Goal: Information Seeking & Learning: Learn about a topic

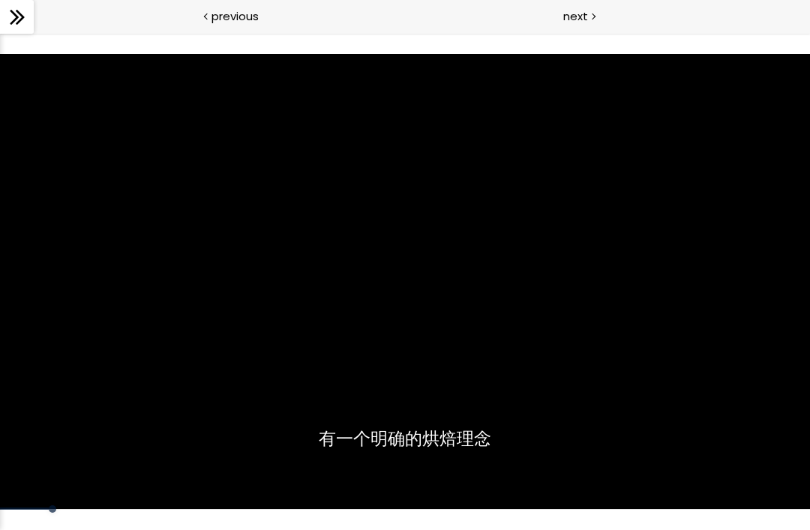
click at [337, 281] on div "使用下方CC功能，可开启中文字幕" at bounding box center [405, 282] width 810 height 456
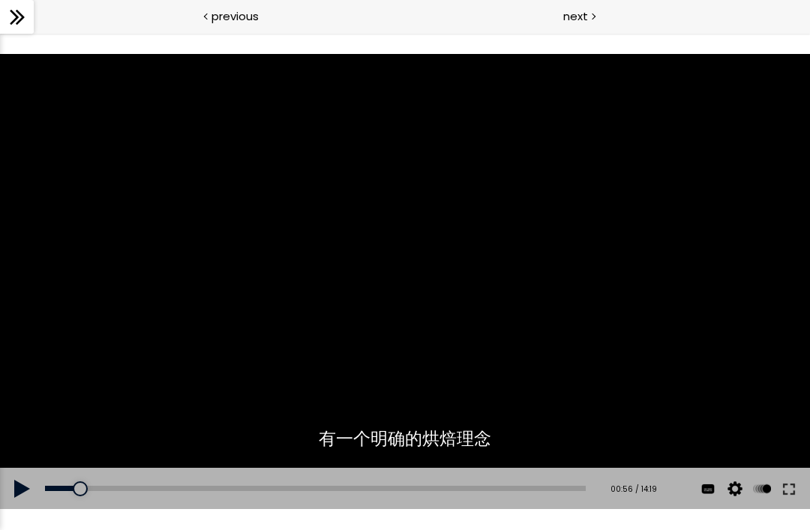
click at [474, 226] on div "使用下方CC功能，可开启中文字幕" at bounding box center [405, 282] width 810 height 456
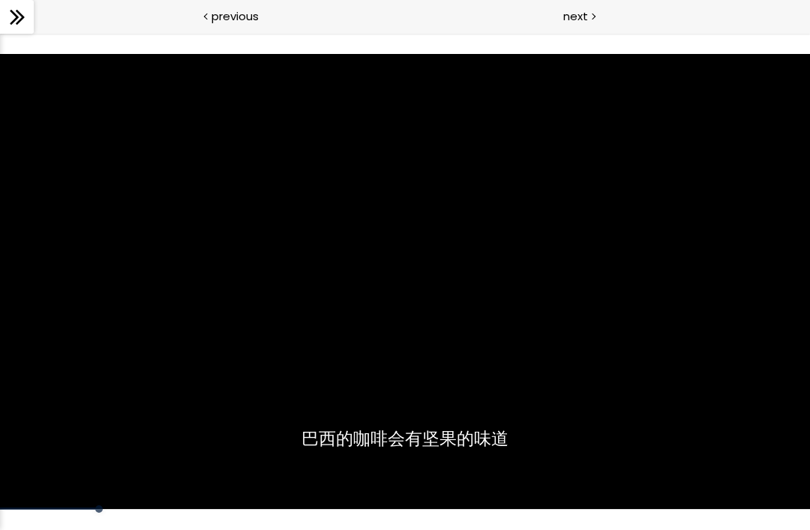
click at [655, 303] on div "使用下方CC功能，可开启中文字幕" at bounding box center [405, 282] width 810 height 456
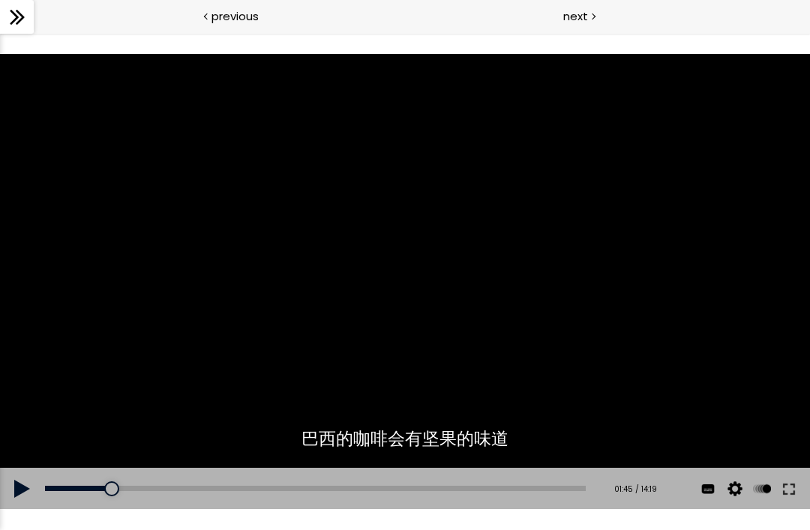
click at [553, 249] on div "使用下方CC功能，可开启中文字幕" at bounding box center [405, 282] width 810 height 456
click at [552, 248] on div "使用下方CC功能，可开启中文字幕" at bounding box center [405, 282] width 810 height 456
click at [637, 337] on div "使用下方CC功能，可开启中文字幕" at bounding box center [405, 282] width 810 height 456
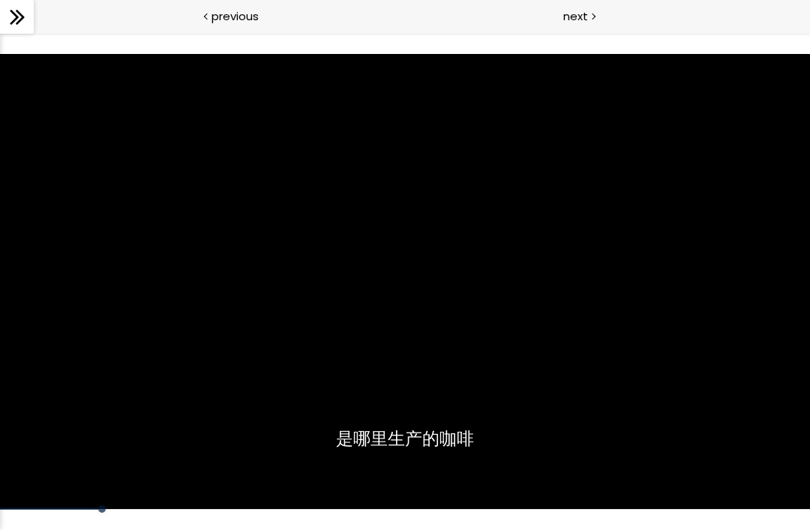
click at [688, 352] on div "使用下方CC功能，可开启中文字幕" at bounding box center [405, 282] width 810 height 456
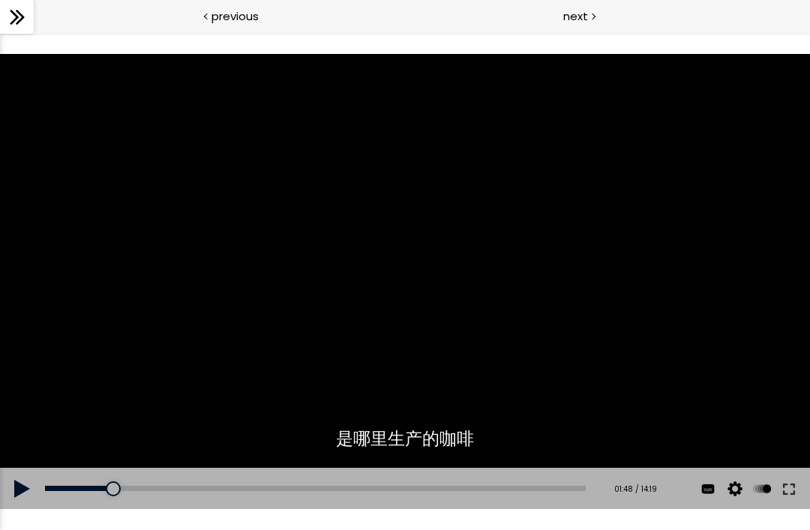
click at [687, 363] on div "使用下方CC功能，可开启中文字幕" at bounding box center [405, 282] width 810 height 456
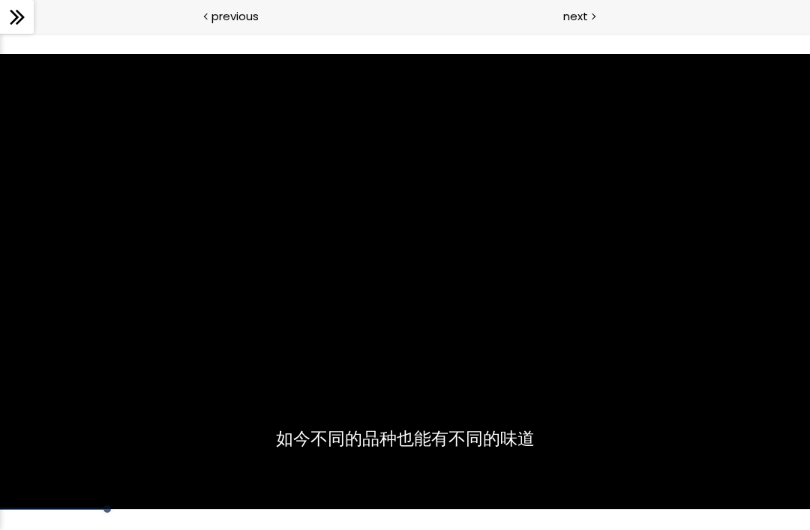
click at [675, 371] on div "使用下方CC功能，可开启中文字幕" at bounding box center [405, 282] width 810 height 456
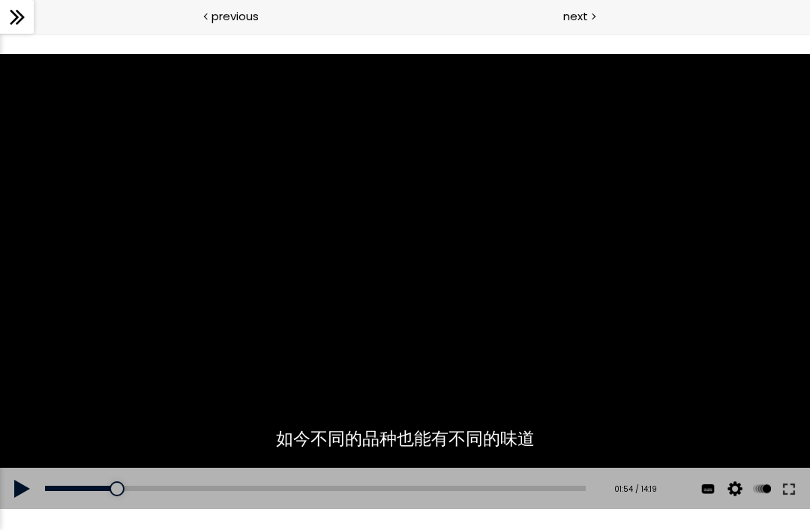
click at [699, 356] on div "使用下方CC功能，可开启中文字幕" at bounding box center [405, 282] width 810 height 456
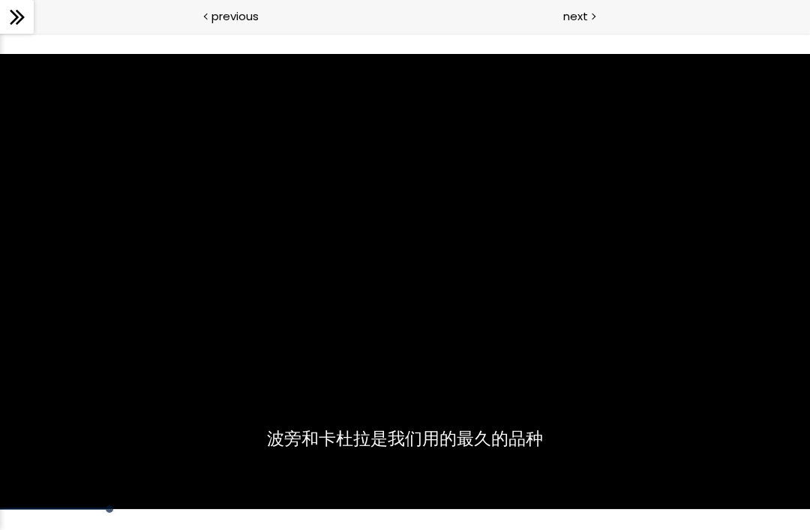
click at [687, 371] on div "使用下方CC功能，可开启中文字幕" at bounding box center [405, 282] width 810 height 456
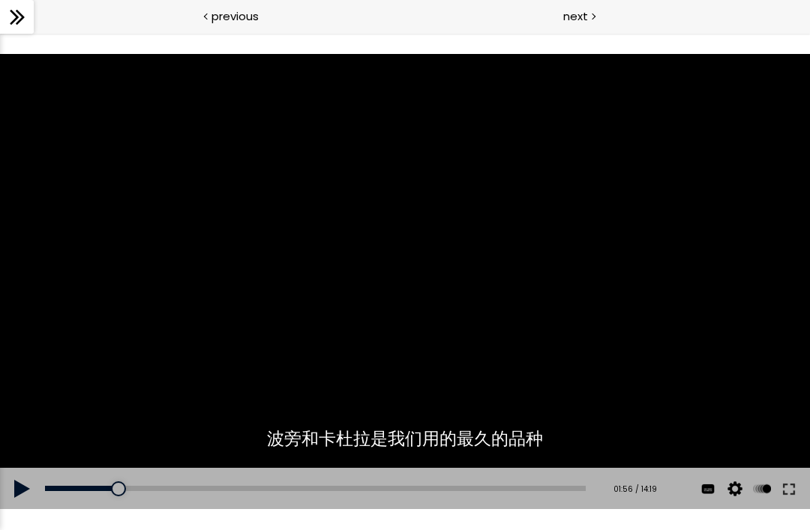
click at [656, 349] on div "使用下方CC功能，可开启中文字幕" at bounding box center [405, 282] width 810 height 456
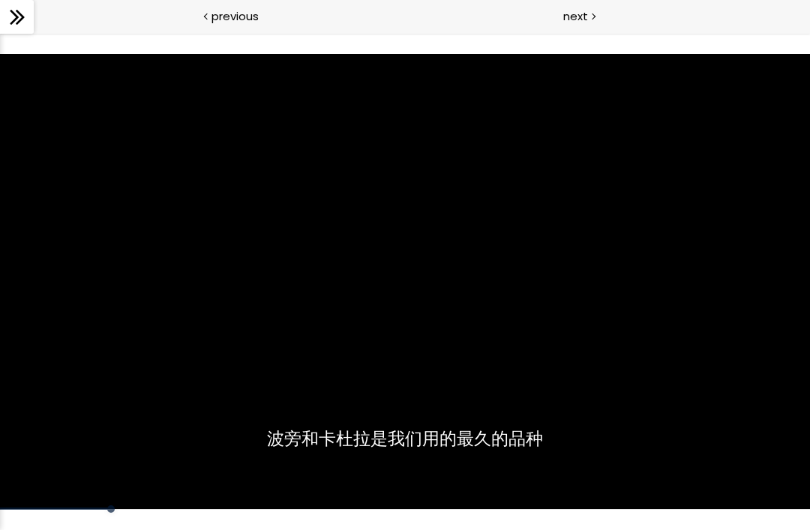
click at [658, 347] on div "使用下方CC功能，可开启中文字幕" at bounding box center [405, 282] width 810 height 456
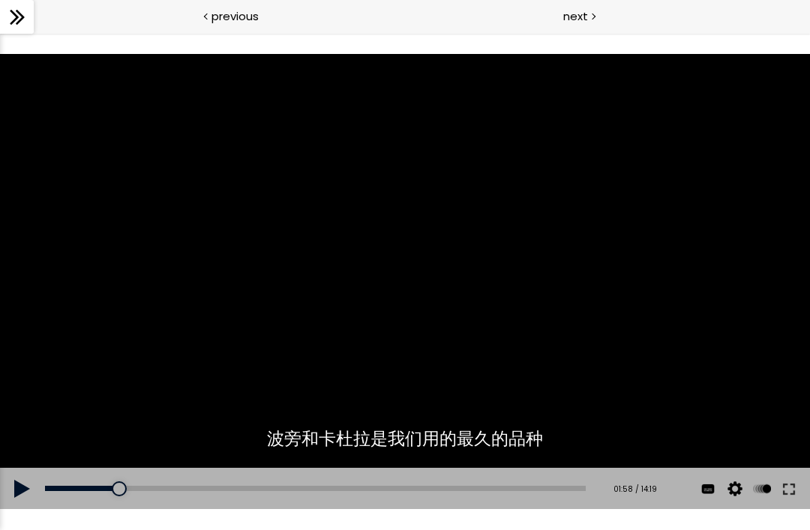
click at [606, 325] on div "使用下方CC功能，可开启中文字幕" at bounding box center [405, 282] width 810 height 456
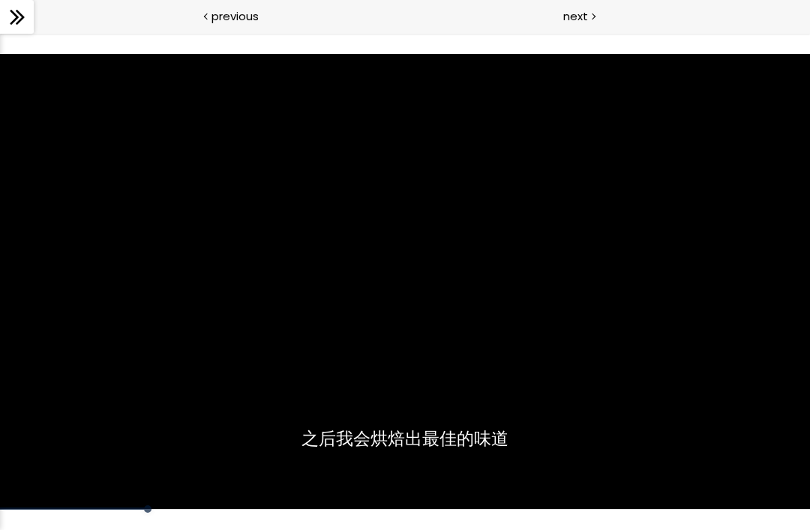
click at [277, 250] on div "使用下方CC功能，可开启中文字幕" at bounding box center [405, 282] width 810 height 456
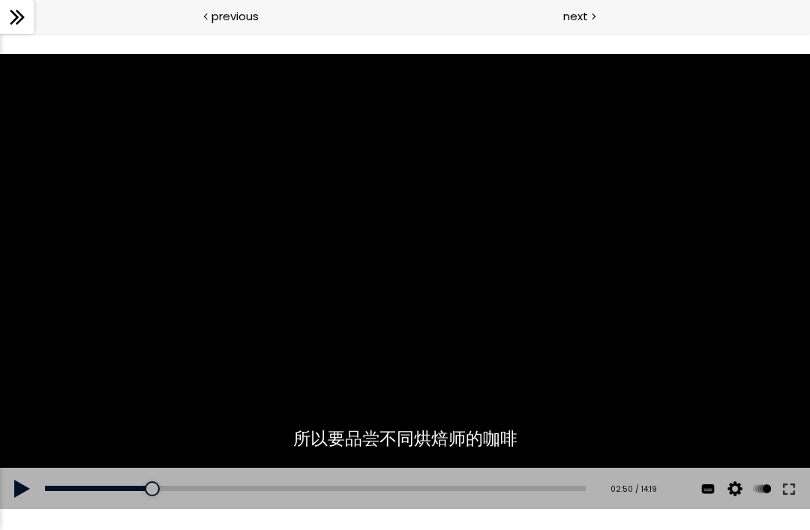
click at [154, 490] on div "02:50" at bounding box center [315, 488] width 541 height 5
click at [112, 388] on div "使用下方CC功能，可开启中文字幕" at bounding box center [405, 282] width 810 height 456
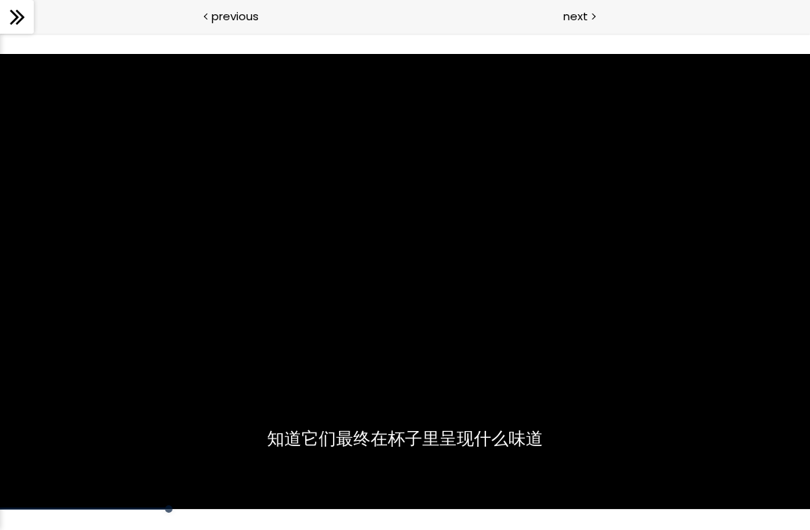
click at [657, 358] on div "使用下方CC功能，可开启中文字幕" at bounding box center [405, 282] width 810 height 456
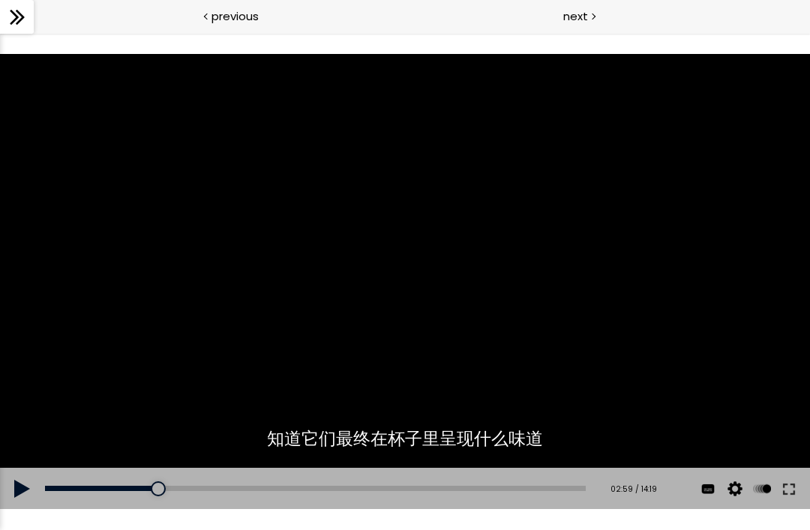
click at [652, 420] on div "使用下方CC功能，可开启中文字幕" at bounding box center [405, 282] width 810 height 456
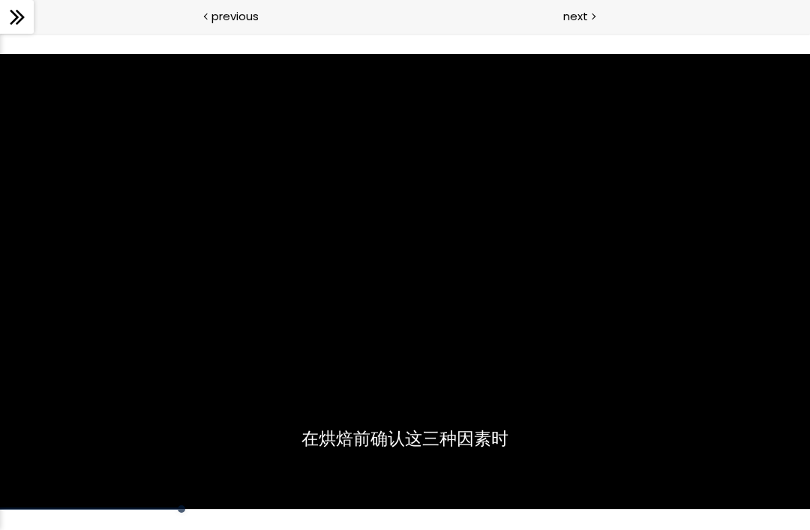
click at [664, 410] on div "使用下方CC功能，可开启中文字幕" at bounding box center [405, 282] width 810 height 456
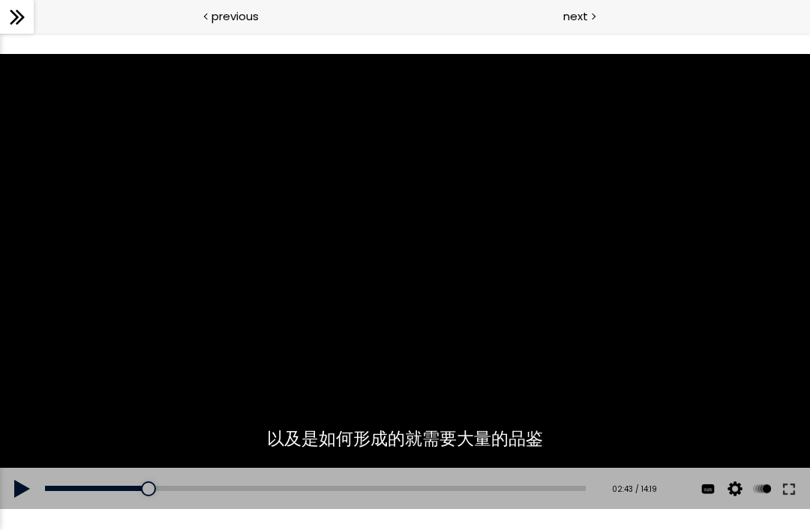
click at [160, 490] on div "02:43" at bounding box center [315, 488] width 541 height 5
click at [247, 421] on div "使用下方CC功能，可开启中文字幕" at bounding box center [405, 282] width 810 height 456
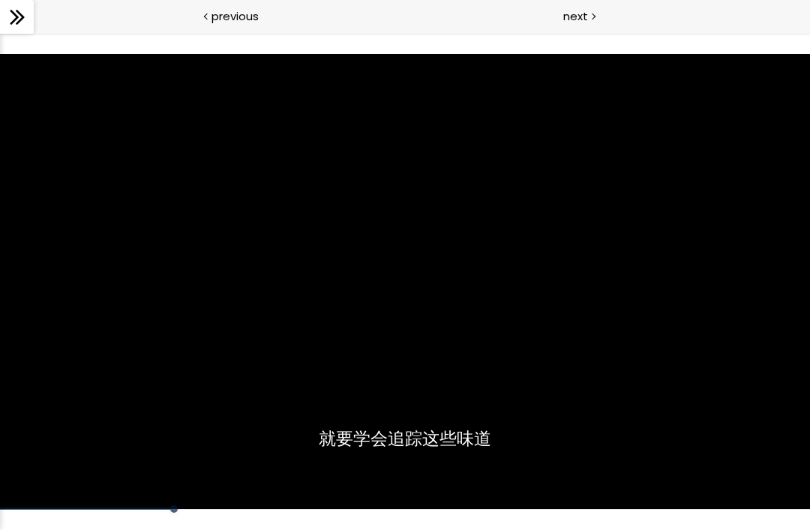
click at [155, 249] on div "使用下方CC功能，可开启中文字幕" at bounding box center [405, 282] width 810 height 456
click at [154, 234] on div "使用下方CC功能，可开启中文字幕" at bounding box center [405, 282] width 810 height 456
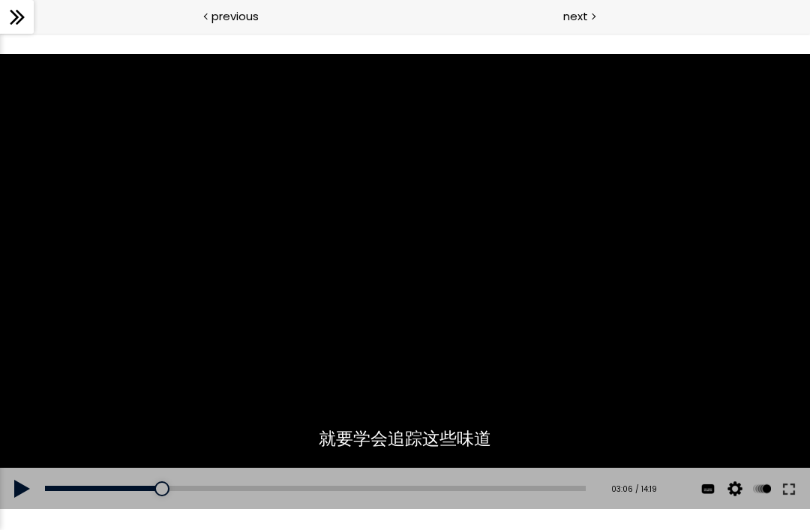
click at [148, 220] on div "使用下方CC功能，可开启中文字幕" at bounding box center [405, 282] width 810 height 456
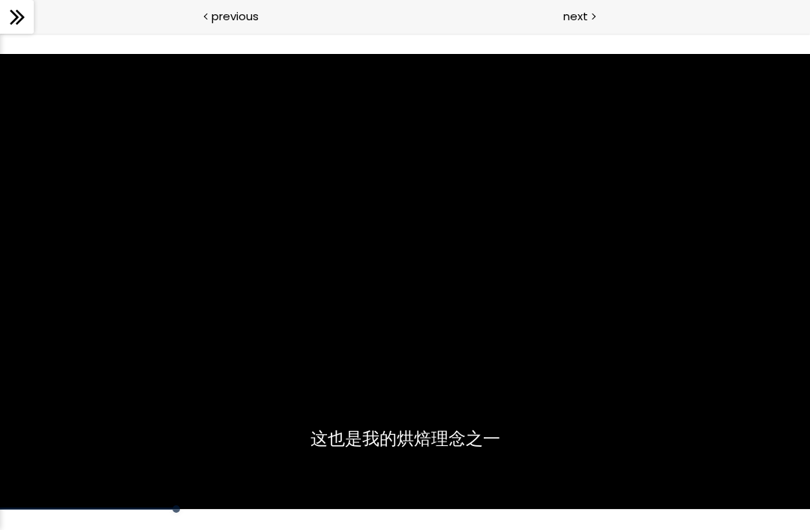
click at [161, 235] on div "使用下方CC功能，可开启中文字幕" at bounding box center [405, 282] width 810 height 456
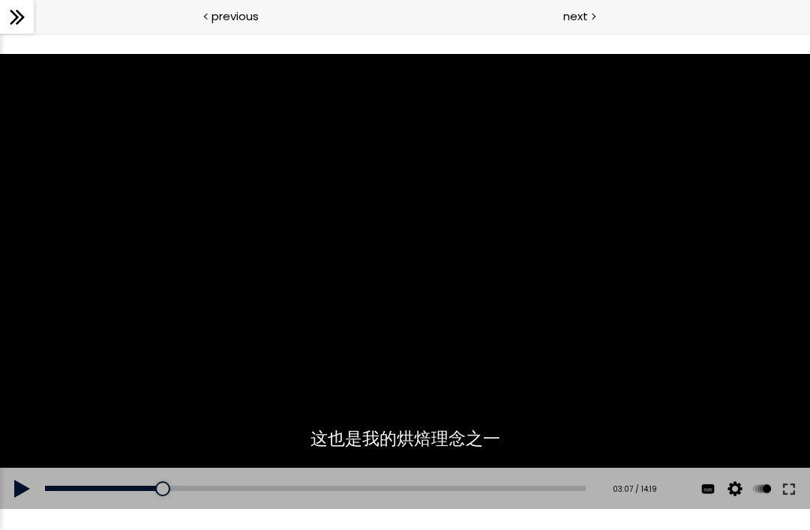
click at [544, 296] on div "使用下方CC功能，可开启中文字幕" at bounding box center [405, 282] width 810 height 456
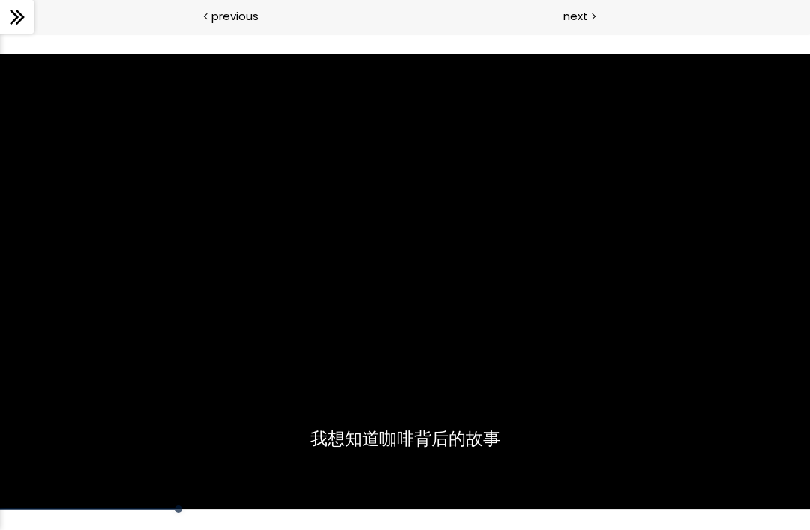
click at [207, 247] on div "使用下方CC功能，可开启中文字幕" at bounding box center [405, 282] width 810 height 456
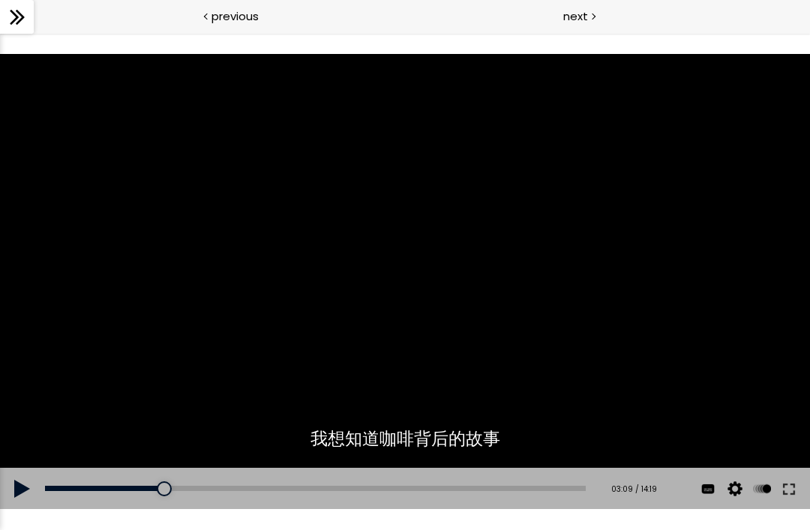
click at [478, 268] on div "使用下方CC功能，可开启中文字幕" at bounding box center [405, 282] width 810 height 456
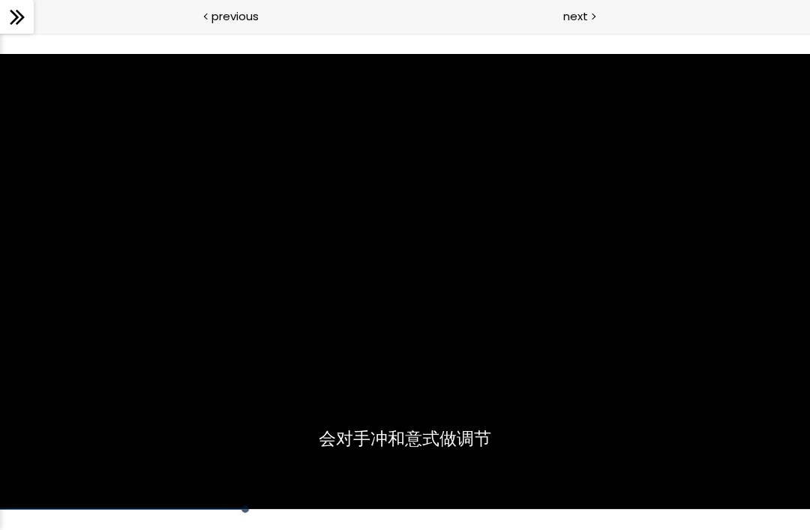
click at [336, 288] on div "使用下方CC功能，可开启中文字幕" at bounding box center [405, 282] width 810 height 456
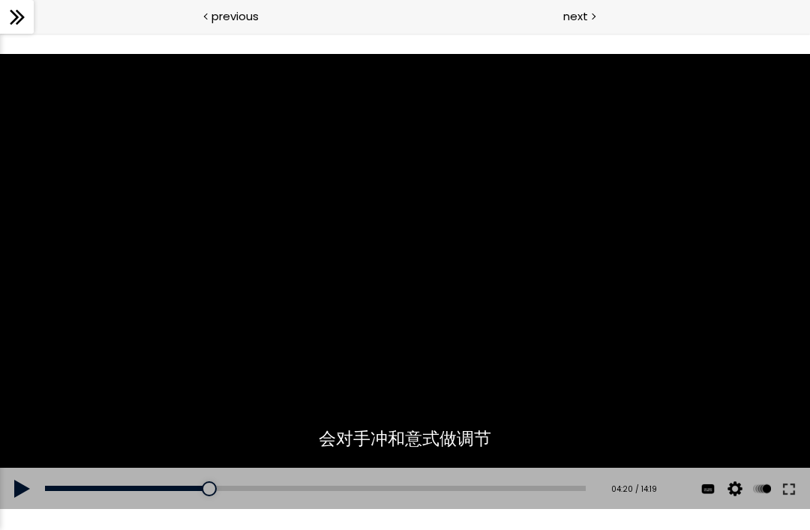
click at [204, 476] on div "Add chapter 03:01" at bounding box center [315, 489] width 541 height 42
click at [210, 478] on div "Add chapter 03:01" at bounding box center [315, 489] width 541 height 42
click at [205, 475] on div "Add chapter 00:34" at bounding box center [315, 489] width 541 height 42
click at [277, 270] on div "使用下方CC功能，可开启中文字幕" at bounding box center [405, 282] width 810 height 456
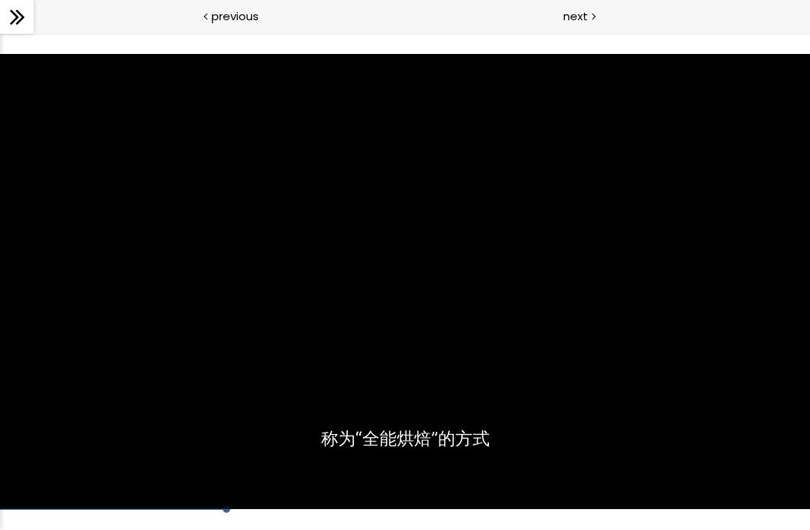
click at [244, 493] on div "使用下方CC功能，可开启中文字幕" at bounding box center [405, 282] width 810 height 456
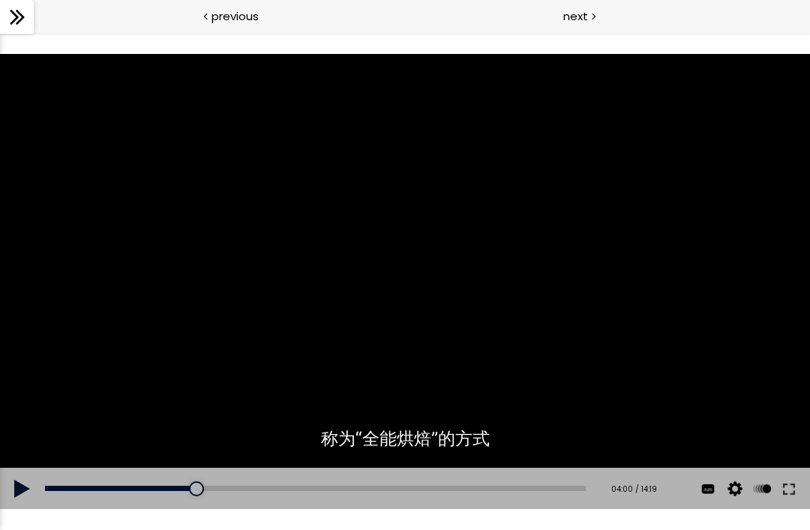
click at [209, 481] on div "Add chapter 00:34" at bounding box center [315, 489] width 541 height 42
click at [197, 486] on div "03:59" at bounding box center [315, 488] width 541 height 5
click at [190, 468] on div "Add chapter 03:27" at bounding box center [315, 489] width 541 height 42
click at [191, 379] on div "使用下方CC功能，可开启中文字幕" at bounding box center [405, 282] width 810 height 456
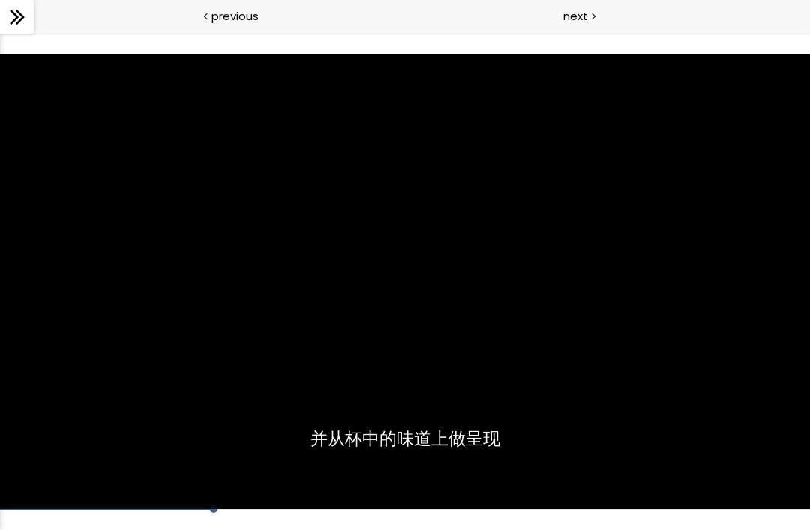
click at [551, 285] on div "使用下方CC功能，可开启中文字幕" at bounding box center [405, 282] width 810 height 456
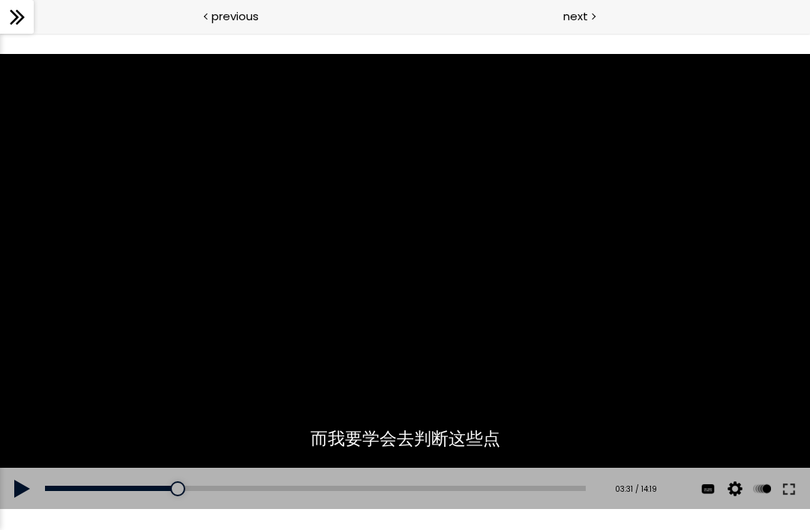
click at [190, 487] on div "03:31" at bounding box center [315, 488] width 541 height 5
click at [188, 475] on div "Add chapter 00:25" at bounding box center [315, 489] width 541 height 42
click at [467, 319] on div "使用下方CC功能，可开启中文字幕" at bounding box center [405, 282] width 810 height 456
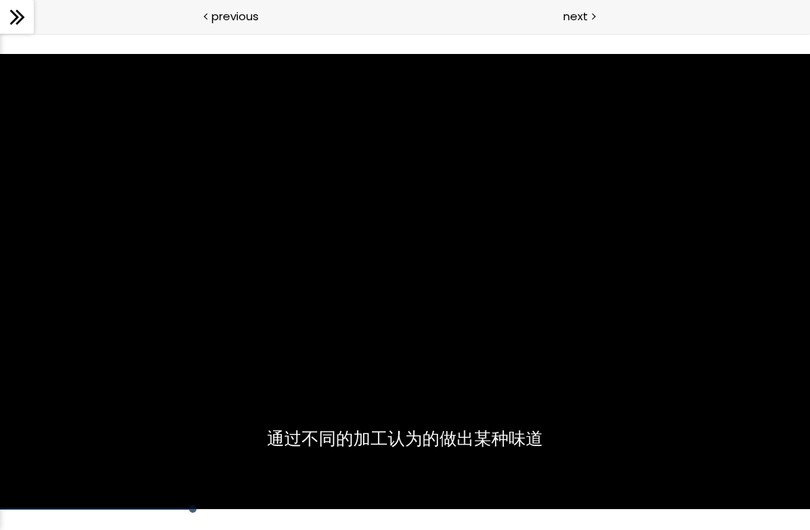
click at [151, 313] on div "使用下方CC功能，可开启中文字幕" at bounding box center [405, 282] width 810 height 456
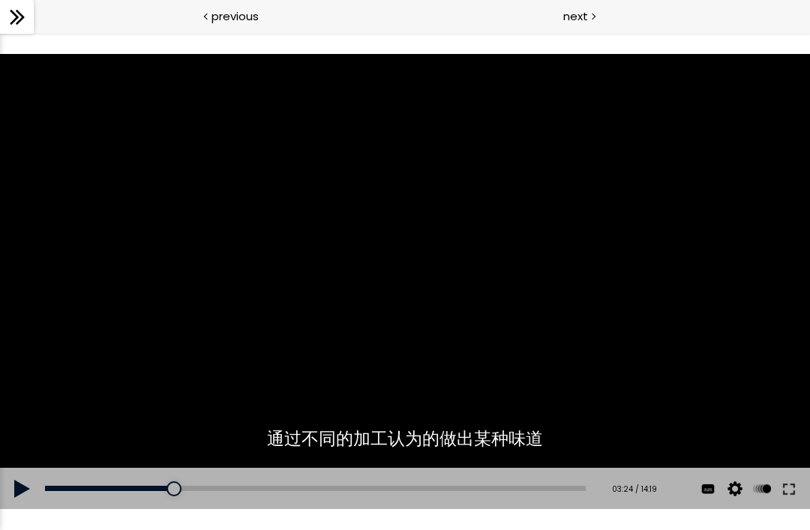
click at [151, 307] on div "使用下方CC功能，可开启中文字幕" at bounding box center [405, 282] width 810 height 456
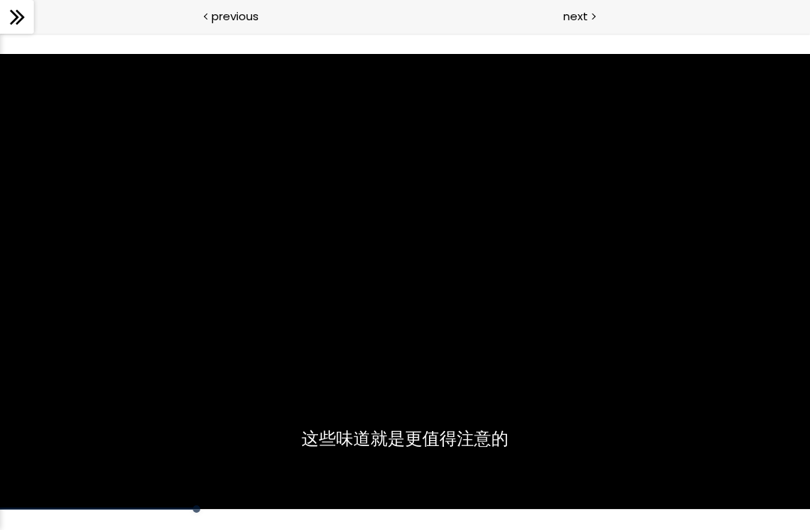
click at [145, 289] on div "使用下方CC功能，可开启中文字幕" at bounding box center [405, 282] width 810 height 456
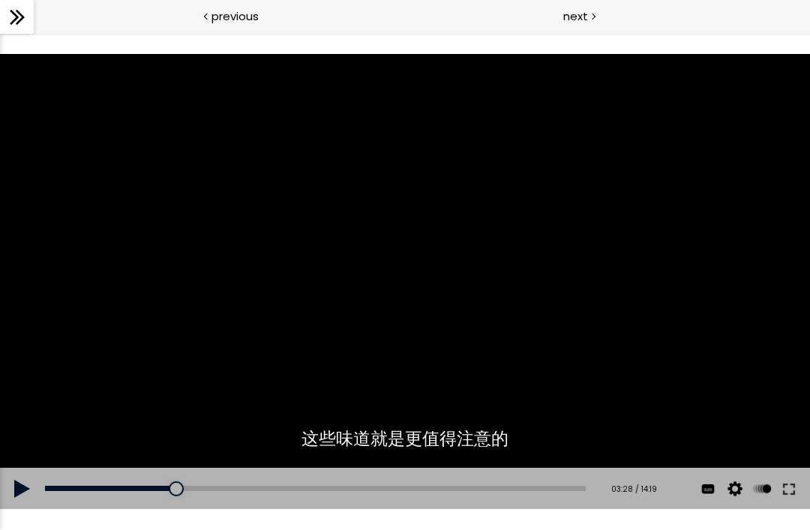
click at [146, 292] on div "使用下方CC功能，可开启中文字幕" at bounding box center [405, 282] width 810 height 456
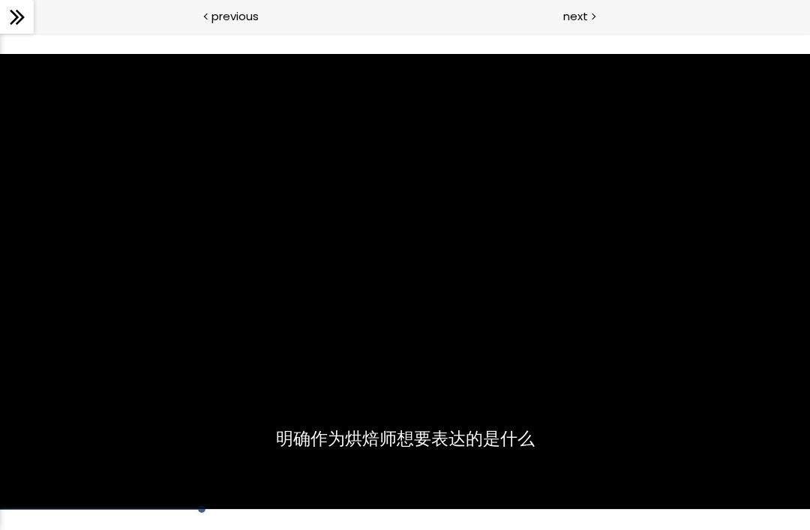
click at [151, 299] on div "使用下方CC功能，可开启中文字幕" at bounding box center [405, 282] width 810 height 456
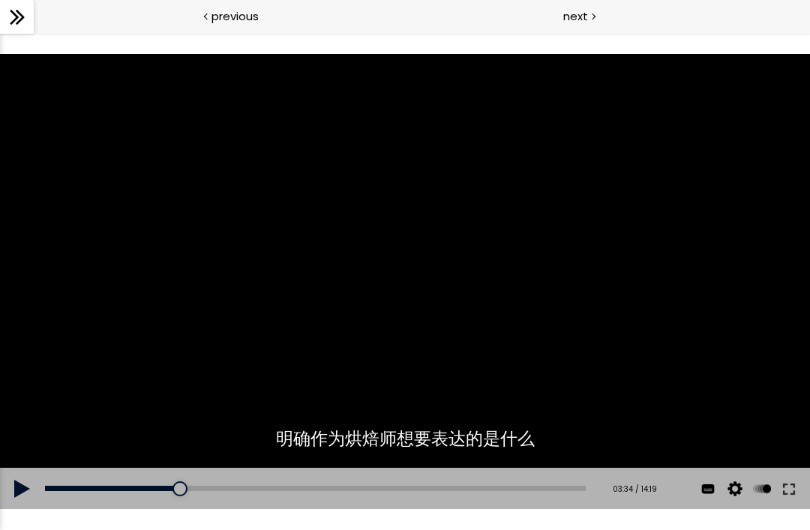
click at [147, 295] on div "使用下方CC功能，可开启中文字幕" at bounding box center [405, 282] width 810 height 456
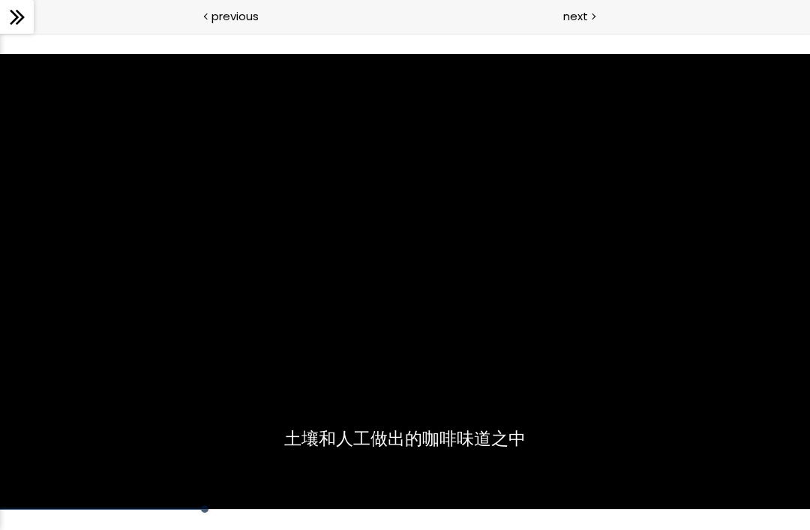
click at [160, 307] on div "使用下方CC功能，可开启中文字幕" at bounding box center [405, 282] width 810 height 456
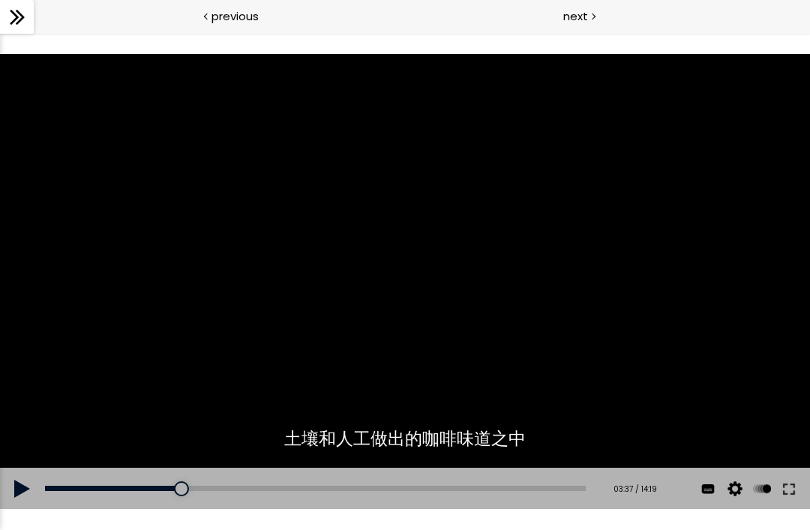
click at [163, 310] on div "使用下方CC功能，可开启中文字幕" at bounding box center [405, 282] width 810 height 456
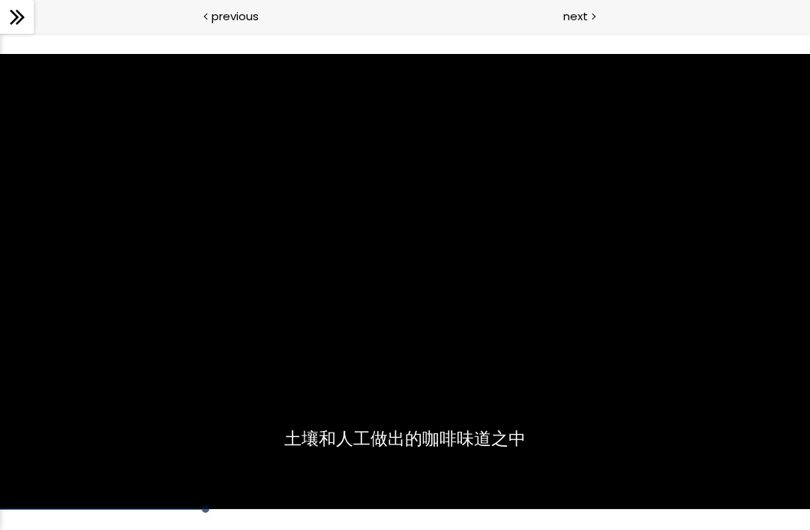
click at [161, 307] on div "使用下方CC功能，可开启中文字幕" at bounding box center [405, 282] width 810 height 456
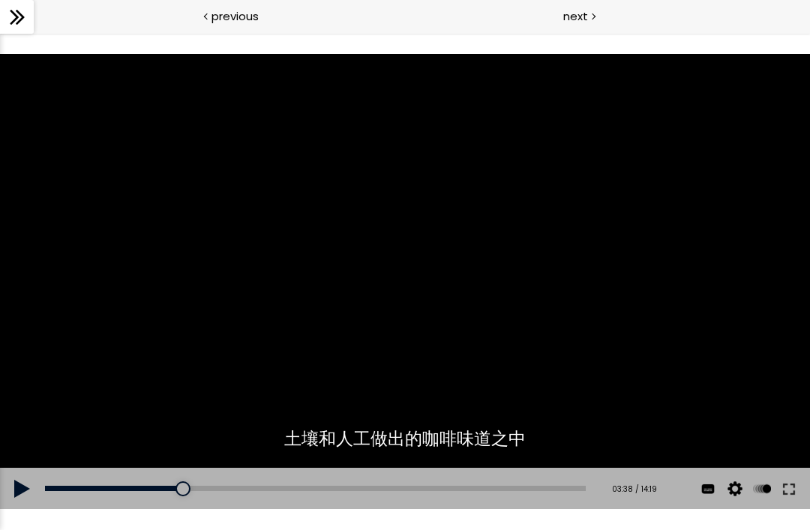
click at [157, 304] on div "使用下方CC功能，可开启中文字幕" at bounding box center [405, 282] width 810 height 456
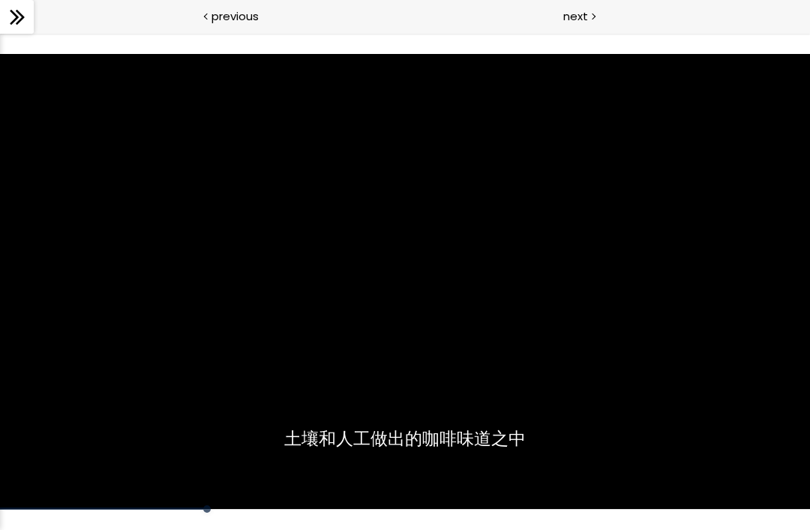
click at [151, 298] on div "使用下方CC功能，可开启中文字幕" at bounding box center [405, 282] width 810 height 456
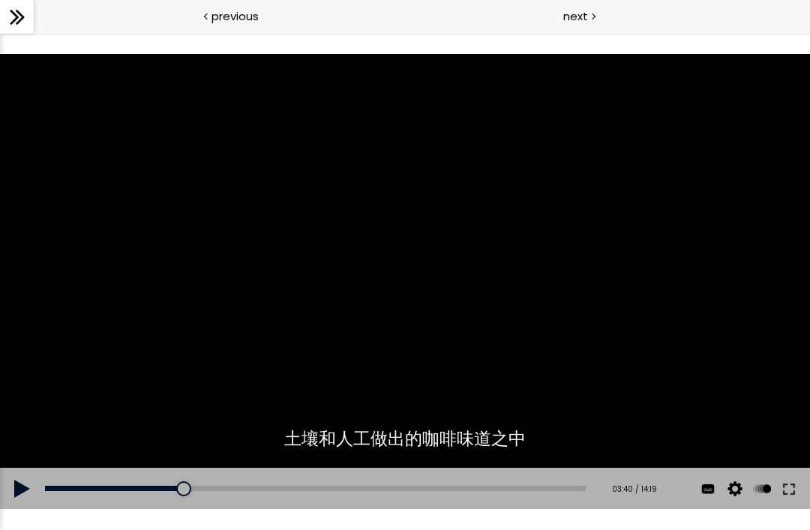
click at [154, 298] on div "使用下方CC功能，可开启中文字幕" at bounding box center [405, 282] width 810 height 456
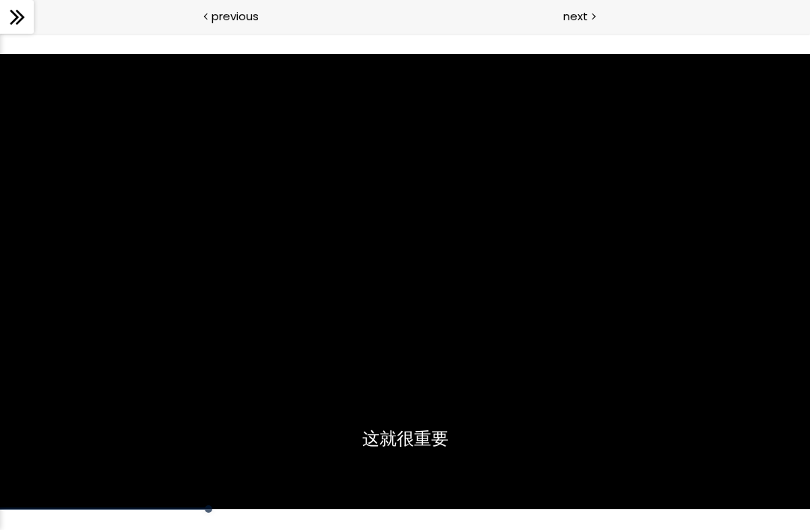
click at [160, 304] on div "使用下方CC功能，可开启中文字幕" at bounding box center [405, 282] width 810 height 456
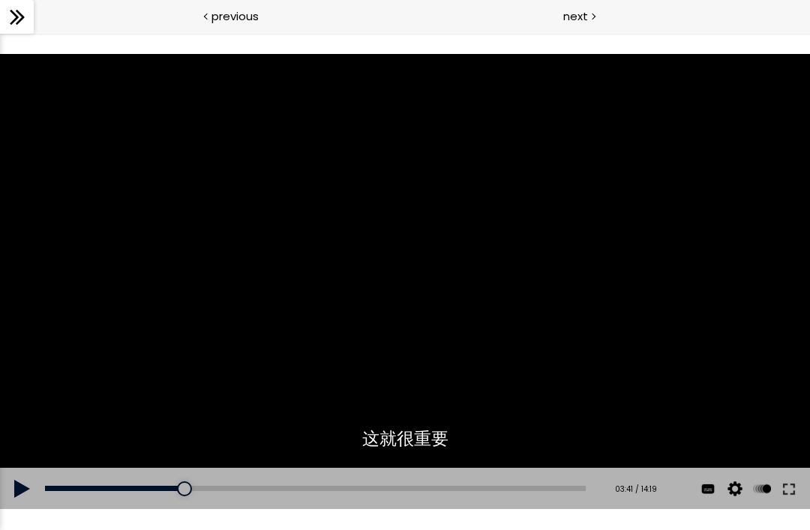
click at [613, 324] on div "使用下方CC功能，可开启中文字幕" at bounding box center [405, 282] width 810 height 456
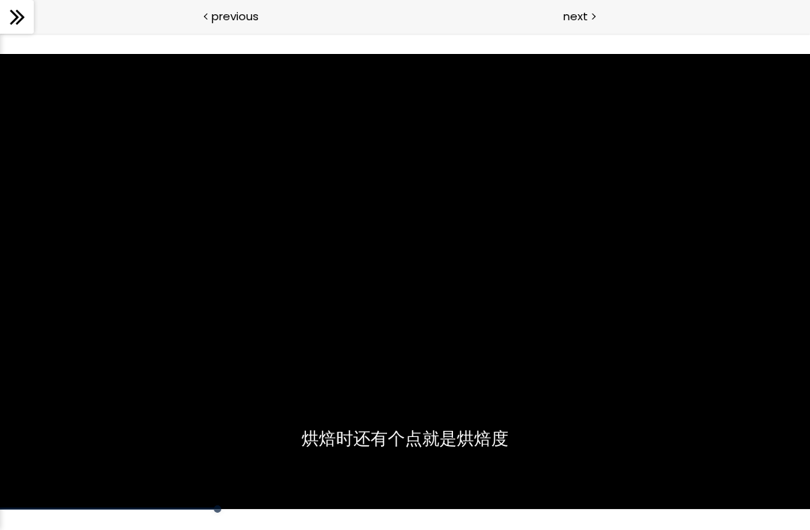
click at [81, 393] on div "使用下方CC功能，可开启中文字幕" at bounding box center [405, 282] width 810 height 456
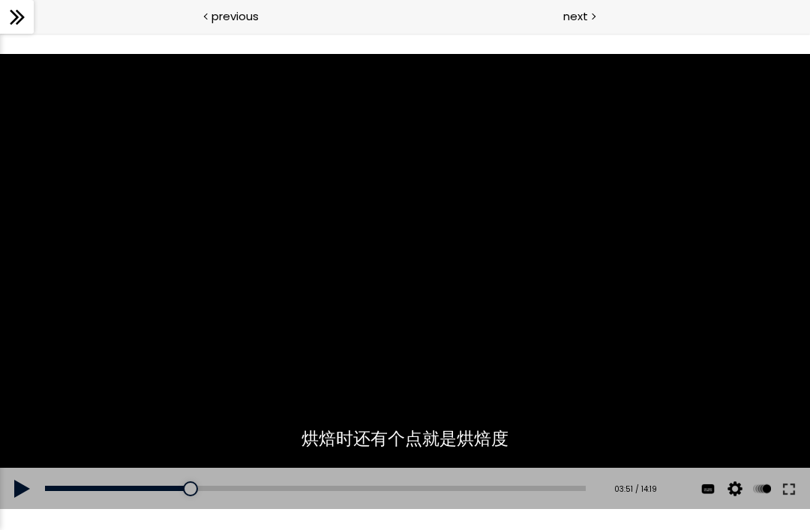
click at [76, 379] on div "使用下方CC功能，可开启中文字幕" at bounding box center [405, 282] width 810 height 456
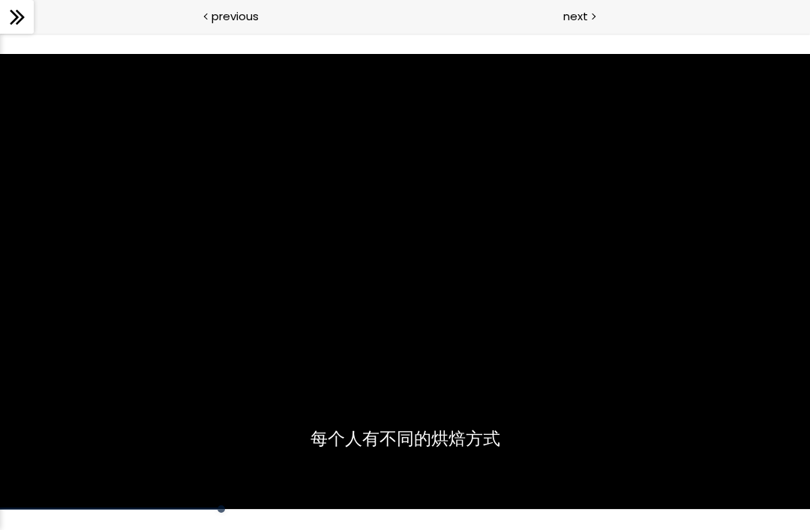
click at [75, 382] on div "使用下方CC功能，可开启中文字幕" at bounding box center [405, 282] width 810 height 456
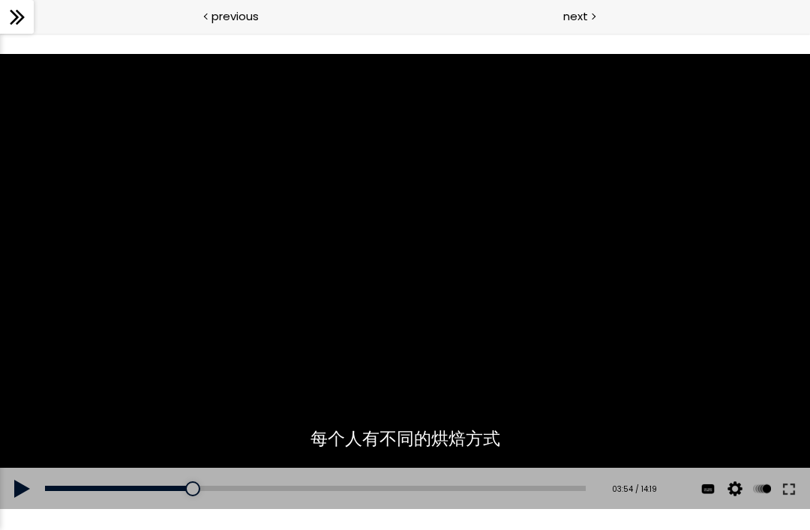
click at [482, 247] on div "使用下方CC功能，可开启中文字幕" at bounding box center [405, 282] width 810 height 456
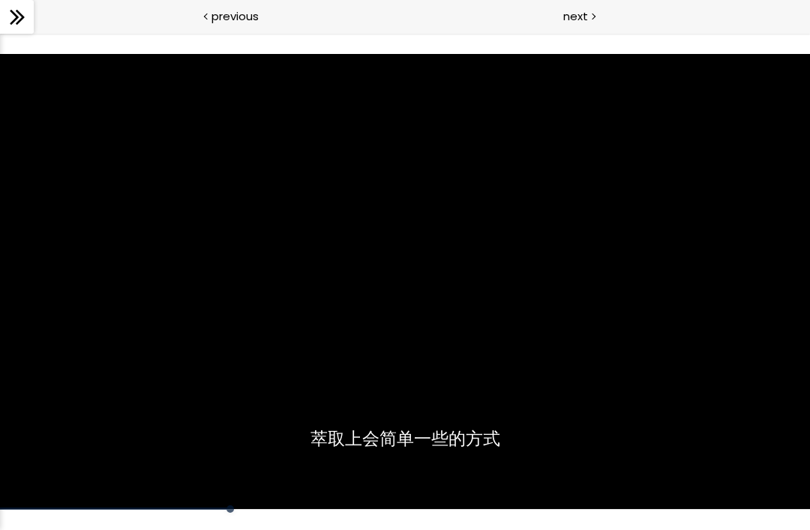
click at [126, 312] on div "使用下方CC功能，可开启中文字幕" at bounding box center [405, 282] width 810 height 456
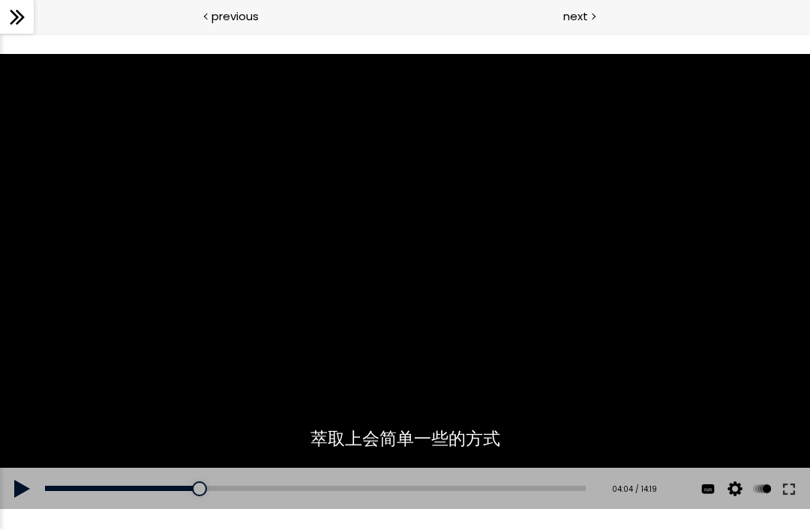
click at [124, 320] on div "使用下方CC功能，可开启中文字幕" at bounding box center [405, 282] width 810 height 456
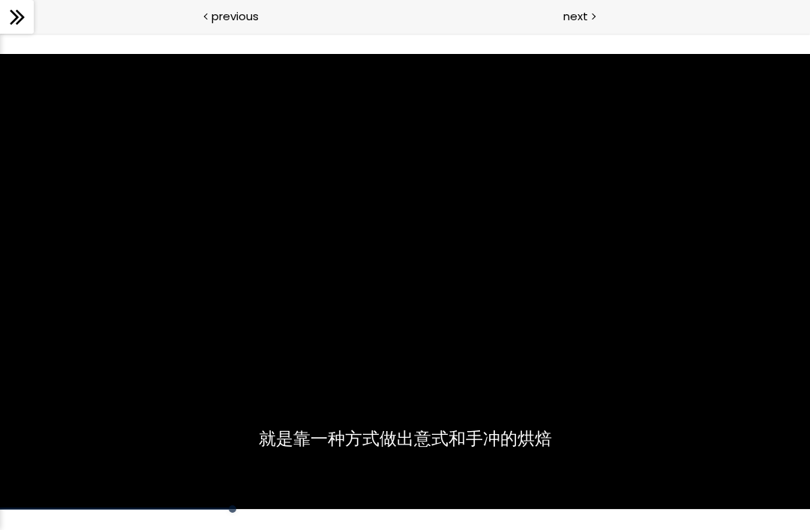
click at [124, 316] on div "使用下方CC功能，可开启中文字幕" at bounding box center [405, 282] width 810 height 456
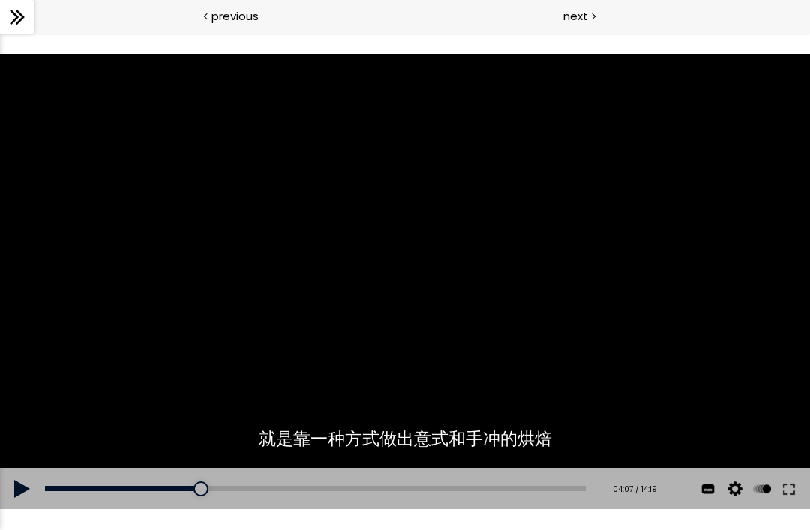
click at [127, 322] on div "使用下方CC功能，可开启中文字幕" at bounding box center [405, 282] width 810 height 456
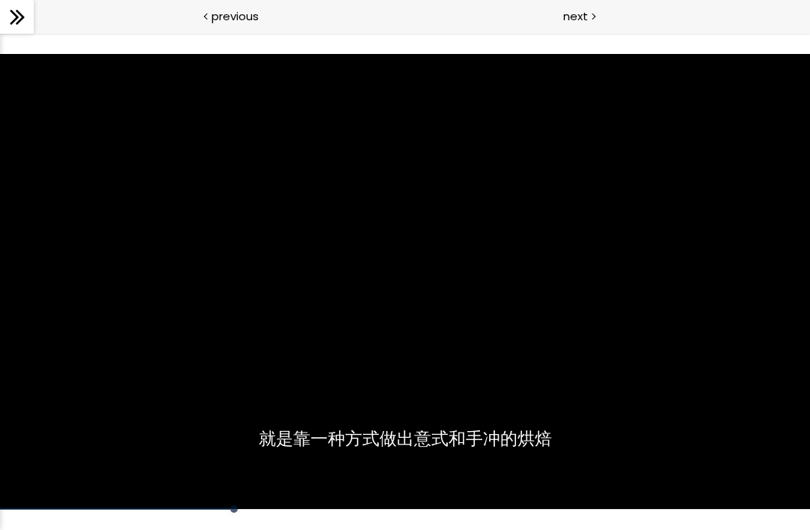
click at [124, 325] on div "使用下方CC功能，可开启中文字幕" at bounding box center [405, 282] width 810 height 456
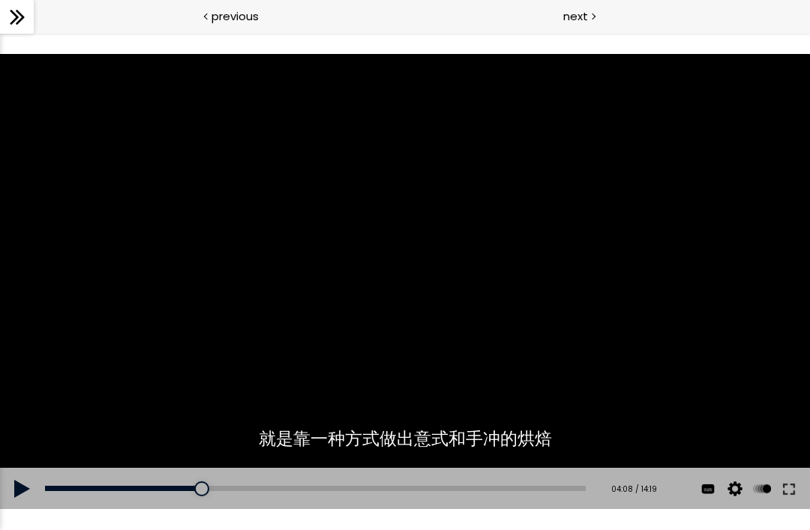
click at [128, 305] on div "使用下方CC功能，可开启中文字幕" at bounding box center [405, 282] width 810 height 456
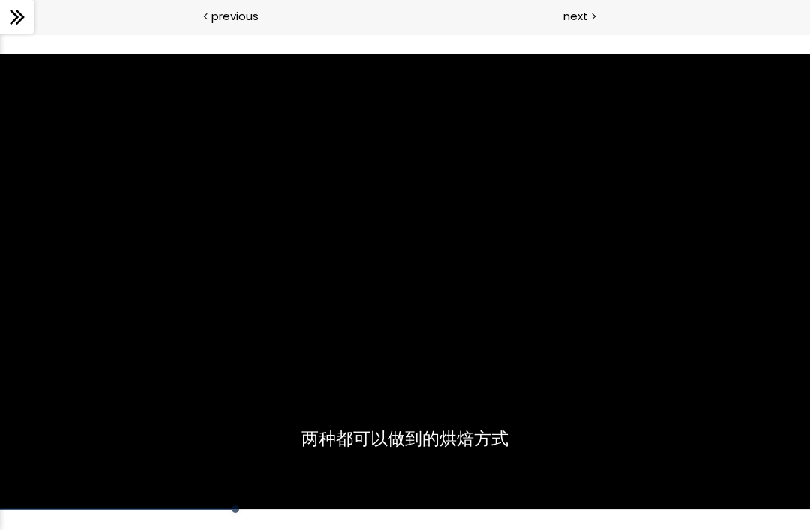
click at [97, 335] on div "使用下方CC功能，可开启中文字幕" at bounding box center [405, 282] width 810 height 456
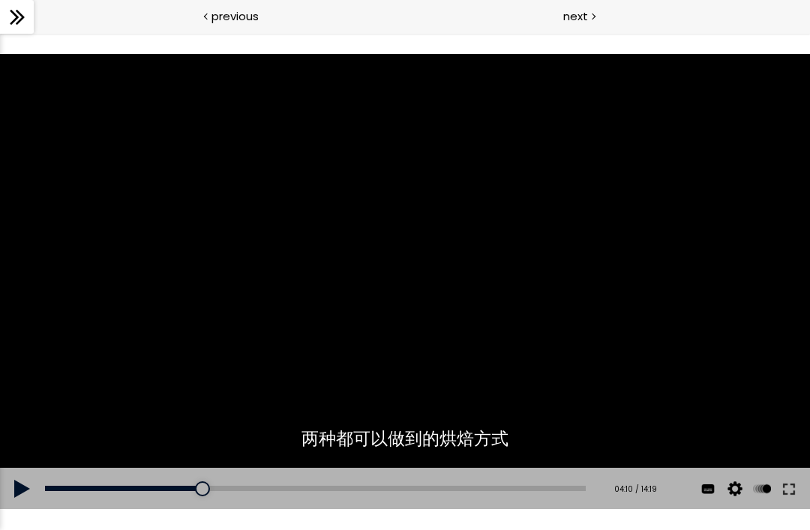
click at [108, 340] on div "使用下方CC功能，可开启中文字幕" at bounding box center [405, 282] width 810 height 456
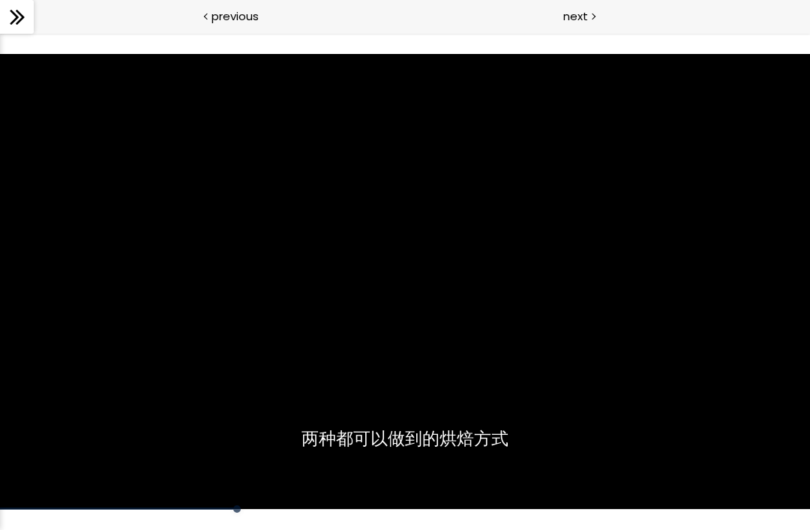
click at [66, 383] on div "使用下方CC功能，可开启中文字幕" at bounding box center [405, 282] width 810 height 456
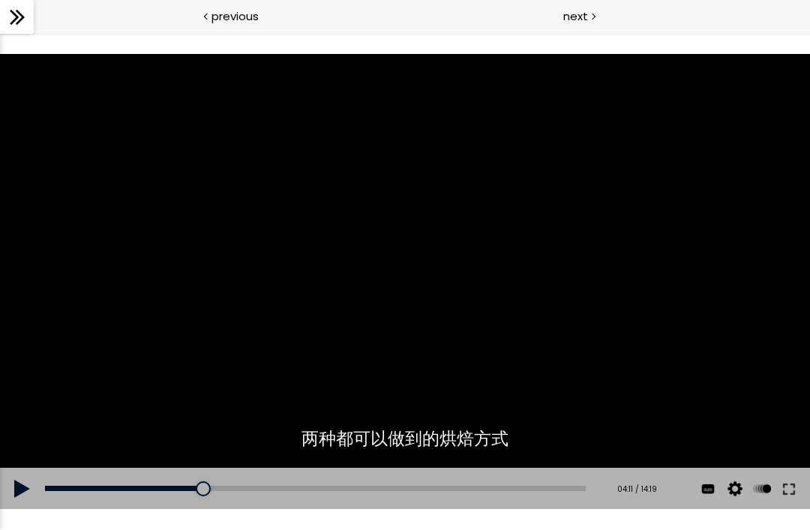
click at [88, 296] on div "使用下方CC功能，可开启中文字幕" at bounding box center [405, 282] width 810 height 456
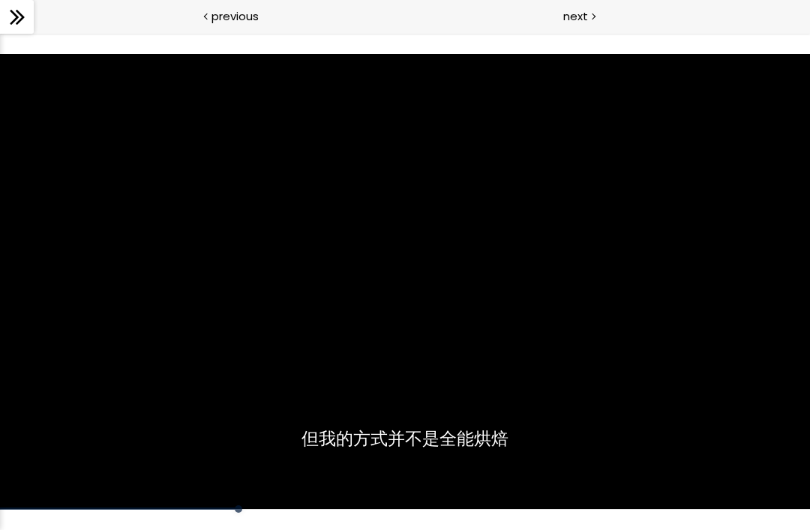
click at [119, 318] on div "使用下方CC功能，可开启中文字幕" at bounding box center [405, 282] width 810 height 456
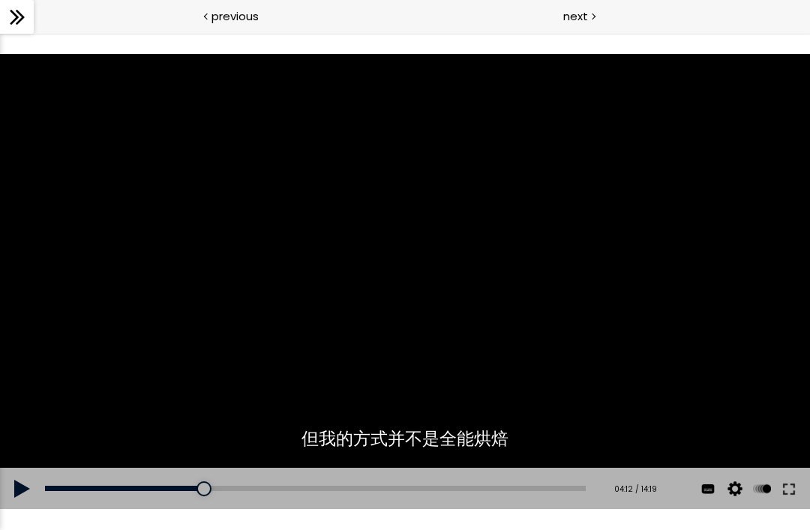
click at [127, 328] on div "使用下方CC功能，可开启中文字幕" at bounding box center [405, 282] width 810 height 456
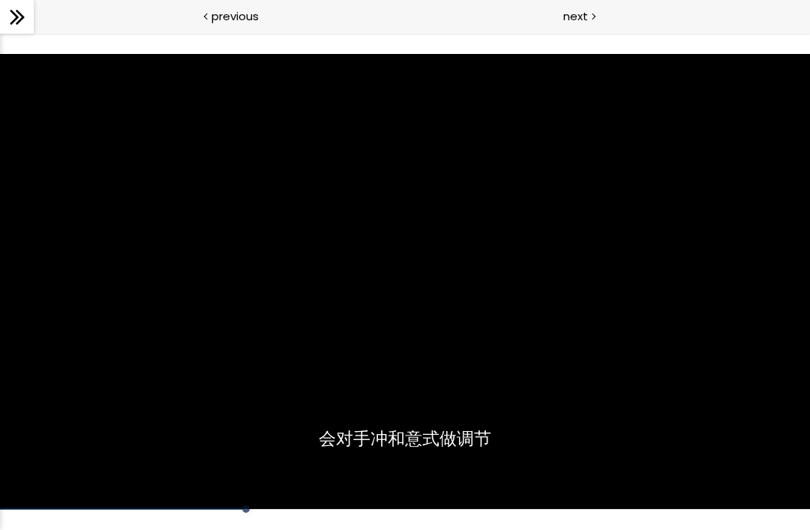
click at [136, 319] on div "使用下方CC功能，可开启中文字幕" at bounding box center [405, 282] width 810 height 456
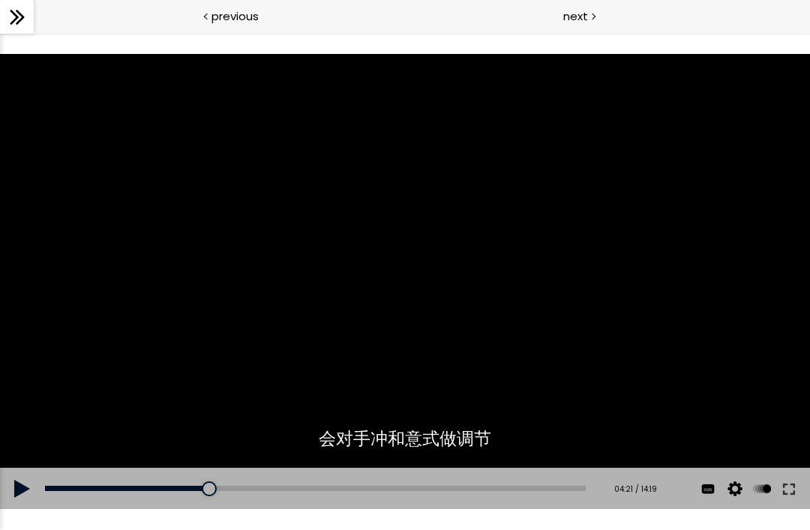
click at [132, 313] on div "使用下方CC功能，可开启中文字幕" at bounding box center [405, 282] width 810 height 456
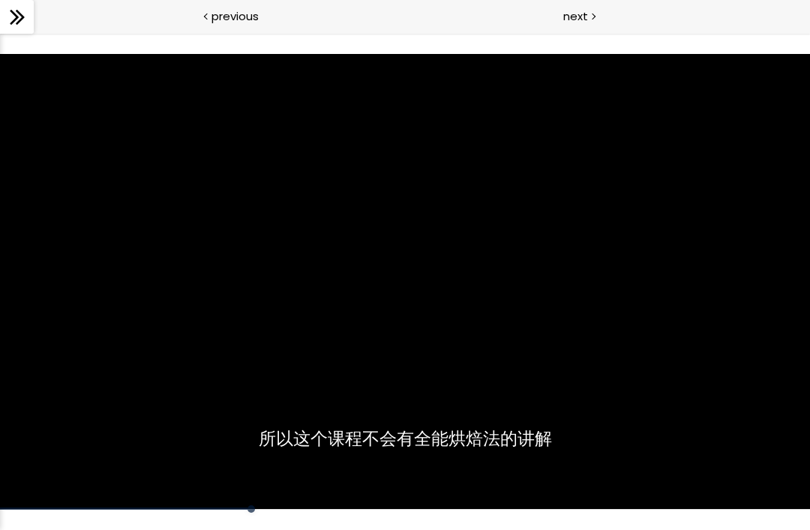
click at [131, 313] on div "使用下方CC功能，可开启中文字幕" at bounding box center [405, 282] width 810 height 456
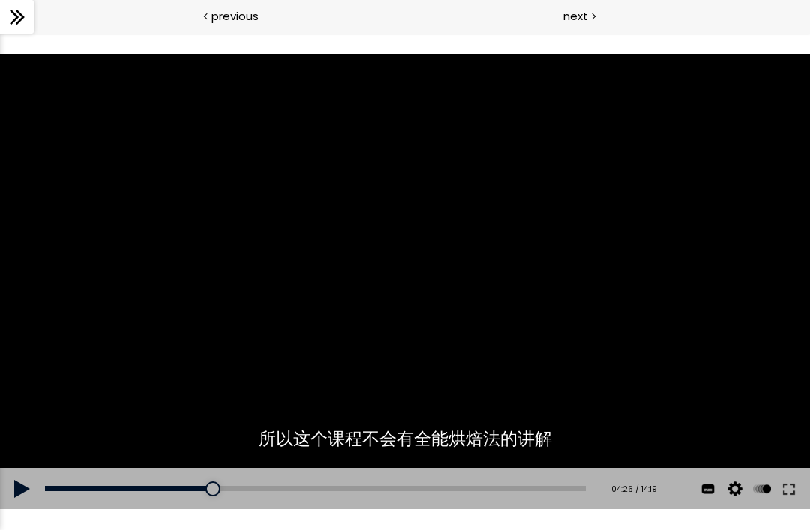
click at [125, 312] on div "使用下方CC功能，可开启中文字幕" at bounding box center [405, 282] width 810 height 456
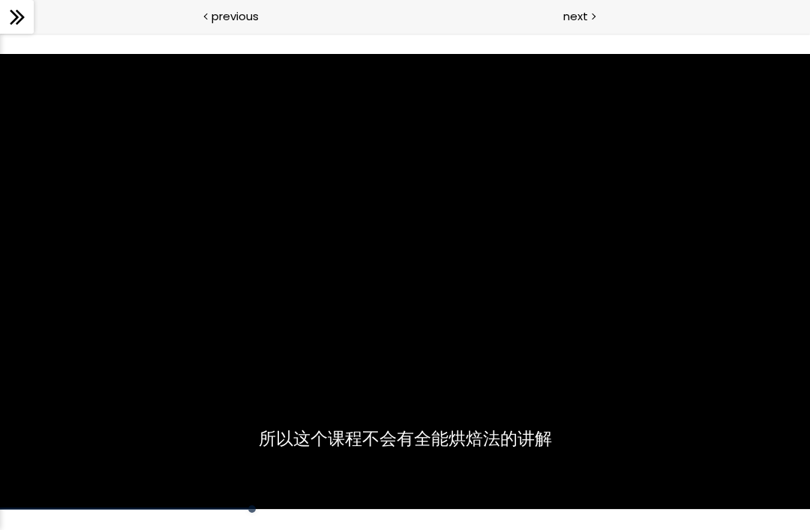
click at [127, 319] on div "使用下方CC功能，可开启中文字幕" at bounding box center [405, 282] width 810 height 456
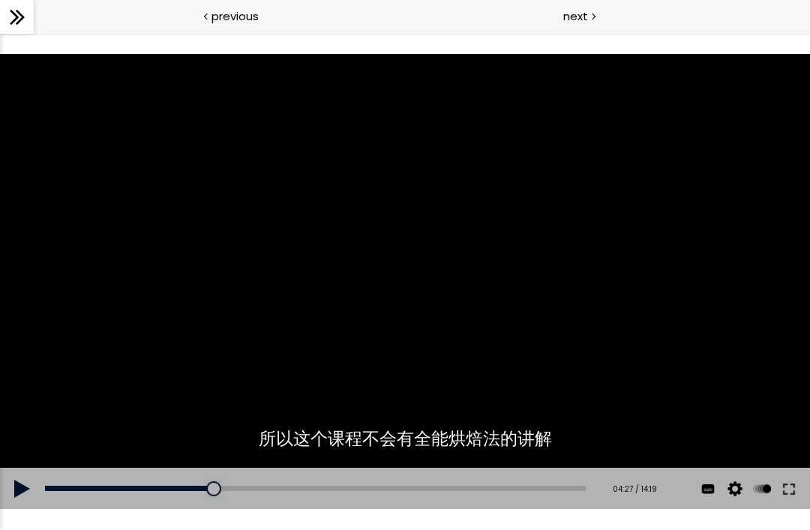
click at [140, 319] on div "使用下方CC功能，可开启中文字幕" at bounding box center [405, 282] width 810 height 456
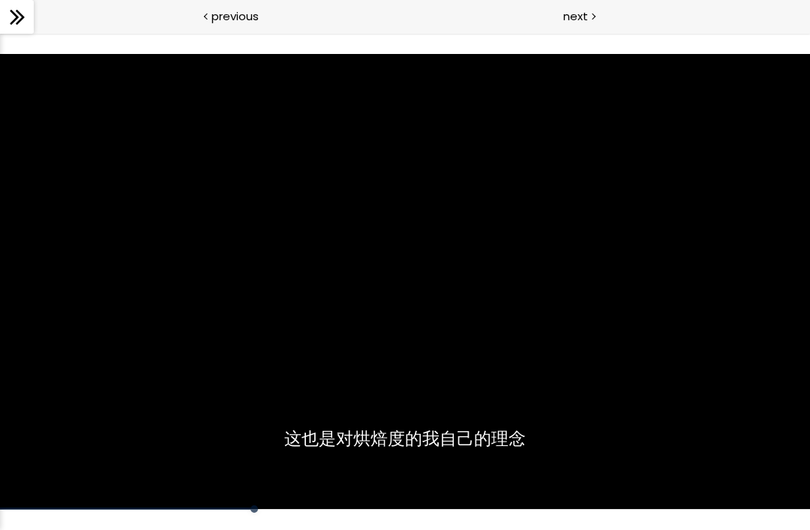
click at [140, 320] on div "使用下方CC功能，可开启中文字幕" at bounding box center [405, 282] width 810 height 456
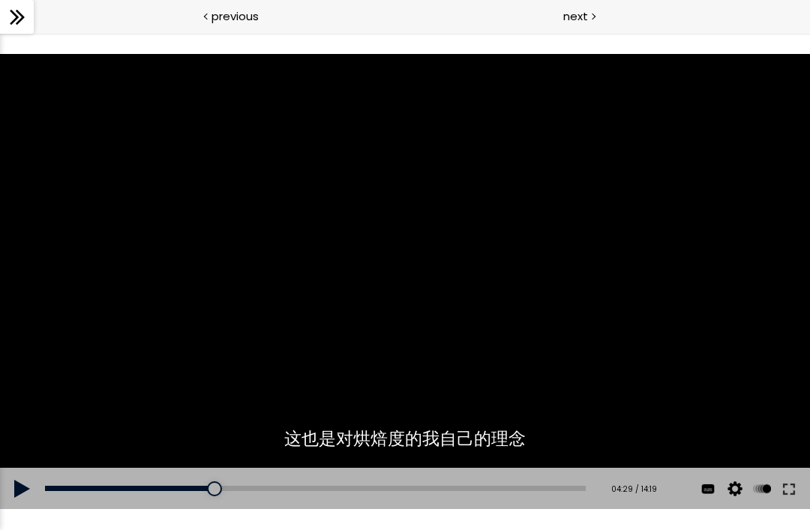
click at [112, 325] on div "使用下方CC功能，可开启中文字幕" at bounding box center [405, 282] width 810 height 456
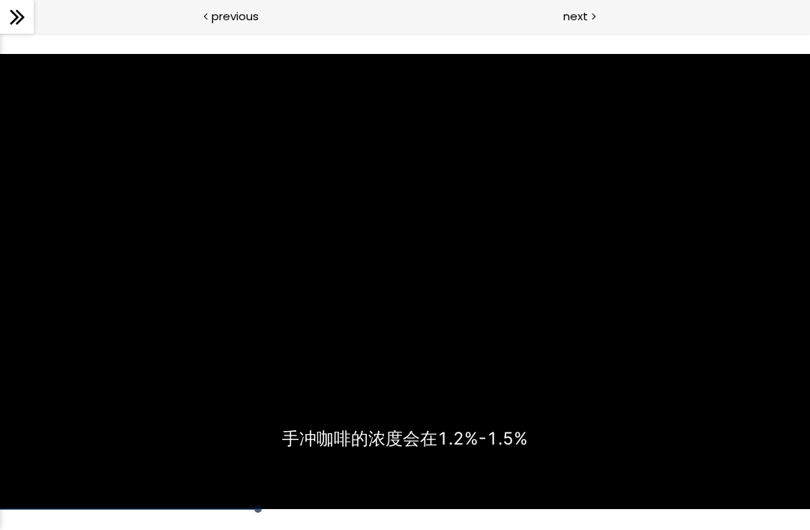
click at [112, 307] on div "使用下方CC功能，可开启中文字幕" at bounding box center [405, 282] width 810 height 456
click at [111, 307] on div "使用下方CC功能，可开启中文字幕" at bounding box center [405, 282] width 810 height 456
click at [152, 374] on div "使用下方CC功能，可开启中文字幕" at bounding box center [405, 282] width 810 height 456
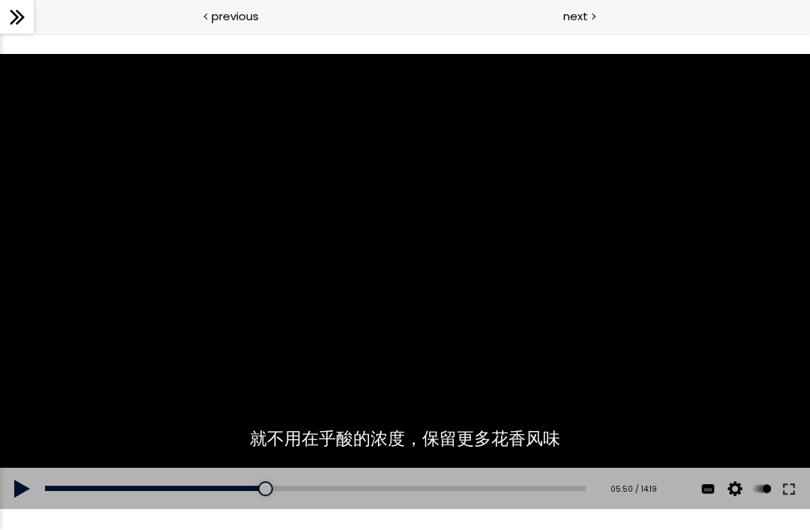
click at [141, 352] on div "使用下方CC功能，可开启中文字幕" at bounding box center [405, 282] width 810 height 456
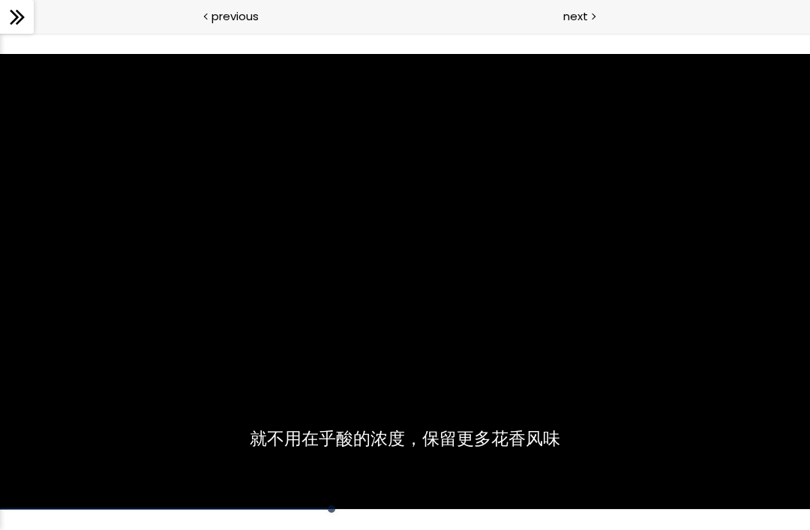
click at [135, 337] on div "使用下方CC功能，可开启中文字幕" at bounding box center [405, 282] width 810 height 456
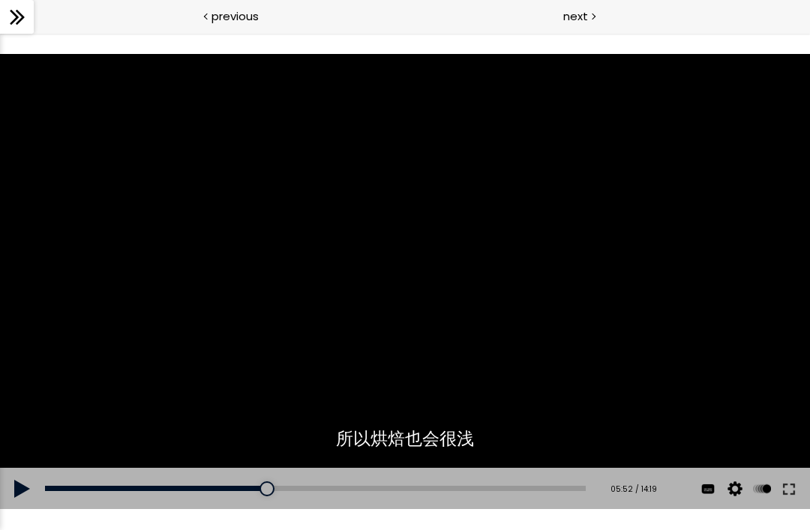
click at [128, 331] on div "使用下方CC功能，可开启中文字幕" at bounding box center [405, 282] width 810 height 456
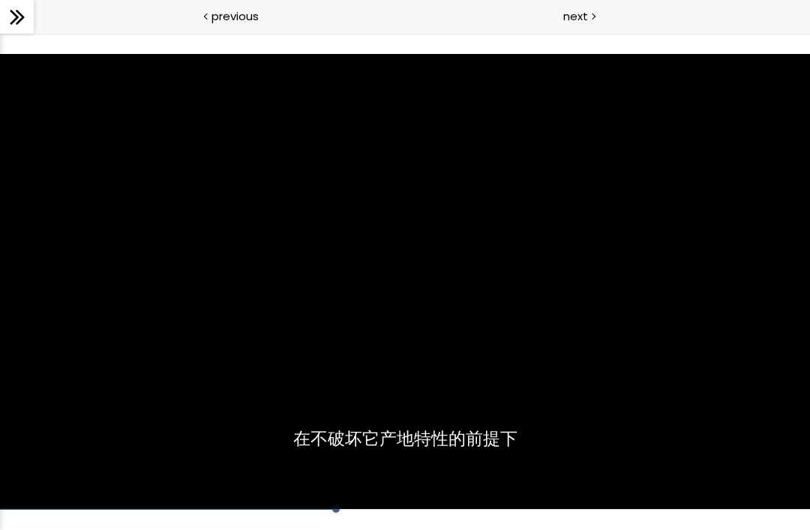
click at [124, 342] on div "使用下方CC功能，可开启中文字幕" at bounding box center [405, 282] width 810 height 456
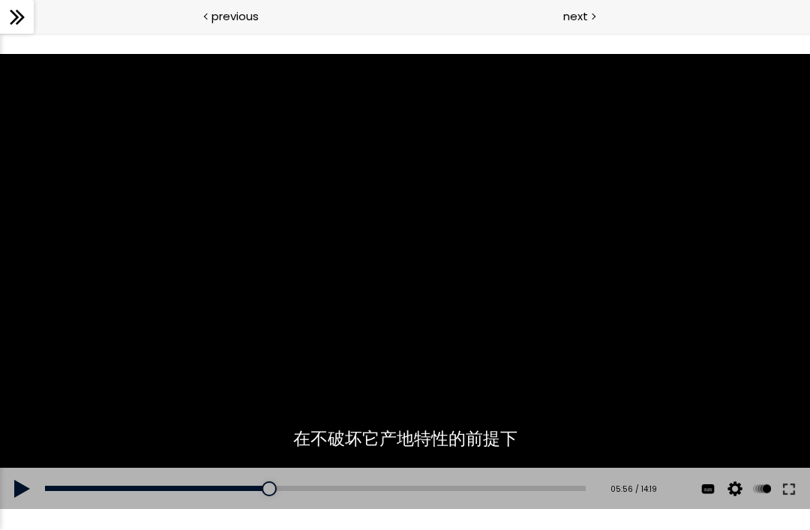
click at [121, 339] on div "使用下方CC功能，可开启中文字幕" at bounding box center [405, 282] width 810 height 456
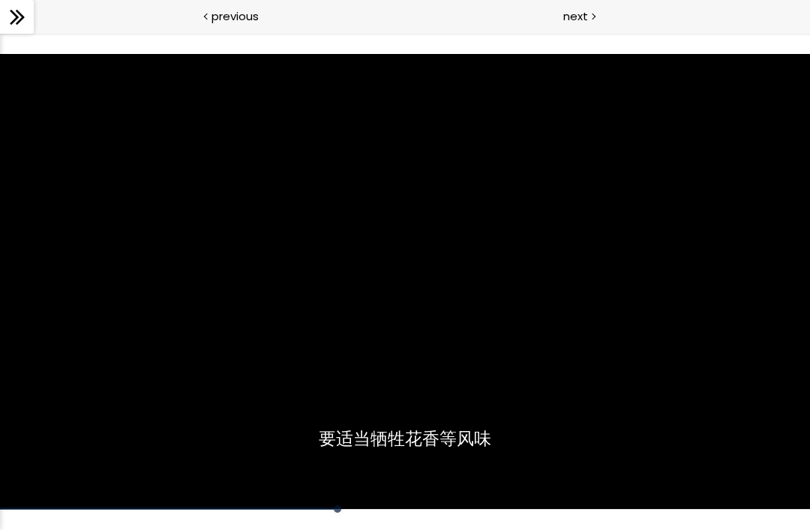
click at [120, 346] on div "使用下方CC功能，可开启中文字幕" at bounding box center [405, 282] width 810 height 456
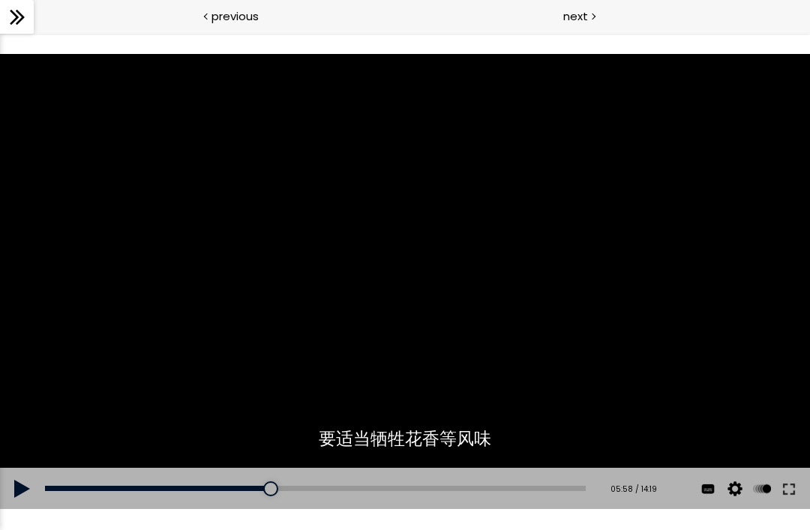
click at [121, 347] on div "使用下方CC功能，可开启中文字幕" at bounding box center [405, 282] width 810 height 456
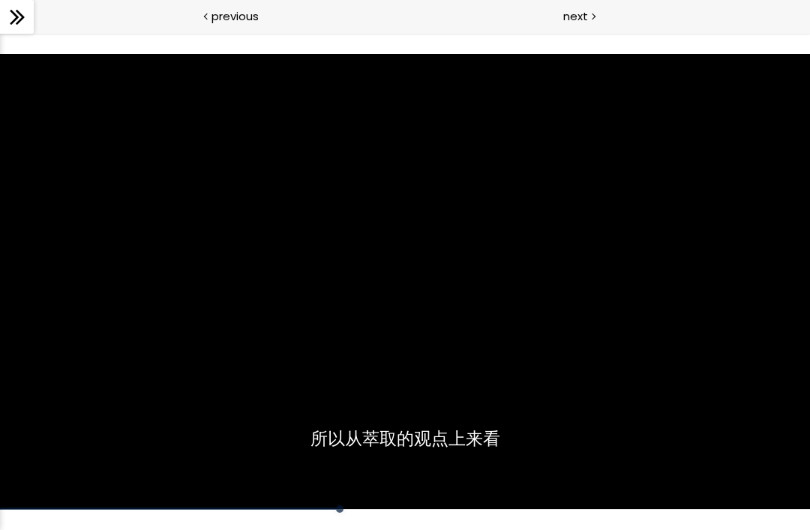
click at [119, 351] on div "使用下方CC功能，可开启中文字幕" at bounding box center [405, 282] width 810 height 456
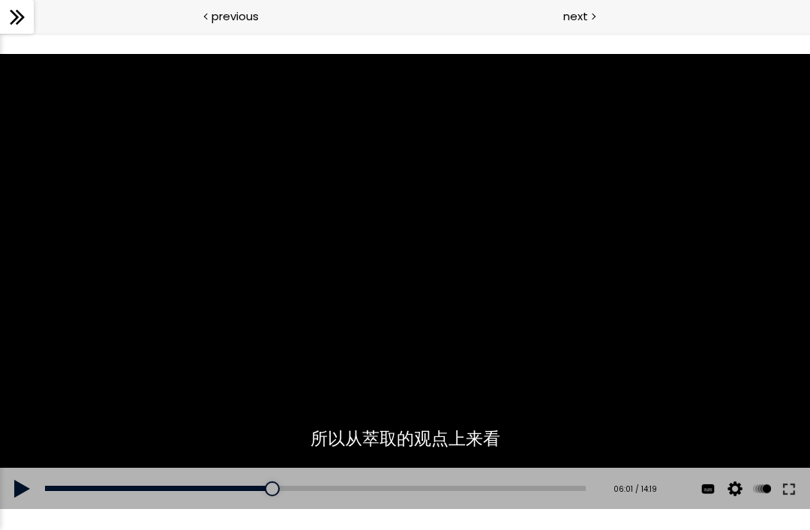
click at [116, 344] on div "使用下方CC功能，可开启中文字幕" at bounding box center [405, 282] width 810 height 456
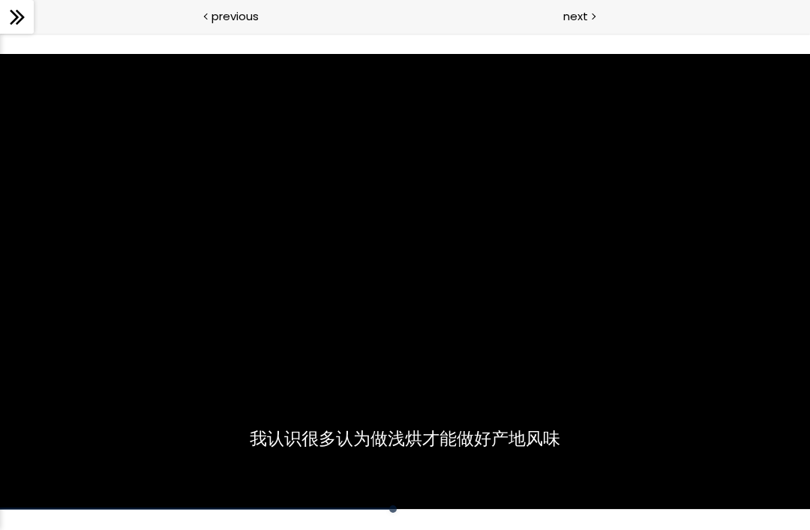
click at [227, 348] on div "使用下方CC功能，可开启中文字幕" at bounding box center [405, 282] width 810 height 456
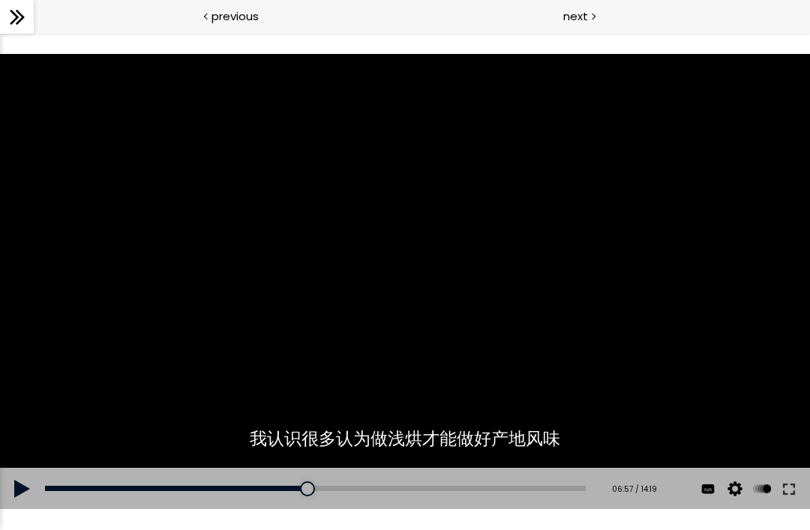
click at [169, 348] on div "使用下方CC功能，可开启中文字幕" at bounding box center [405, 282] width 810 height 456
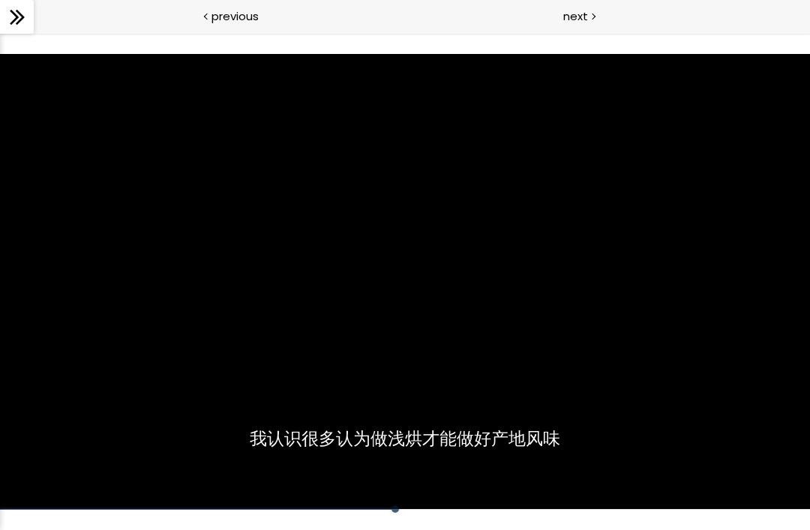
click at [178, 358] on div "使用下方CC功能，可开启中文字幕" at bounding box center [405, 282] width 810 height 456
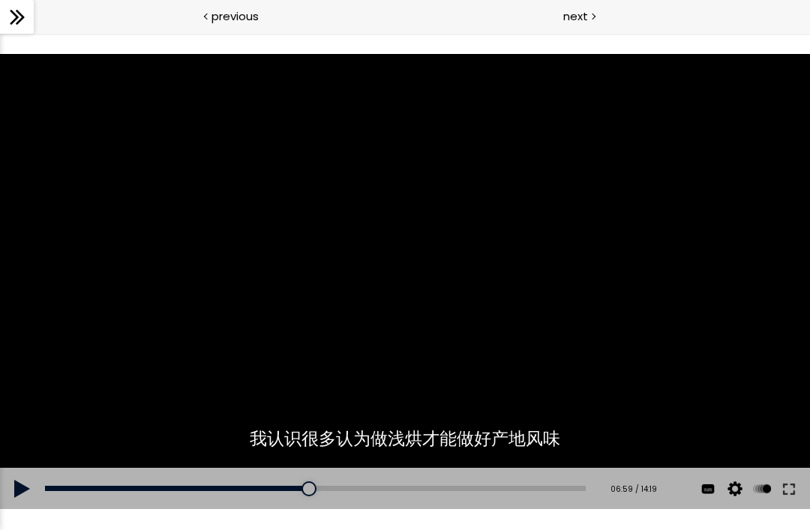
click at [174, 355] on div "使用下方CC功能，可开启中文字幕" at bounding box center [405, 282] width 810 height 456
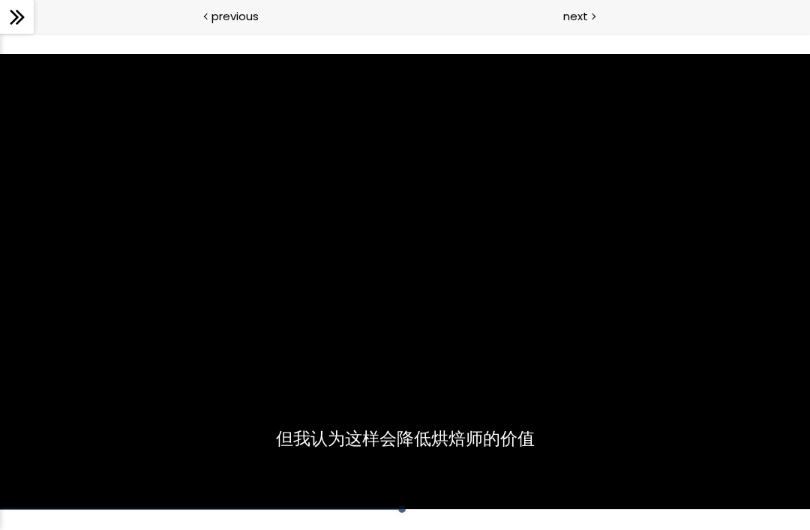
click at [163, 360] on div "使用下方CC功能，可开启中文字幕" at bounding box center [405, 282] width 810 height 456
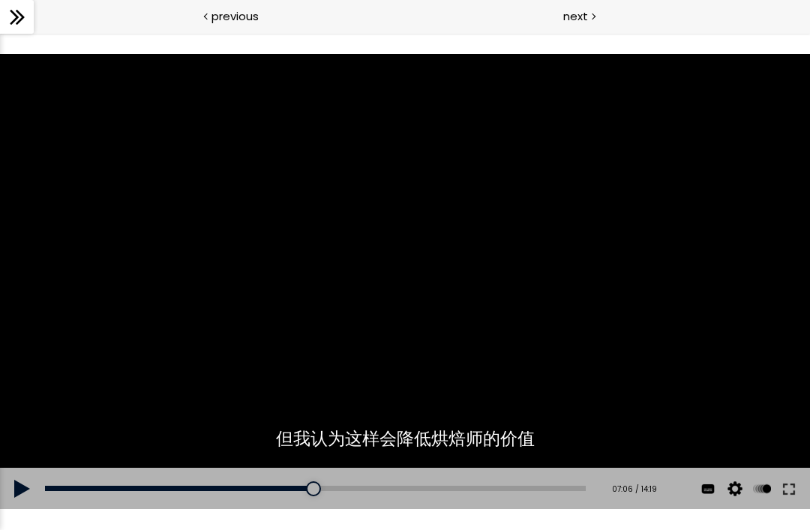
click at [163, 360] on div "使用下方CC功能，可开启中文字幕" at bounding box center [405, 282] width 810 height 456
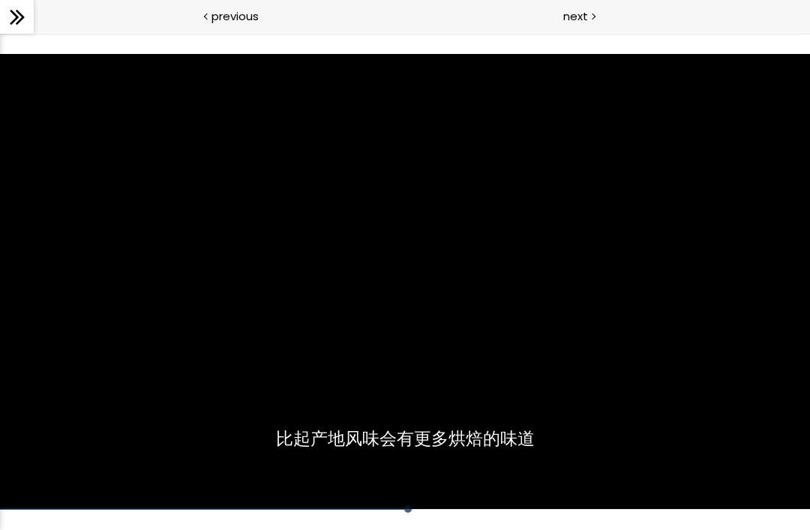
click at [164, 361] on div "使用下方CC功能，可开启中文字幕" at bounding box center [405, 282] width 810 height 456
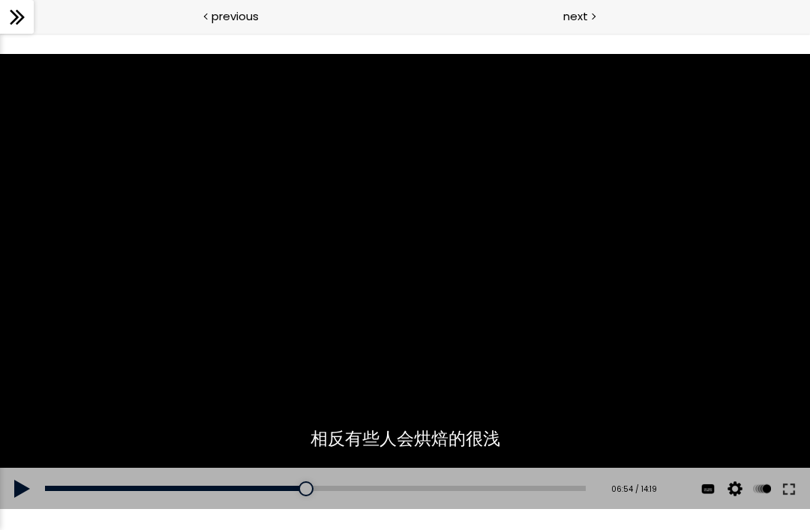
click at [318, 491] on div "06:54" at bounding box center [315, 488] width 541 height 5
click at [313, 489] on div "07:02" at bounding box center [315, 488] width 541 height 5
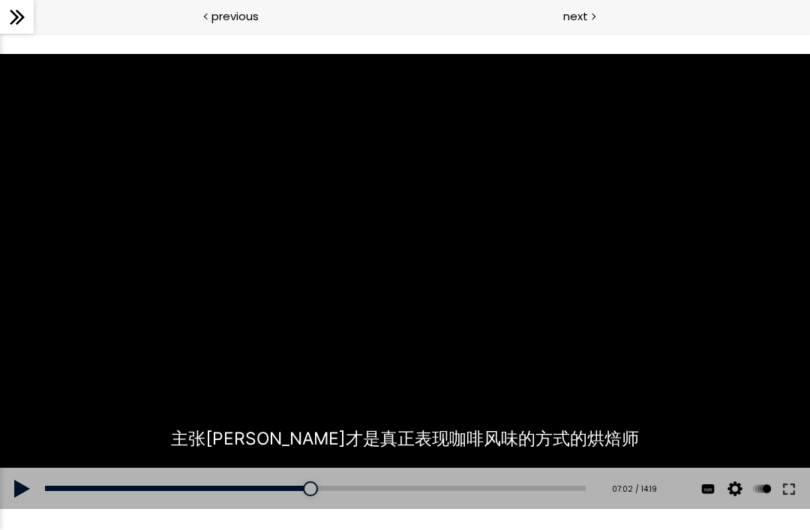
click at [238, 379] on div "使用下方CC功能，可开启中文字幕" at bounding box center [405, 282] width 810 height 456
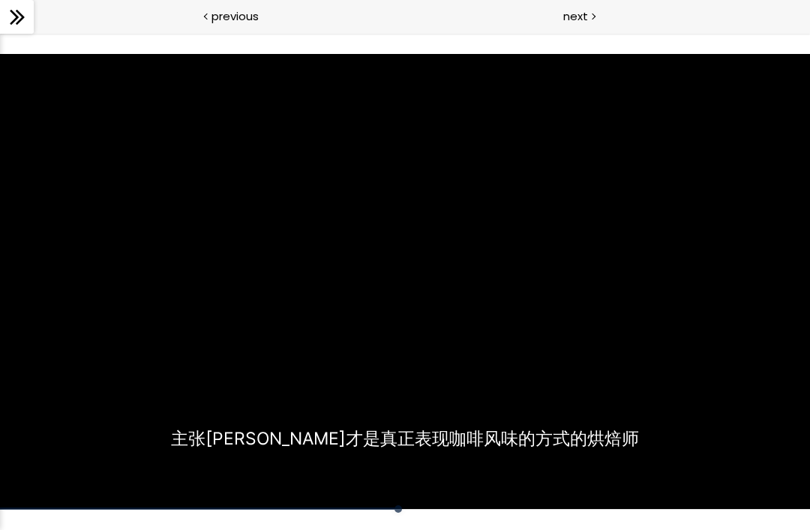
click at [187, 366] on div "使用下方CC功能，可开启中文字幕" at bounding box center [405, 282] width 810 height 456
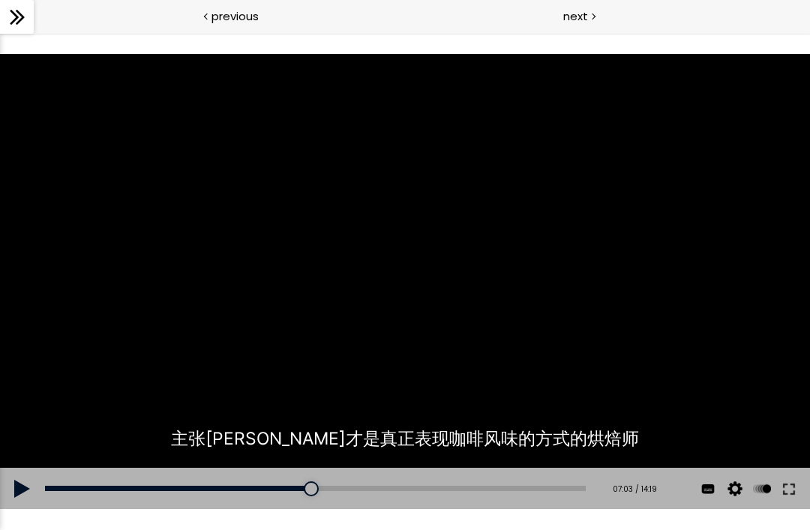
click at [187, 370] on div "使用下方CC功能，可开启中文字幕" at bounding box center [405, 282] width 810 height 456
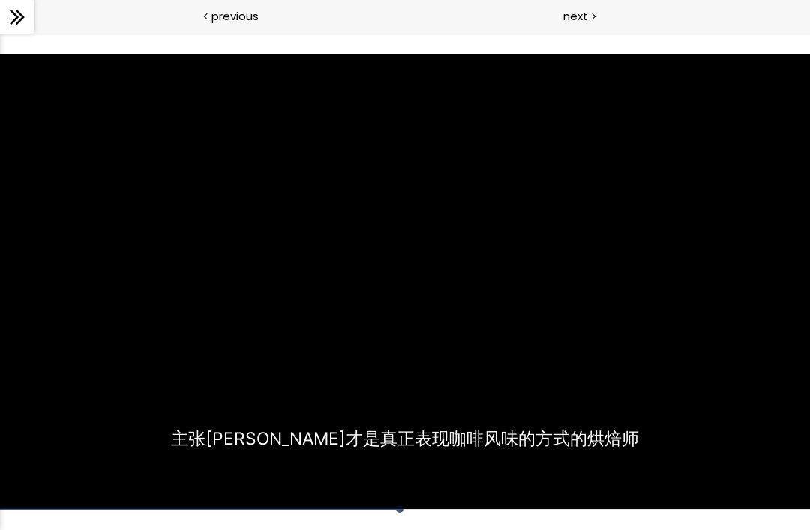
click at [181, 362] on div "使用下方CC功能，可开启中文字幕" at bounding box center [405, 282] width 810 height 456
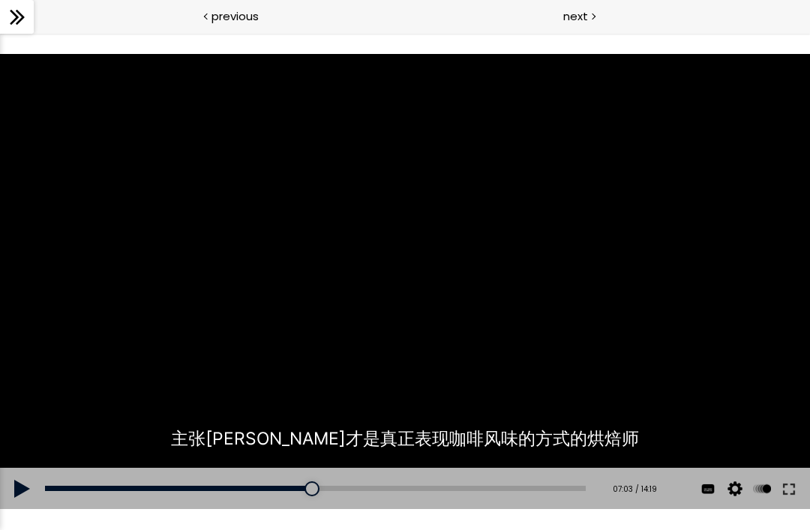
click at [178, 369] on div "使用下方CC功能，可开启中文字幕" at bounding box center [405, 282] width 810 height 456
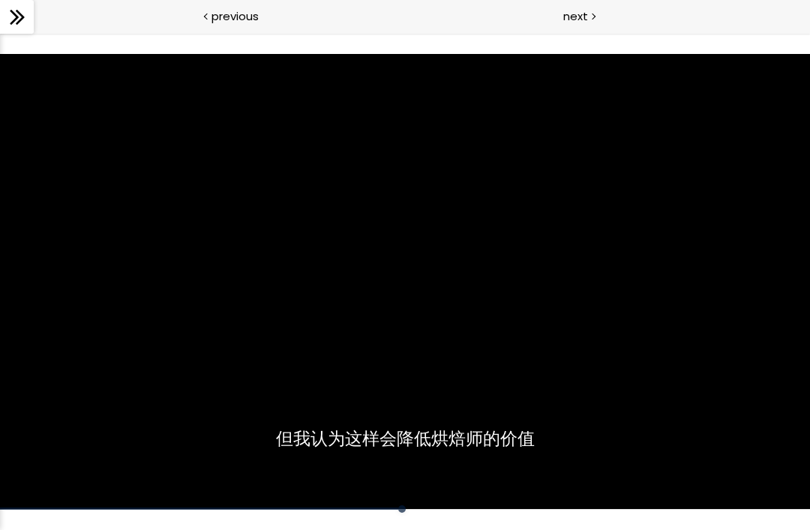
click at [706, 257] on div "使用下方CC功能，可开启中文字幕" at bounding box center [405, 282] width 810 height 456
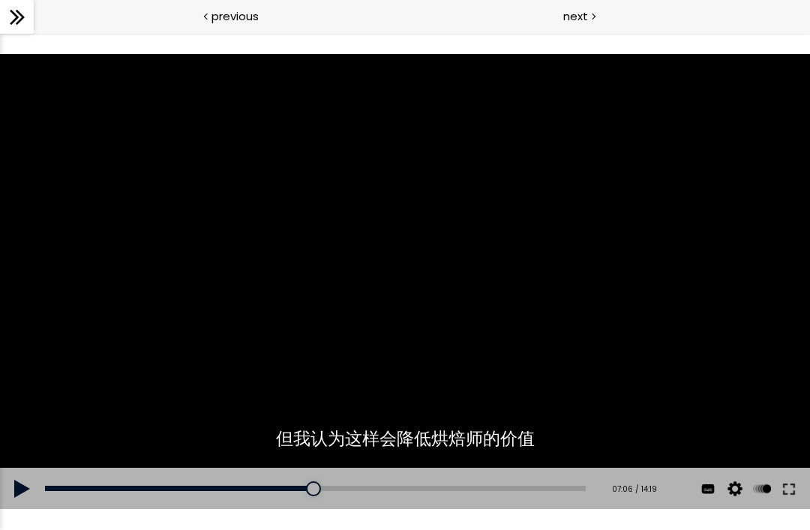
click at [688, 278] on div "使用下方CC功能，可开启中文字幕" at bounding box center [405, 282] width 810 height 456
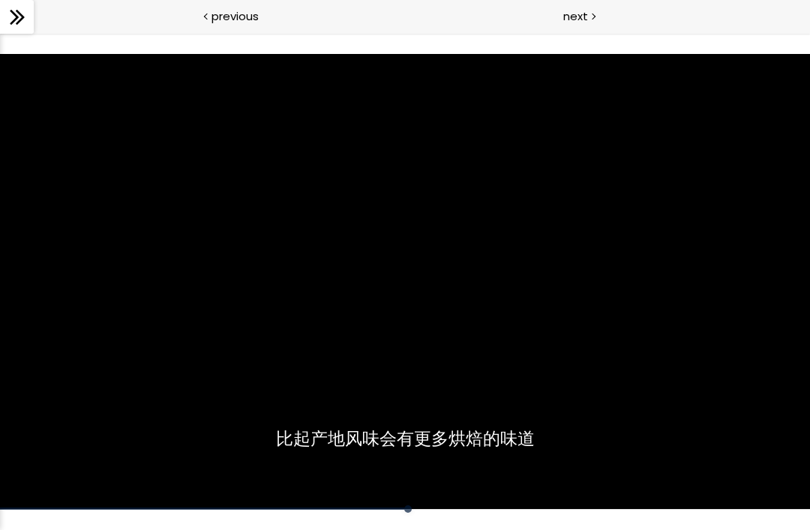
click at [715, 259] on div "使用下方CC功能，可开启中文字幕" at bounding box center [405, 282] width 810 height 456
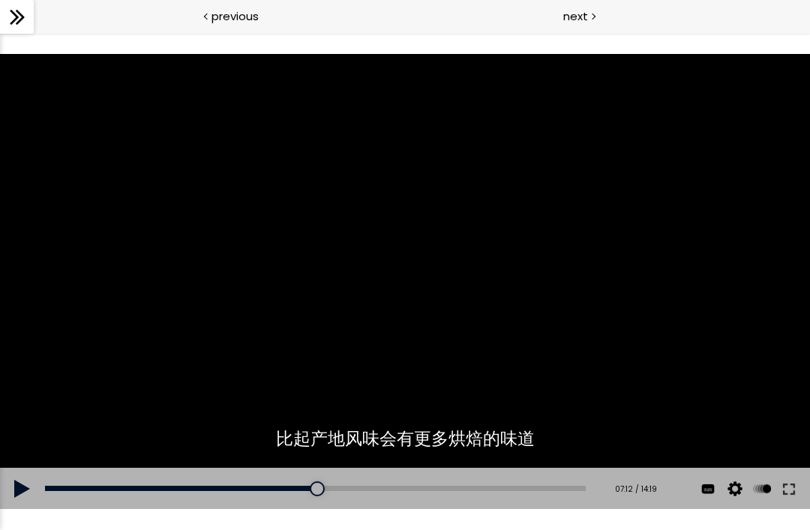
click at [718, 258] on div "使用下方CC功能，可开启中文字幕" at bounding box center [405, 282] width 810 height 456
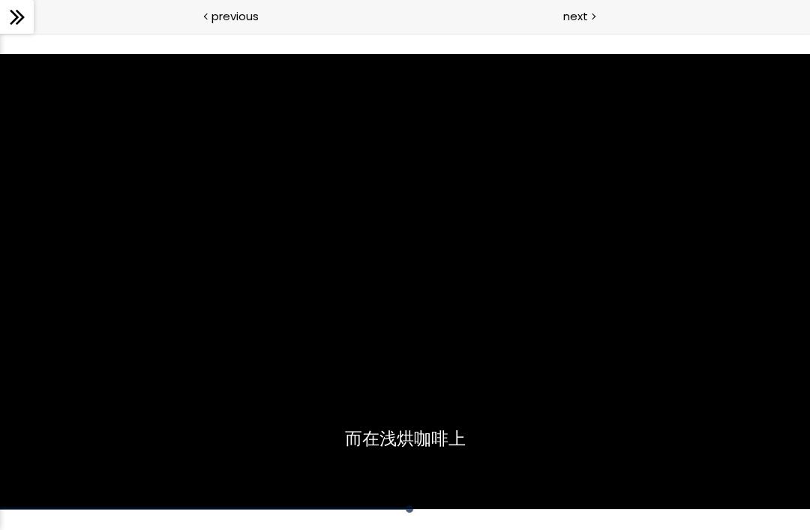
click at [721, 256] on div "使用下方CC功能，可开启中文字幕" at bounding box center [405, 282] width 810 height 456
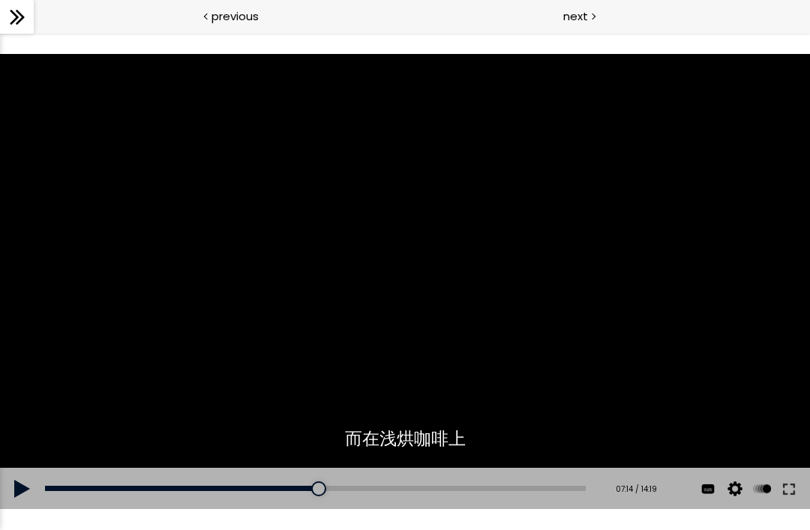
click at [719, 257] on div "使用下方CC功能，可开启中文字幕" at bounding box center [405, 282] width 810 height 456
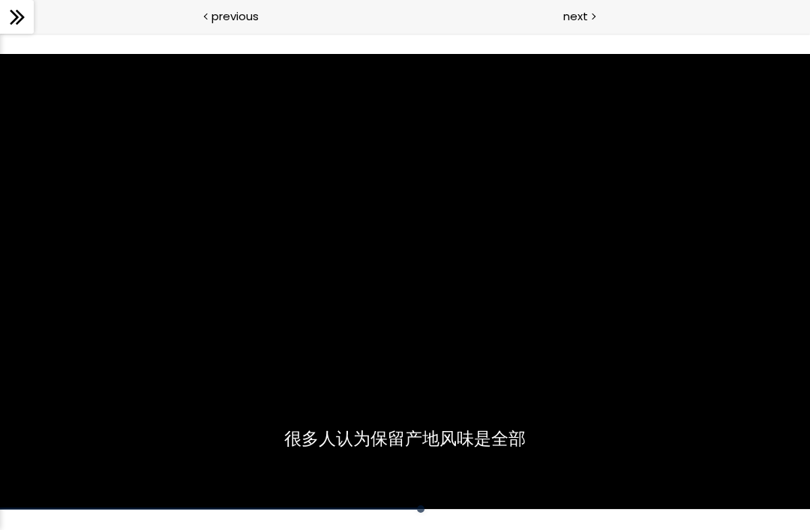
click at [735, 253] on div "使用下方CC功能，可开启中文字幕" at bounding box center [405, 282] width 810 height 456
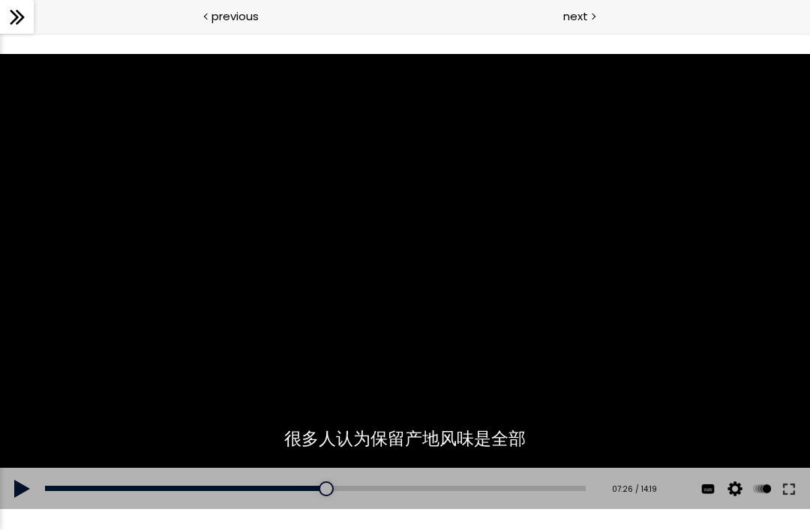
click at [737, 255] on div "使用下方CC功能，可开启中文字幕" at bounding box center [405, 282] width 810 height 456
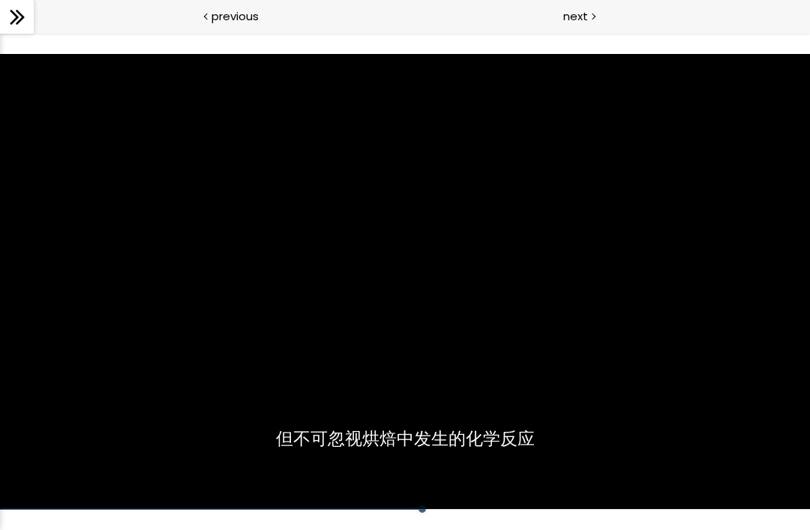
click at [739, 254] on div "使用下方CC功能，可开启中文字幕" at bounding box center [405, 282] width 810 height 456
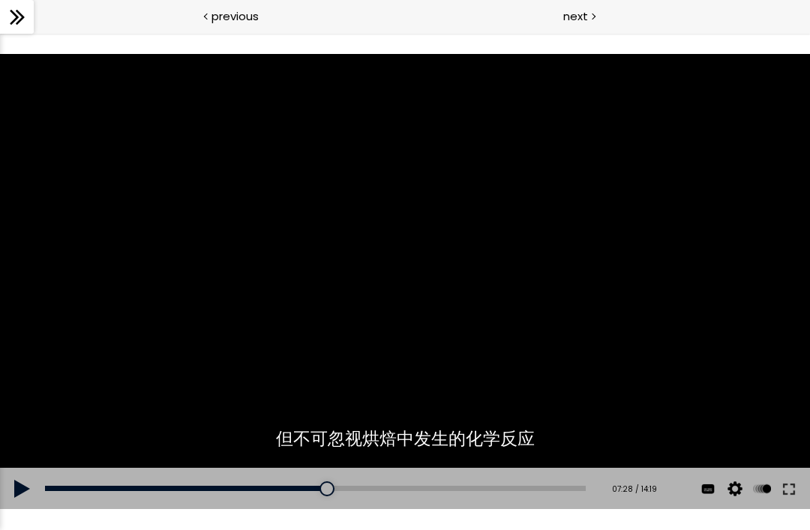
click at [735, 256] on div "使用下方CC功能，可开启中文字幕" at bounding box center [405, 282] width 810 height 456
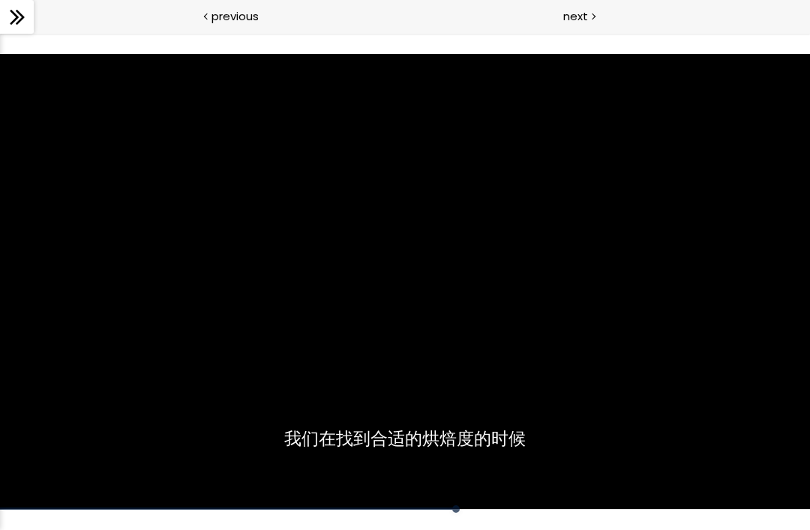
click at [737, 254] on div "使用下方CC功能，可开启中文字幕" at bounding box center [405, 282] width 810 height 456
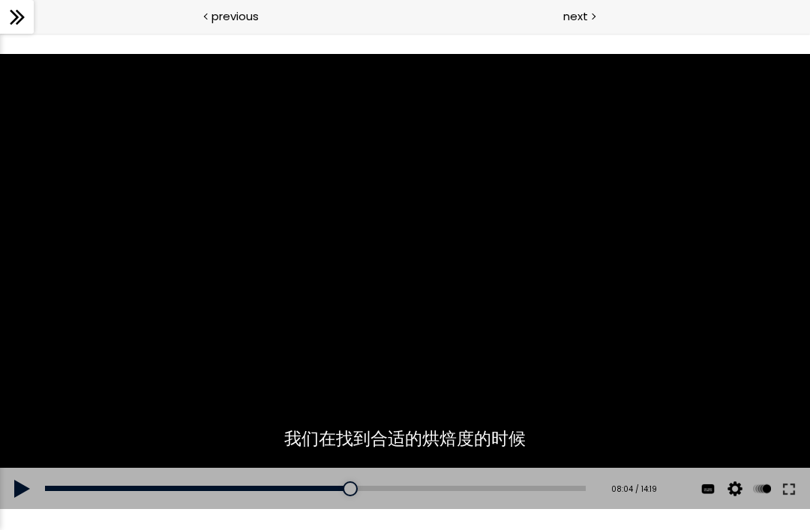
click at [739, 255] on div "使用下方CC功能，可开启中文字幕" at bounding box center [405, 282] width 810 height 456
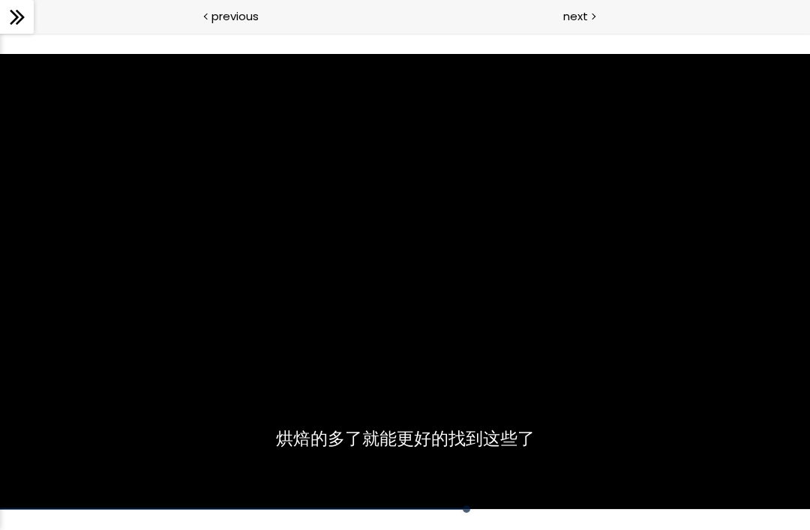
click at [739, 252] on div "使用下方CC功能，可开启中文字幕" at bounding box center [405, 282] width 810 height 456
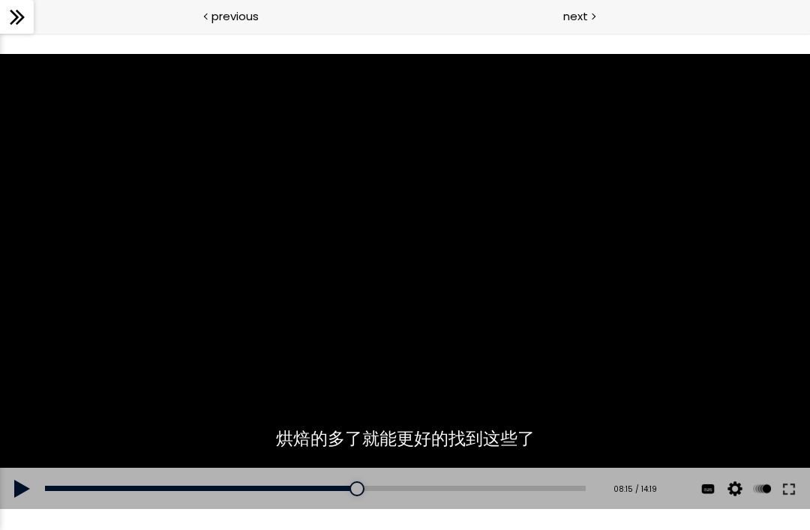
click at [715, 277] on div "使用下方CC功能，可开启中文字幕" at bounding box center [405, 282] width 810 height 456
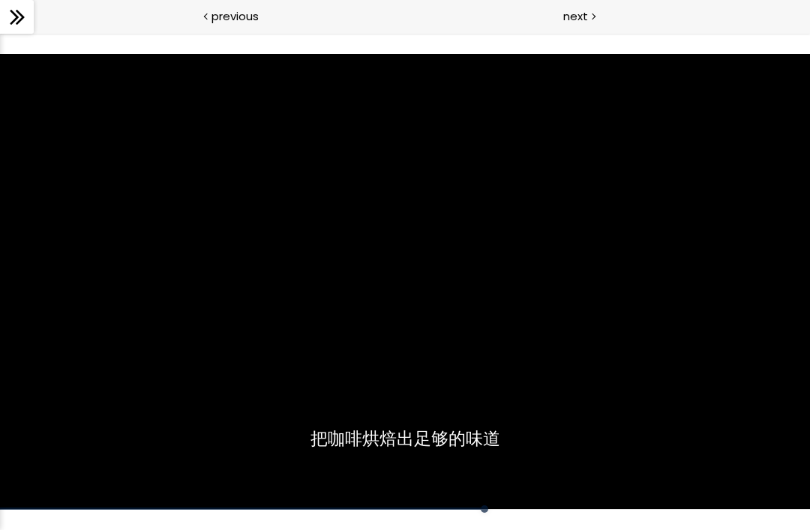
click at [722, 283] on div "使用下方CC功能，可开启中文字幕" at bounding box center [405, 282] width 810 height 456
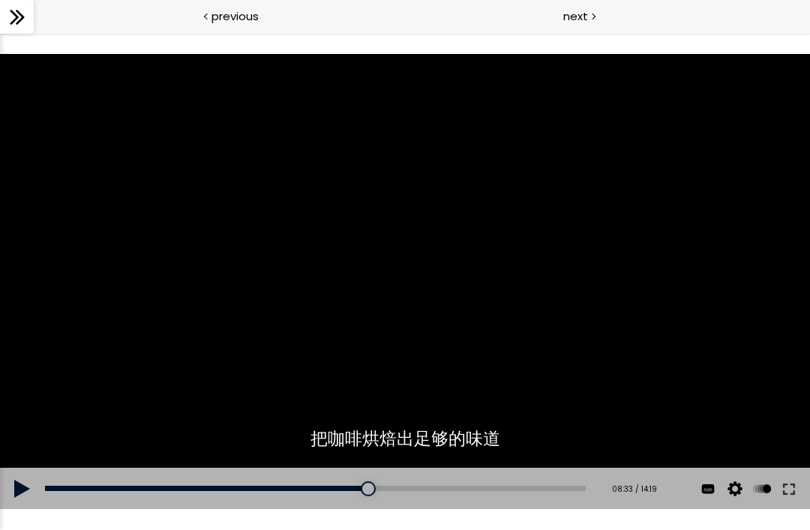
click at [718, 289] on div "使用下方CC功能，可开启中文字幕" at bounding box center [405, 282] width 810 height 456
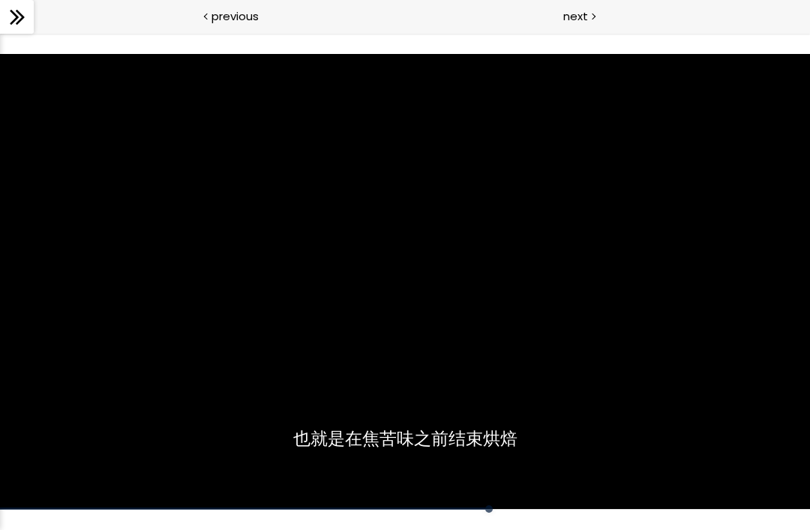
click at [713, 292] on div "使用下方CC功能，可开启中文字幕" at bounding box center [405, 282] width 810 height 456
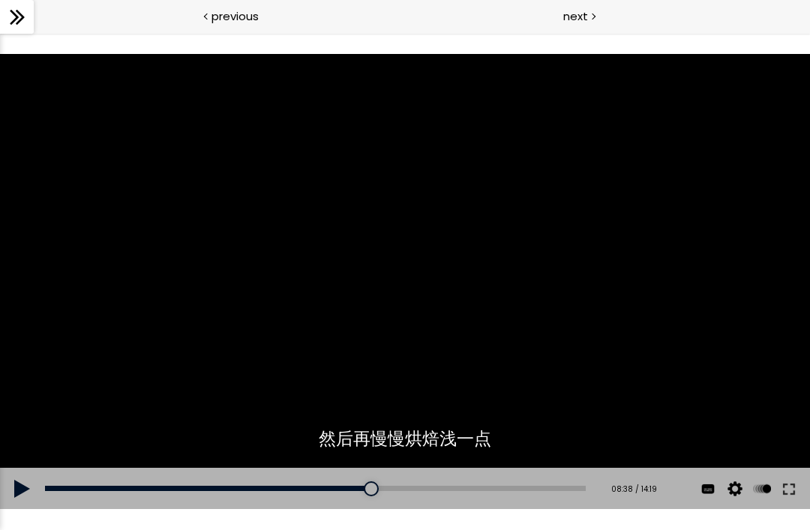
click at [702, 305] on div "使用下方CC功能，可开启中文字幕" at bounding box center [405, 282] width 810 height 456
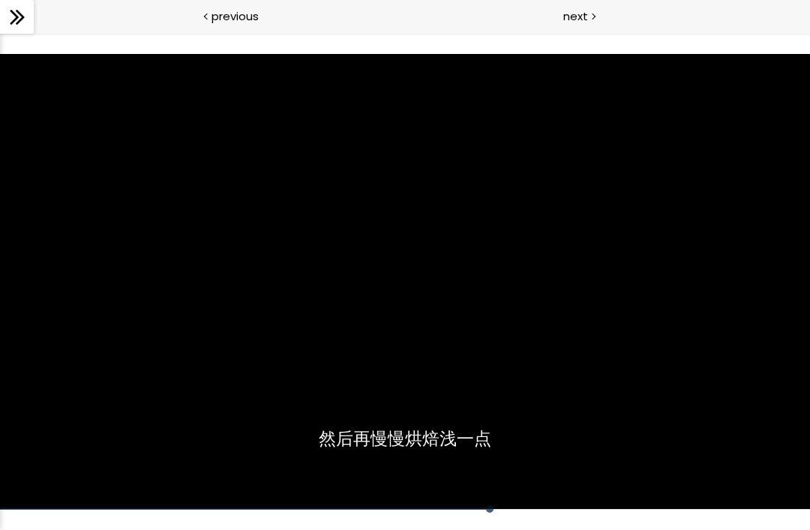
click at [709, 296] on div "使用下方CC功能，可开启中文字幕" at bounding box center [405, 282] width 810 height 456
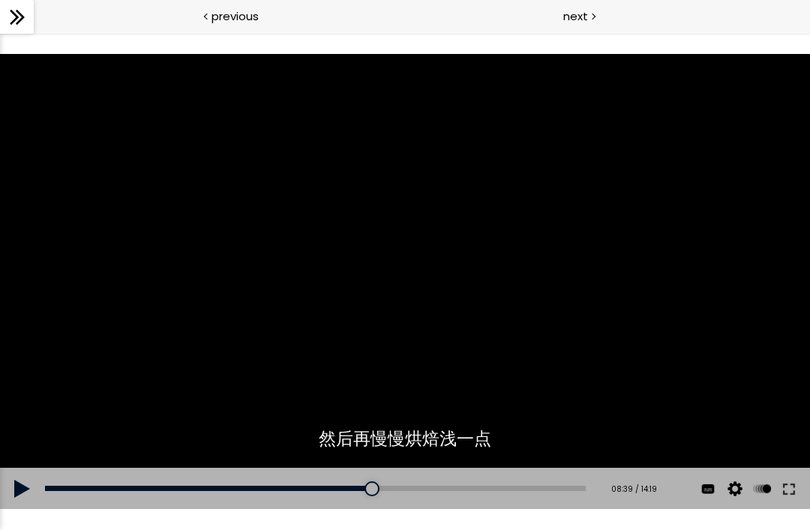
click at [715, 288] on div "使用下方CC功能，可开启中文字幕" at bounding box center [405, 282] width 810 height 456
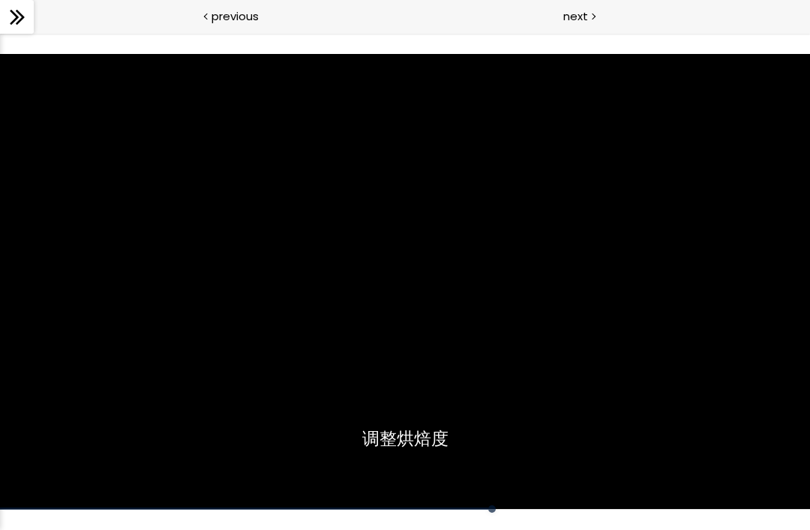
click at [721, 283] on div "使用下方CC功能，可开启中文字幕" at bounding box center [405, 282] width 810 height 456
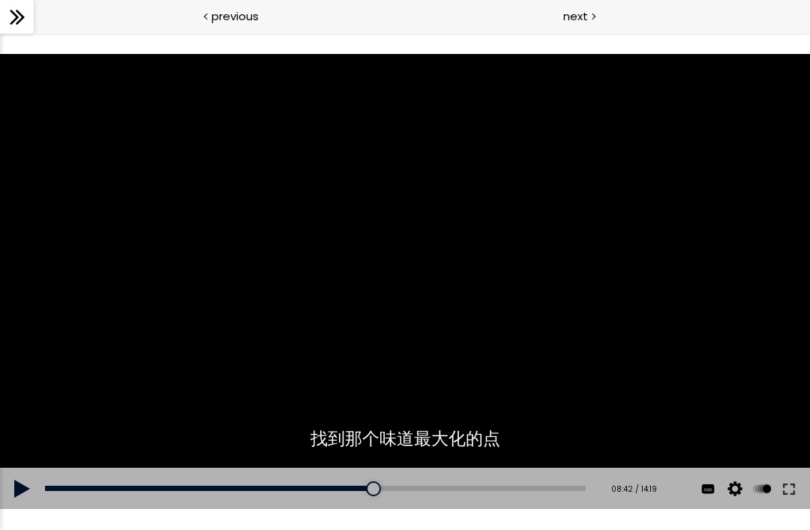
click at [715, 289] on div "使用下方CC功能，可开启中文字幕" at bounding box center [405, 282] width 810 height 456
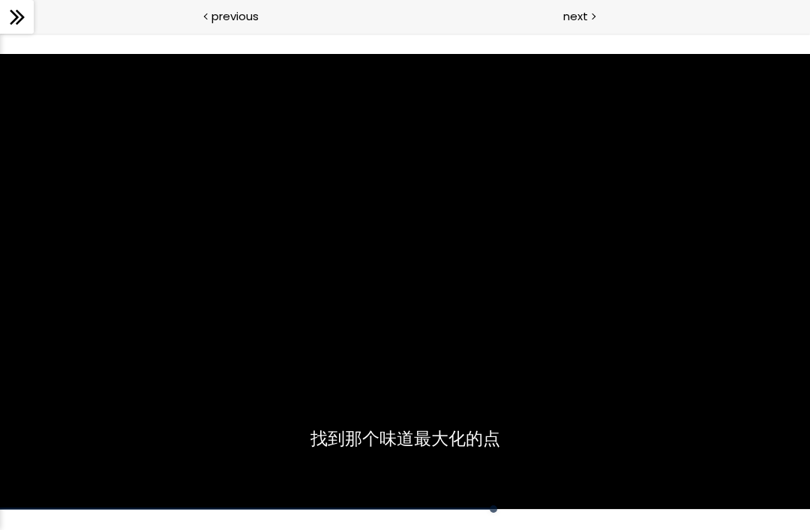
click at [733, 281] on div "使用下方CC功能，可开启中文字幕" at bounding box center [405, 282] width 810 height 456
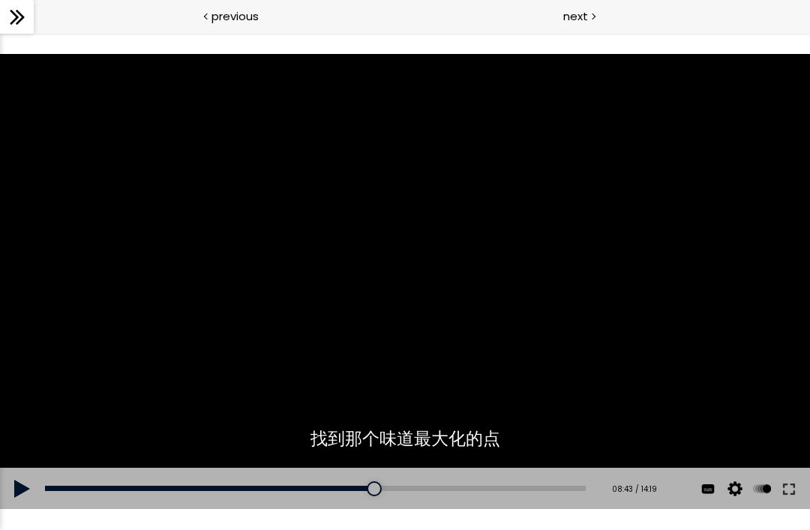
click at [720, 291] on div "使用下方CC功能，可开启中文字幕" at bounding box center [405, 282] width 810 height 456
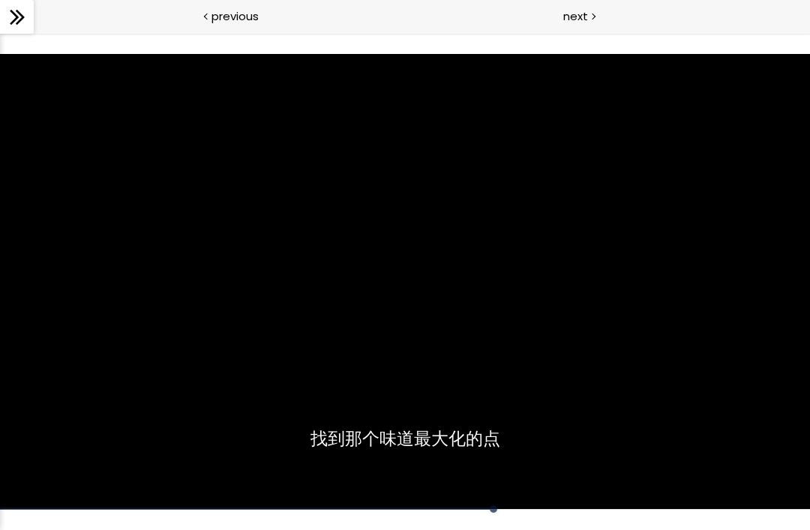
click at [719, 291] on div "使用下方CC功能，可开启中文字幕" at bounding box center [405, 282] width 810 height 456
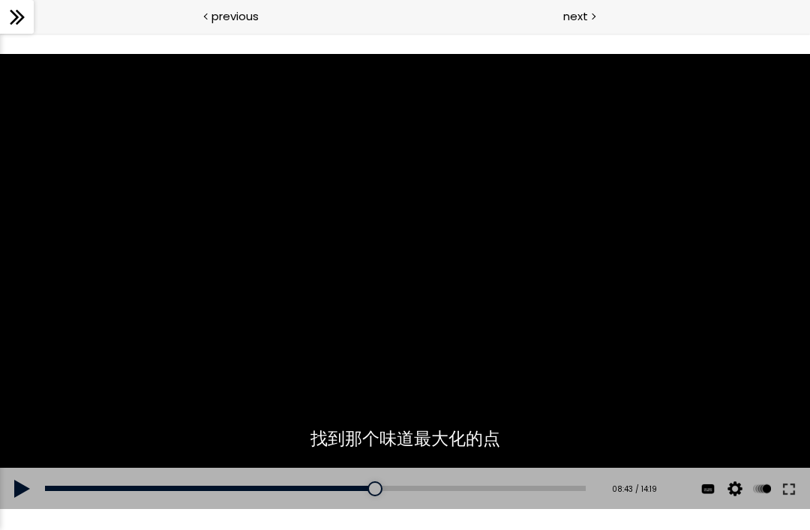
click at [721, 292] on div "使用下方CC功能，可开启中文字幕" at bounding box center [405, 282] width 810 height 456
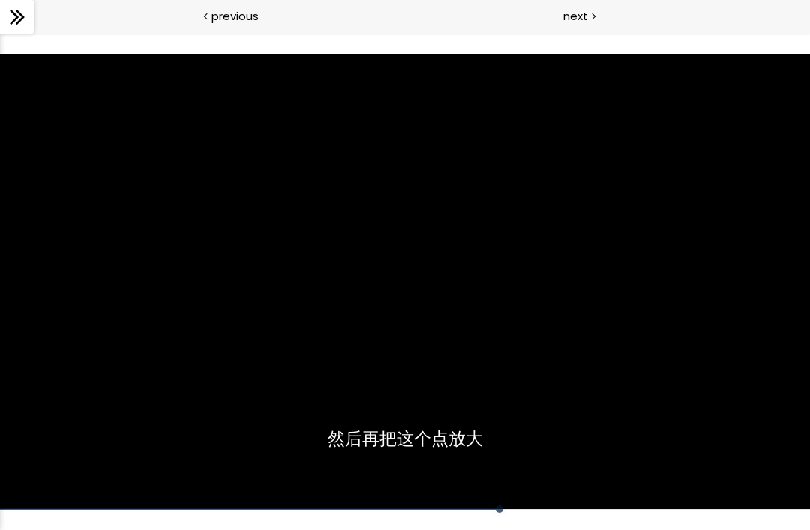
click at [718, 289] on div "使用下方CC功能，可开启中文字幕" at bounding box center [405, 282] width 810 height 456
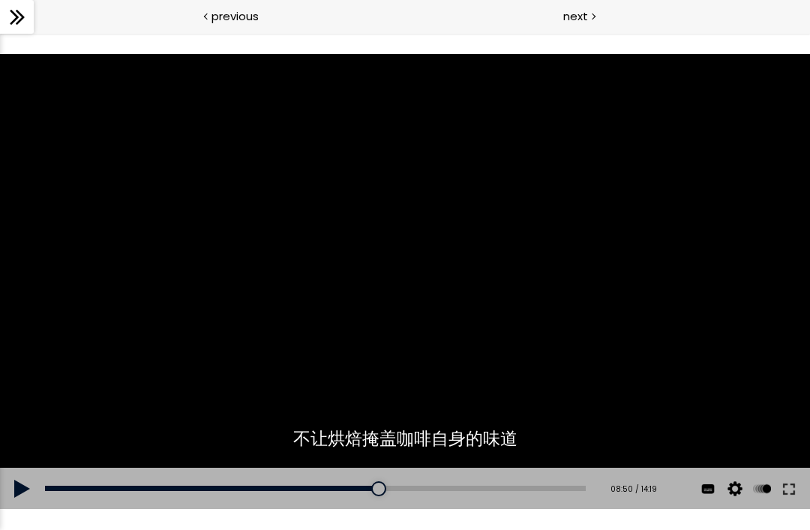
click at [718, 289] on div "使用下方CC功能，可开启中文字幕" at bounding box center [405, 282] width 810 height 456
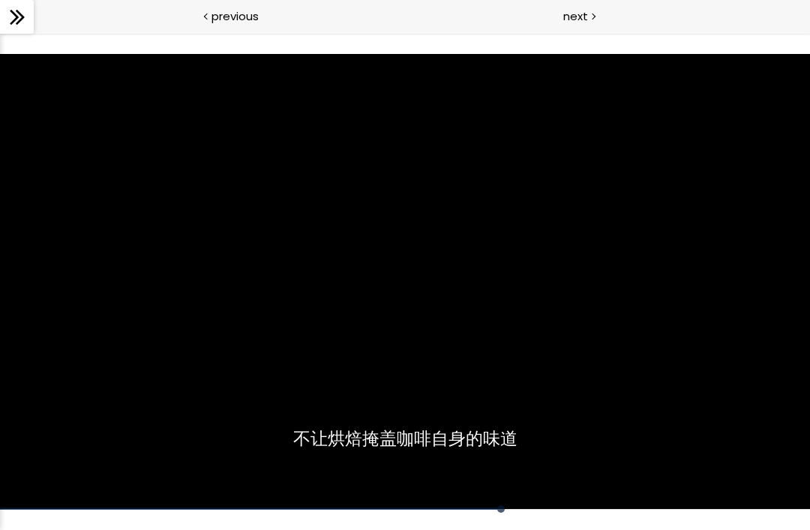
click at [717, 288] on div "使用下方CC功能，可开启中文字幕" at bounding box center [405, 282] width 810 height 456
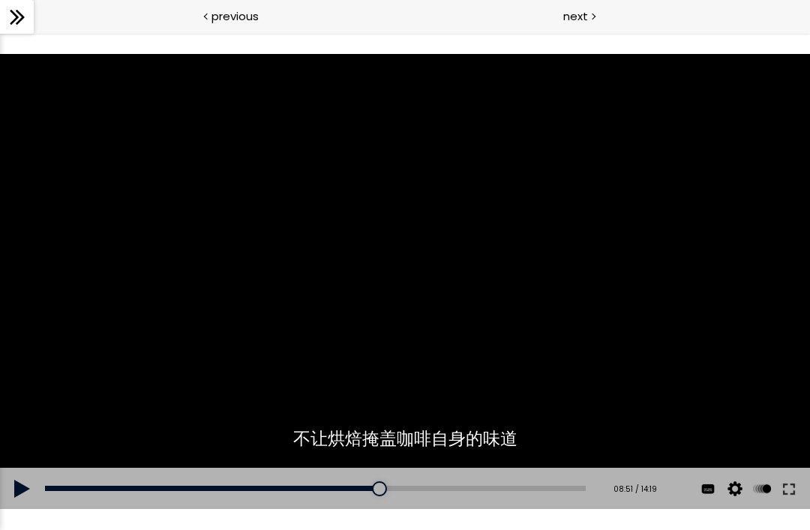
click at [716, 288] on div "使用下方CC功能，可开启中文字幕" at bounding box center [405, 282] width 810 height 456
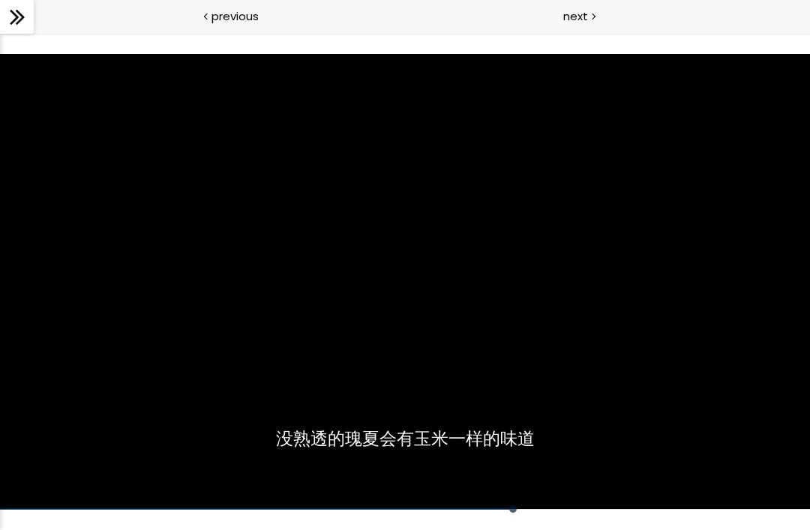
click at [718, 285] on div "使用下方CC功能，可开启中文字幕" at bounding box center [405, 282] width 810 height 456
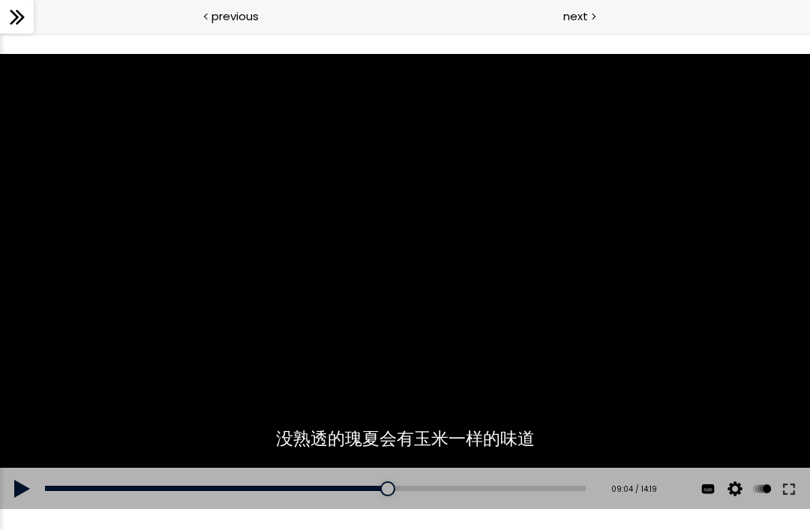
click at [715, 286] on div "使用下方CC功能，可开启中文字幕" at bounding box center [405, 282] width 810 height 456
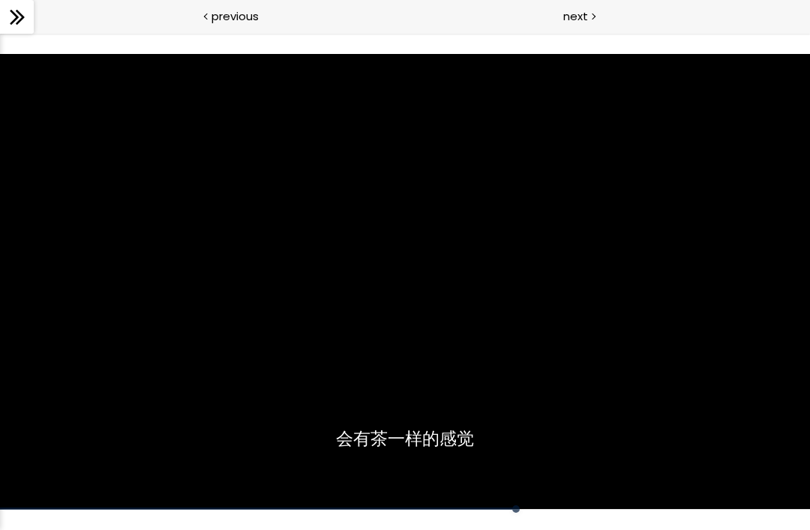
click at [724, 280] on div "使用下方CC功能，可开启中文字幕" at bounding box center [405, 282] width 810 height 456
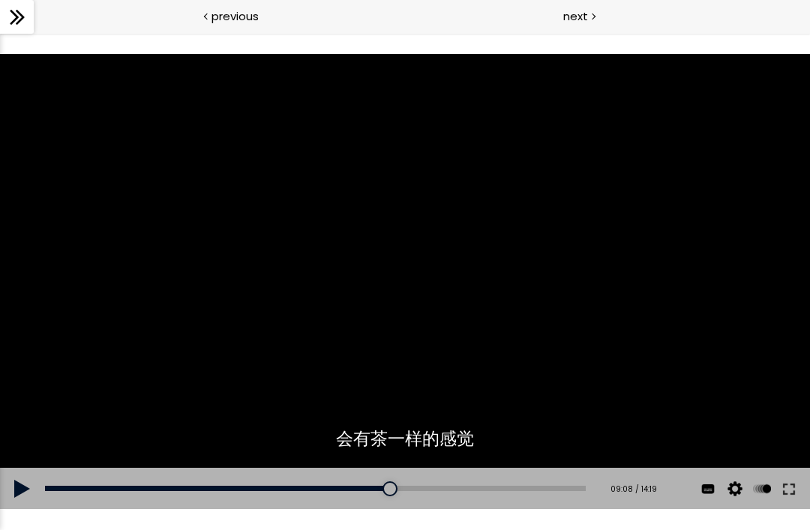
click at [724, 285] on div "使用下方CC功能，可开启中文字幕" at bounding box center [405, 282] width 810 height 456
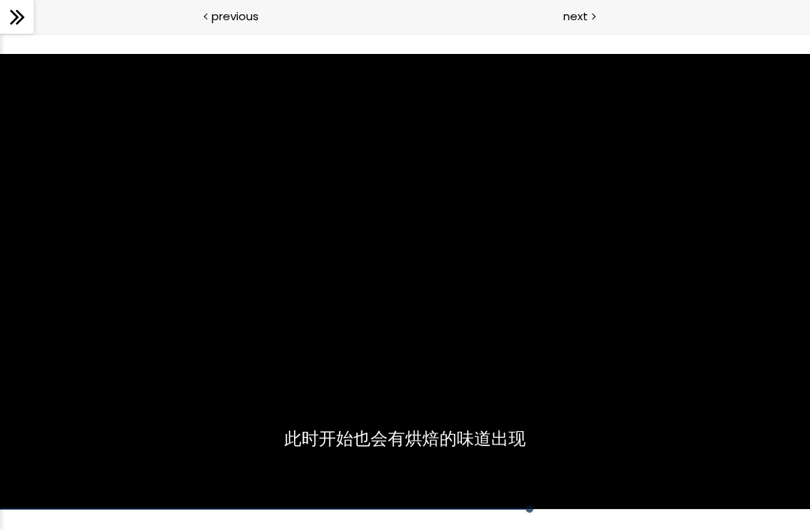
click at [719, 287] on div "使用下方CC功能，可开启中文字幕" at bounding box center [405, 282] width 810 height 456
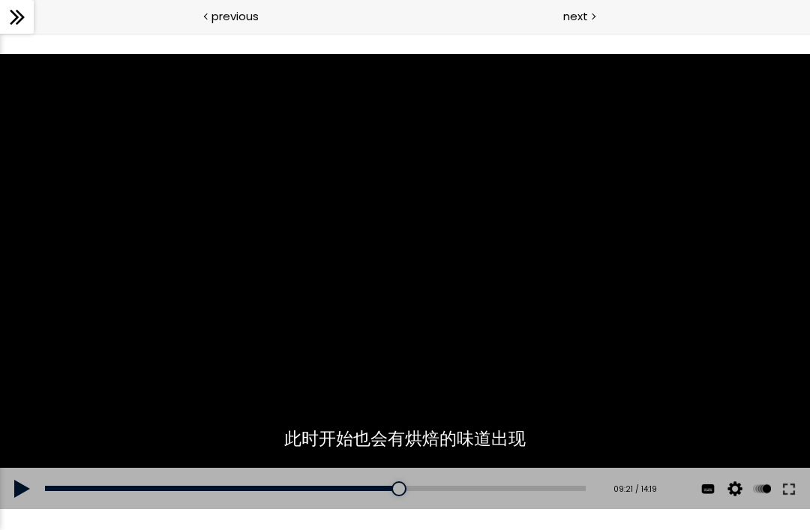
click at [714, 293] on div "使用下方CC功能，可开启中文字幕" at bounding box center [405, 282] width 810 height 456
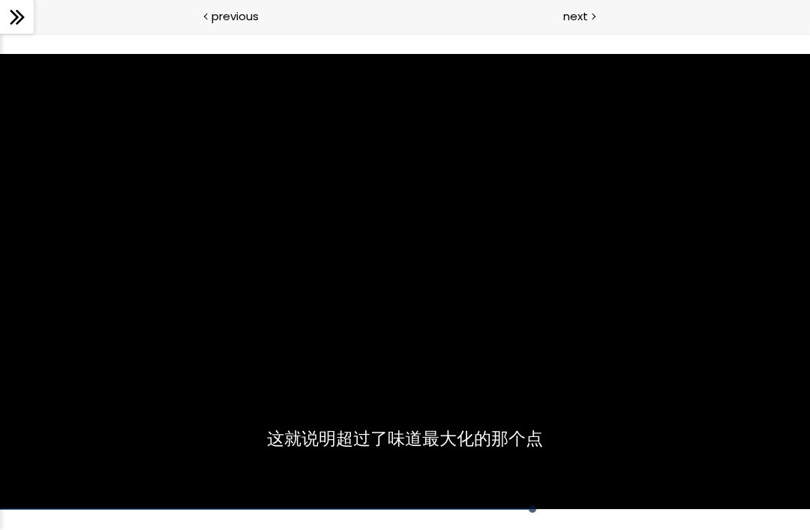
click at [715, 291] on div "使用下方CC功能，可开启中文字幕" at bounding box center [405, 282] width 810 height 456
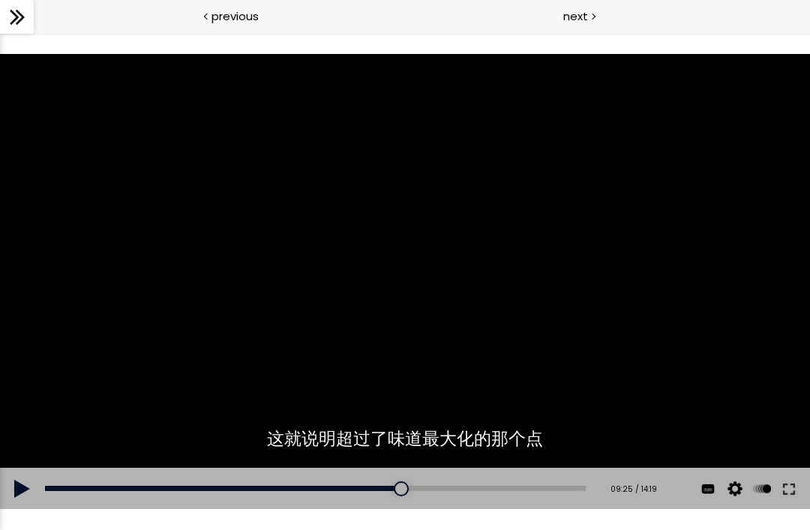
click at [714, 292] on div "使用下方CC功能，可开启中文字幕" at bounding box center [405, 282] width 810 height 456
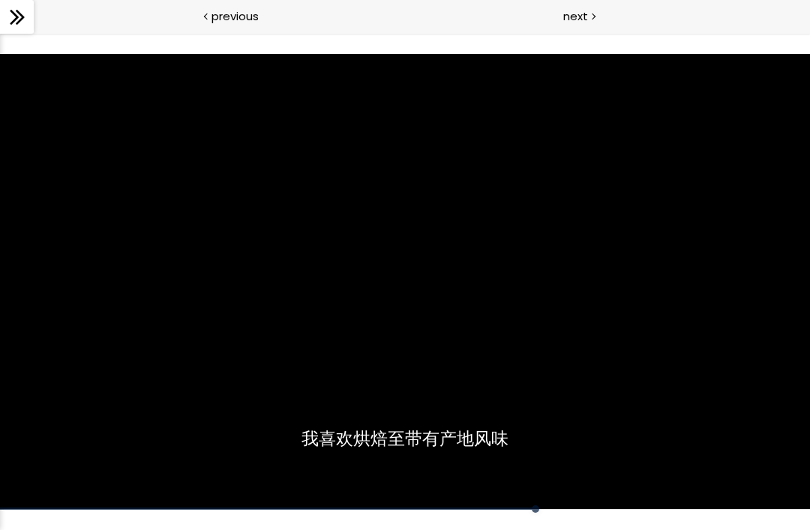
click at [715, 291] on div "使用下方CC功能，可开启中文字幕" at bounding box center [405, 282] width 810 height 456
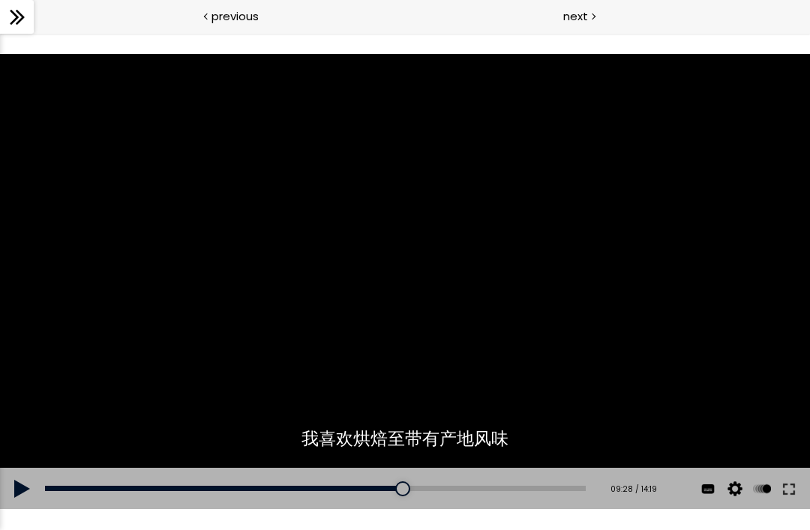
click at [714, 292] on div "使用下方CC功能，可开启中文字幕" at bounding box center [405, 282] width 810 height 456
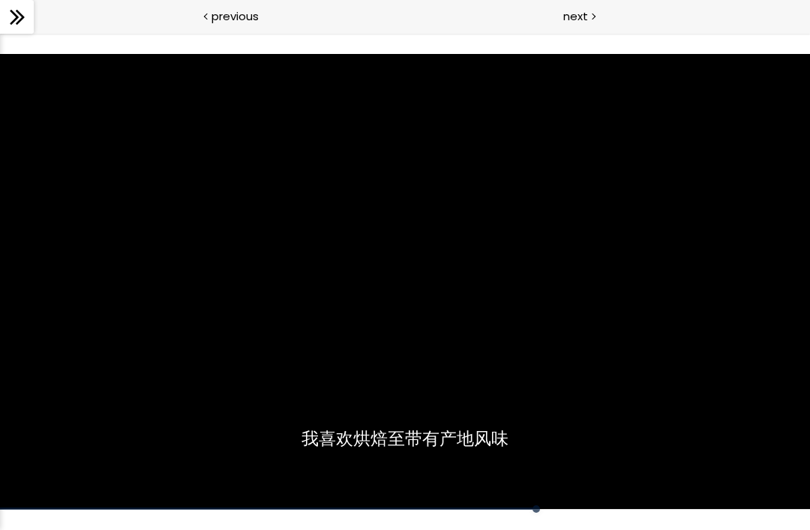
click at [714, 292] on div "使用下方CC功能，可开启中文字幕" at bounding box center [405, 282] width 810 height 456
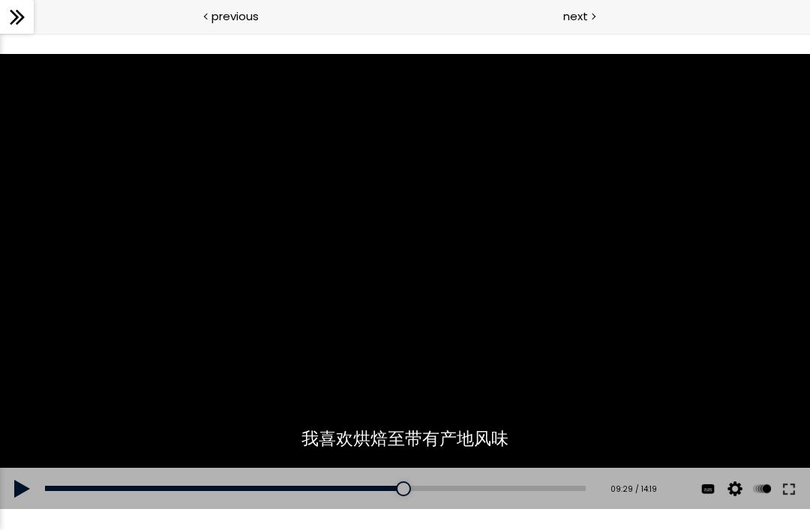
click at [714, 292] on div "使用下方CC功能，可开启中文字幕" at bounding box center [405, 282] width 810 height 456
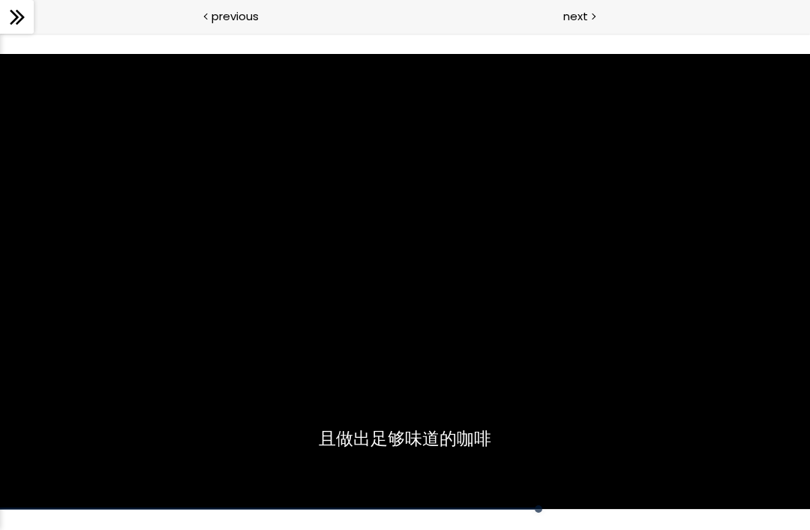
click at [716, 289] on div "使用下方CC功能，可开启中文字幕" at bounding box center [405, 282] width 810 height 456
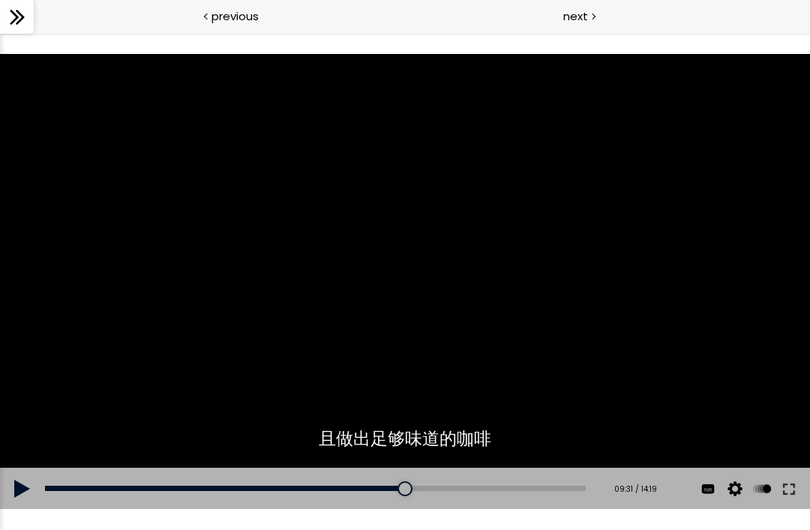
click at [709, 296] on div "使用下方CC功能，可开启中文字幕" at bounding box center [405, 282] width 810 height 456
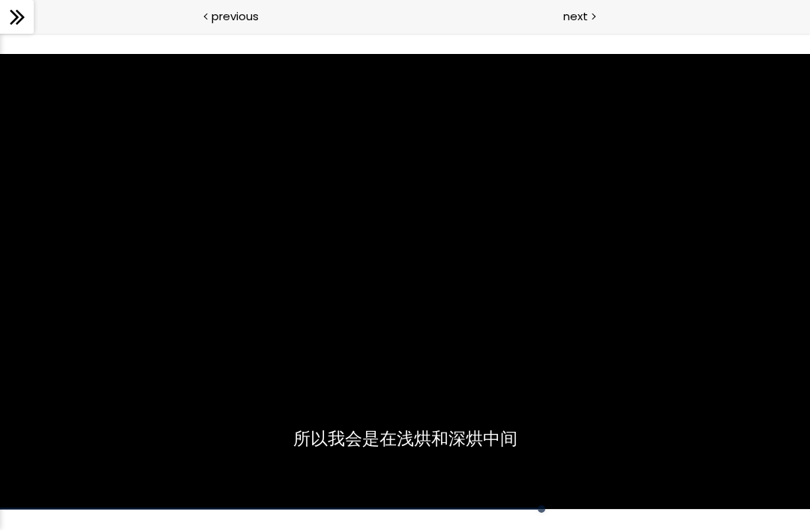
click at [715, 291] on div "使用下方CC功能，可开启中文字幕" at bounding box center [405, 282] width 810 height 456
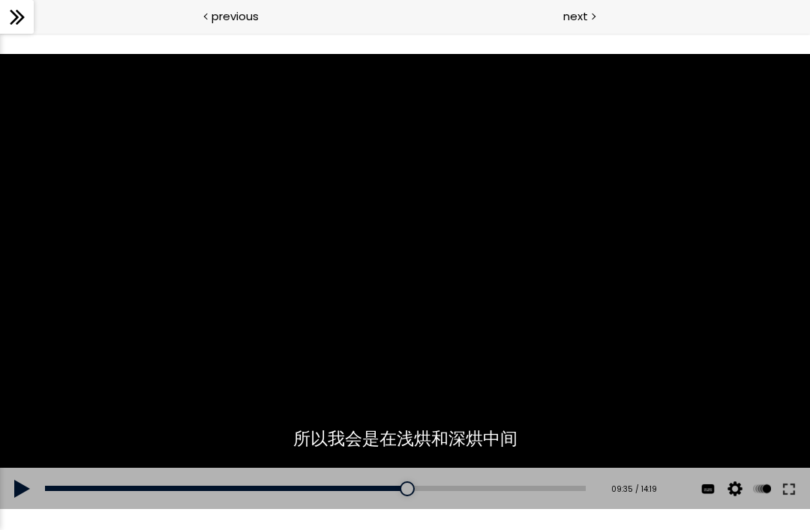
click at [712, 293] on div "使用下方CC功能，可开启中文字幕" at bounding box center [405, 282] width 810 height 456
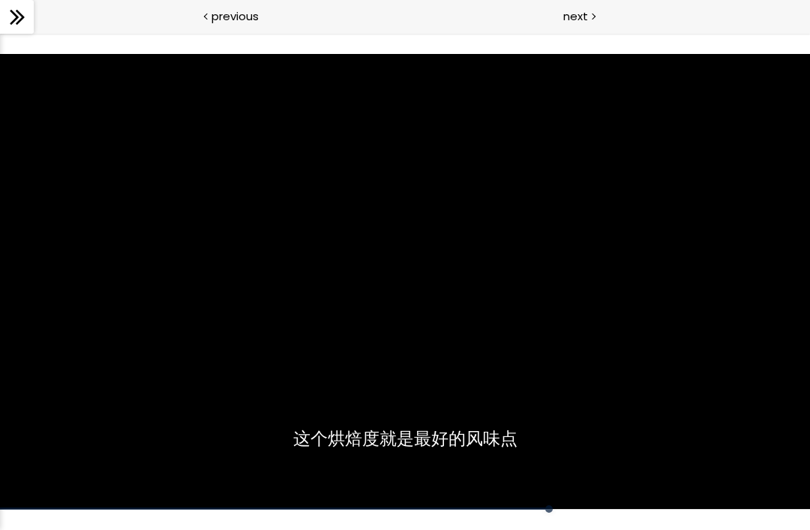
click at [719, 288] on div "使用下方CC功能，可开启中文字幕" at bounding box center [405, 282] width 810 height 456
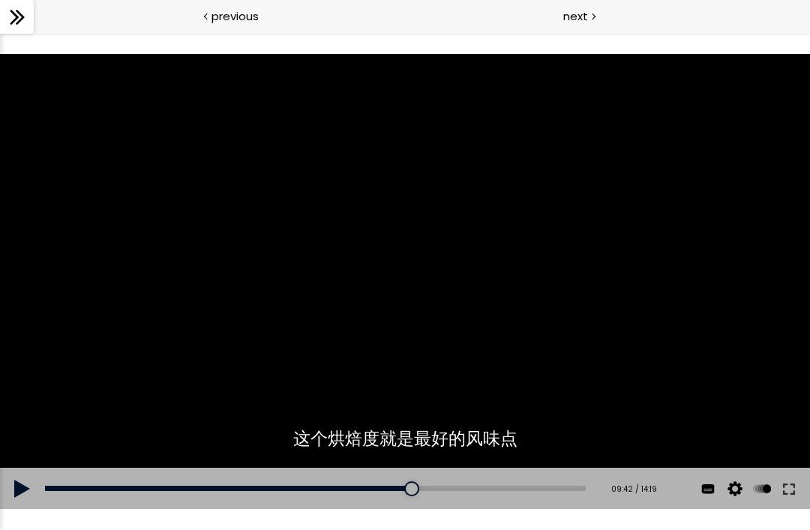
click at [712, 295] on div "使用下方CC功能，可开启中文字幕" at bounding box center [405, 282] width 810 height 456
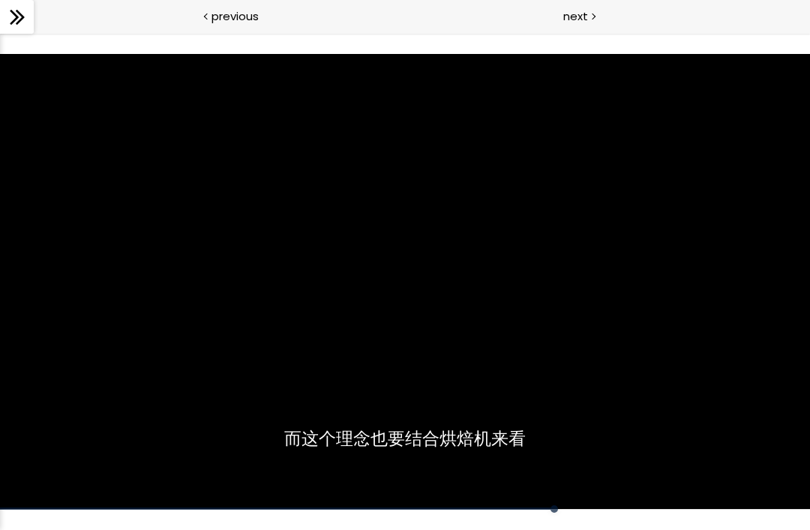
click at [717, 291] on div "使用下方CC功能，可开启中文字幕" at bounding box center [405, 282] width 810 height 456
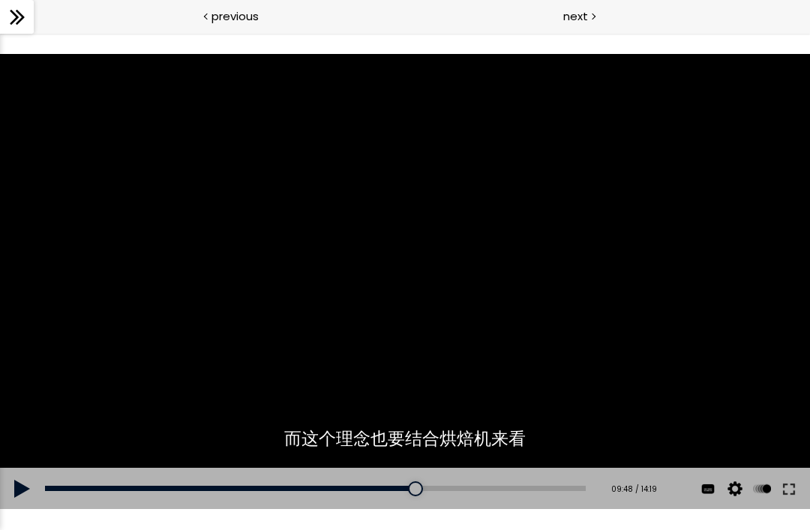
click at [715, 292] on div "使用下方CC功能，可开启中文字幕" at bounding box center [405, 282] width 810 height 456
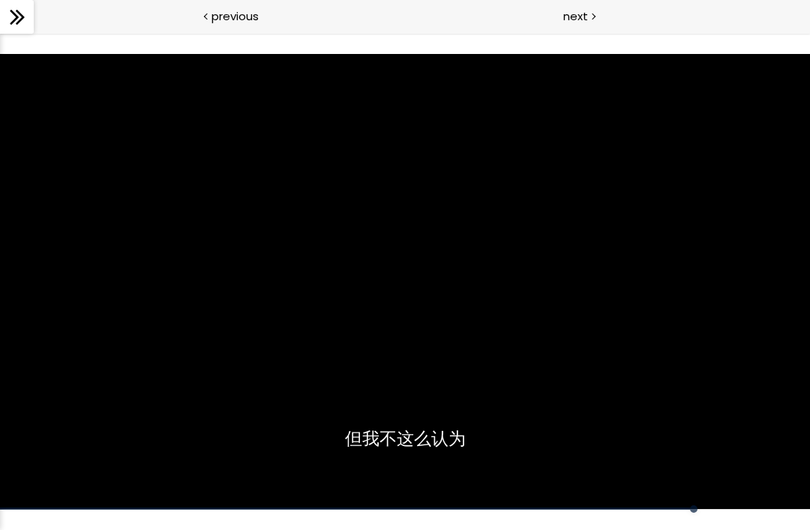
click at [154, 395] on div "使用下方CC功能，可开启中文字幕" at bounding box center [405, 282] width 810 height 456
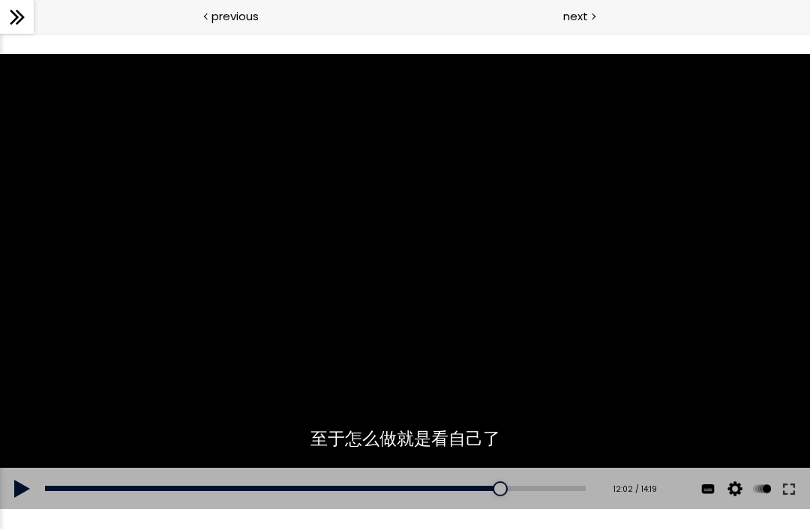
click at [221, 331] on div "使用下方CC功能，可开启中文字幕" at bounding box center [405, 282] width 810 height 456
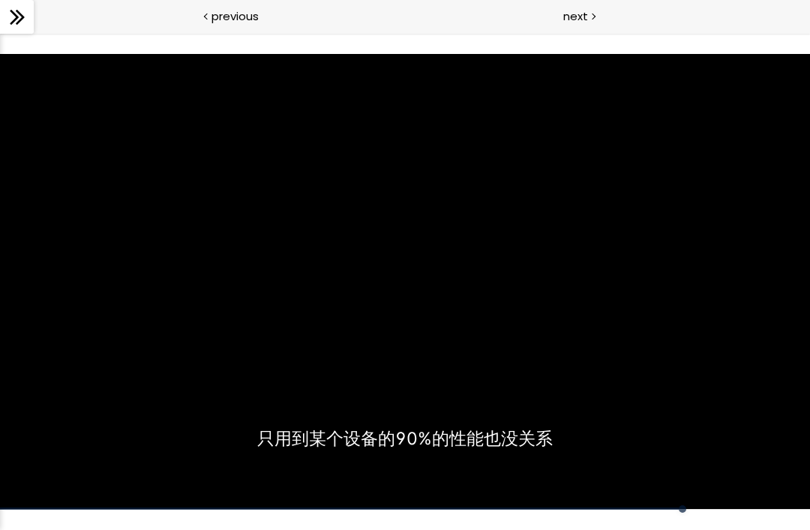
click at [132, 288] on div "使用下方CC功能，可开启中文字幕" at bounding box center [405, 282] width 810 height 456
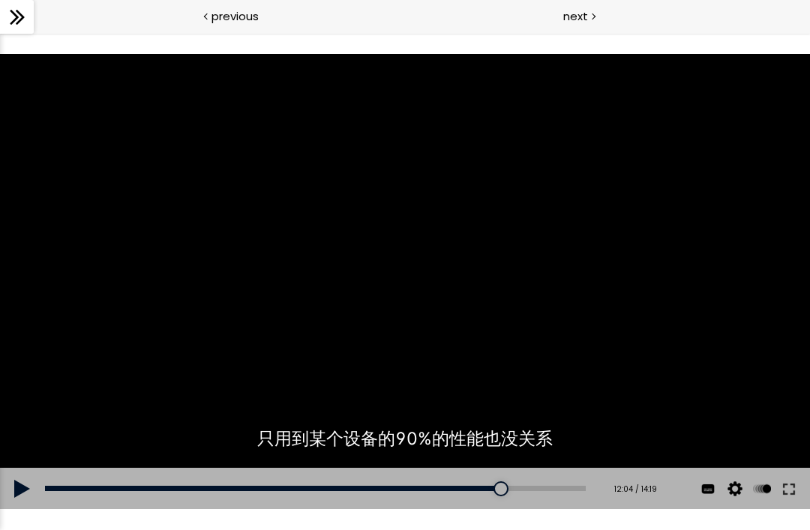
click at [205, 400] on div "使用下方CC功能，可开启中文字幕" at bounding box center [405, 282] width 810 height 456
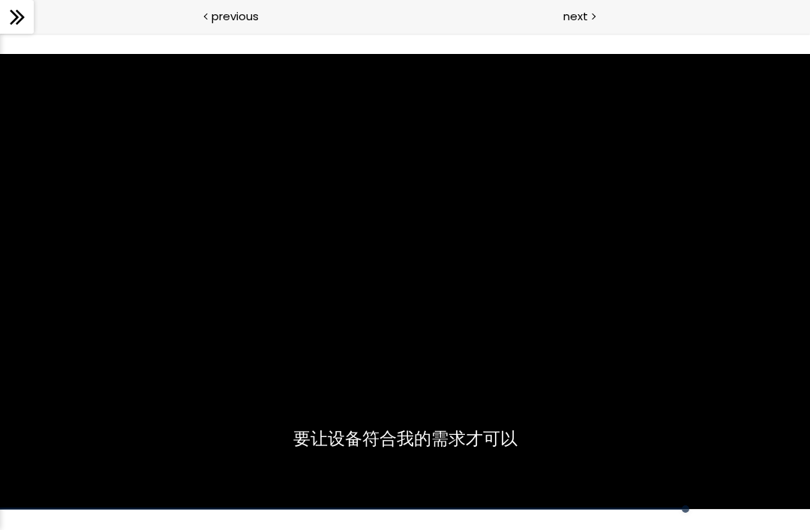
click at [202, 392] on div "使用下方CC功能，可开启中文字幕" at bounding box center [405, 282] width 810 height 456
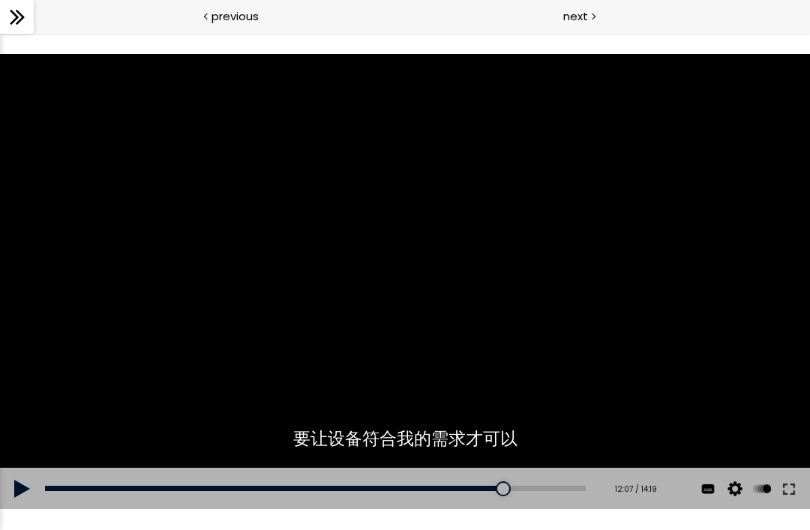
click at [191, 379] on div "使用下方CC功能，可开启中文字幕" at bounding box center [405, 282] width 810 height 456
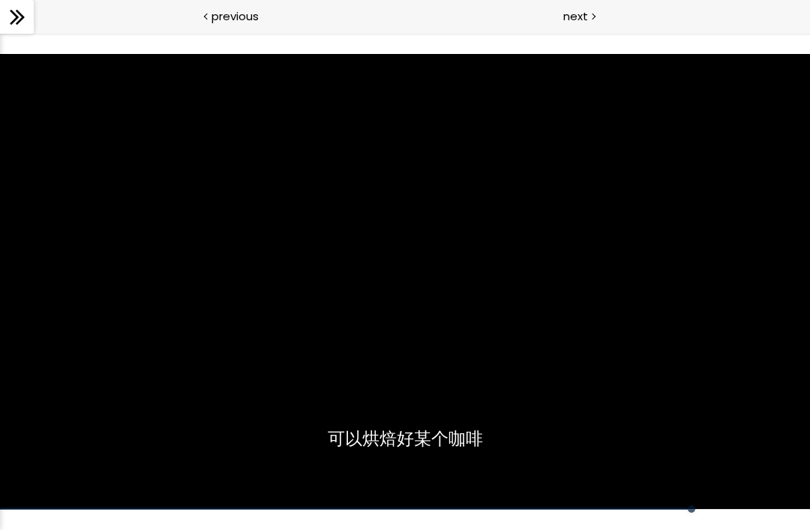
click at [192, 379] on div "使用下方CC功能，可开启中文字幕" at bounding box center [405, 282] width 810 height 456
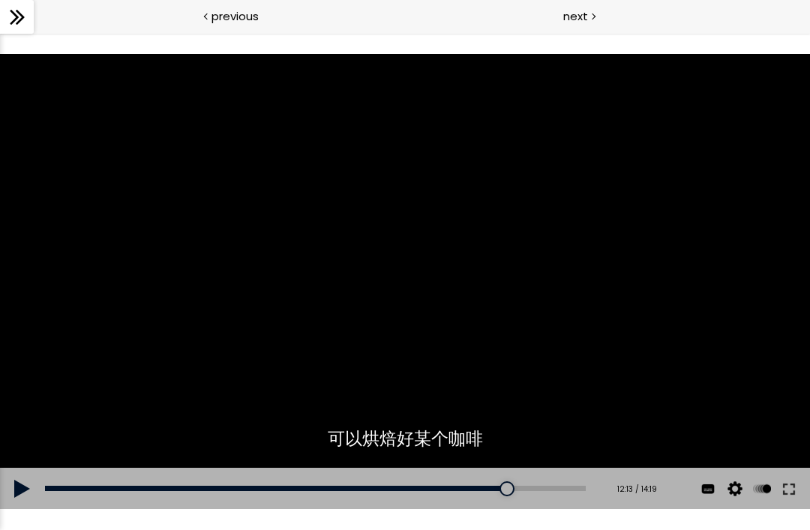
click at [188, 375] on div "使用下方CC功能，可开启中文字幕" at bounding box center [405, 282] width 810 height 456
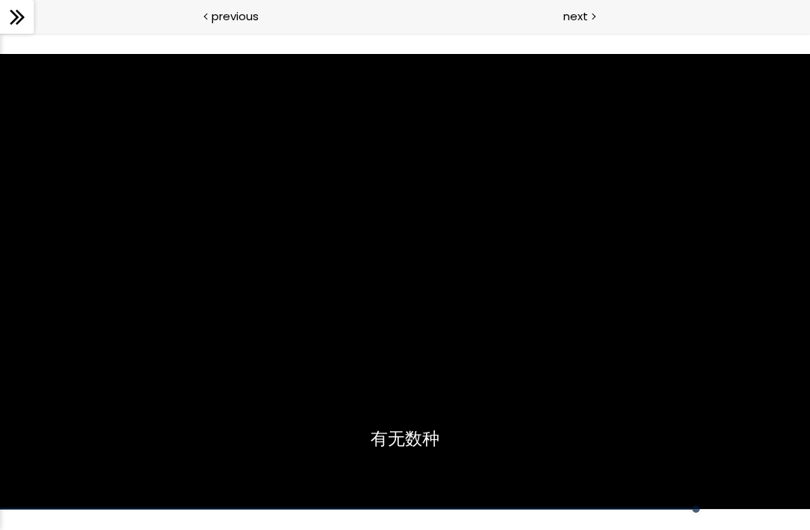
click at [195, 380] on div "使用下方CC功能，可开启中文字幕" at bounding box center [405, 282] width 810 height 456
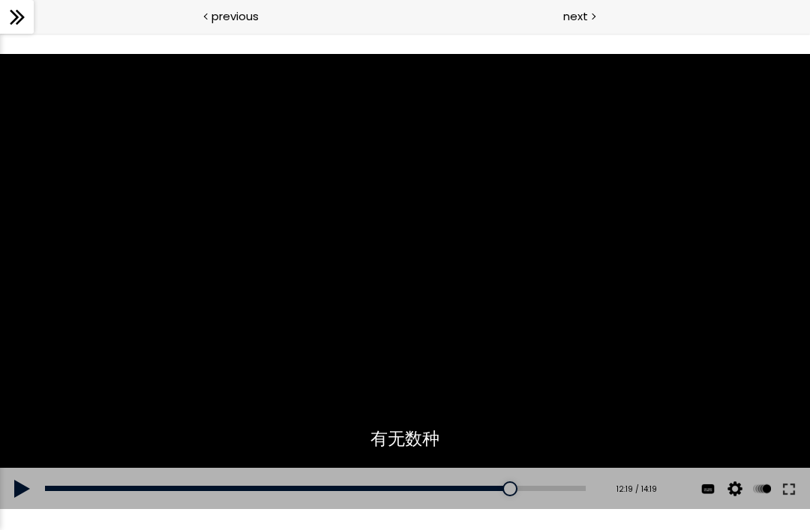
click at [195, 377] on div "使用下方CC功能，可开启中文字幕" at bounding box center [405, 282] width 810 height 456
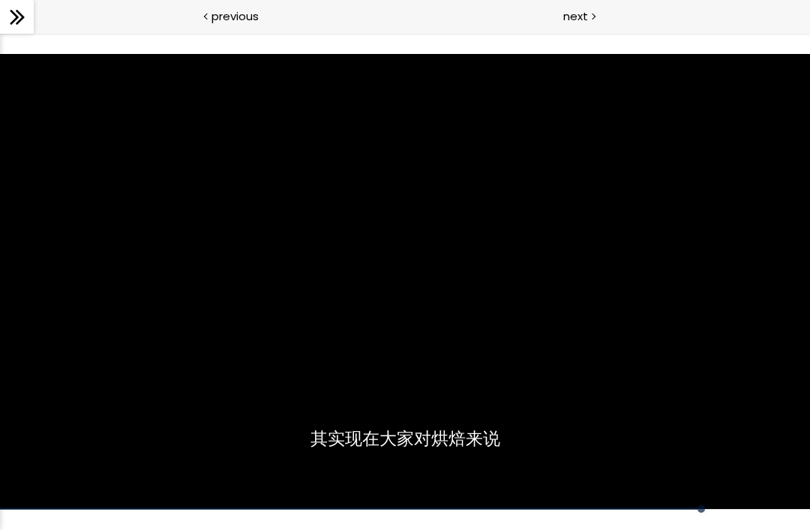
click at [198, 382] on div "使用下方CC功能，可开启中文字幕" at bounding box center [405, 282] width 810 height 456
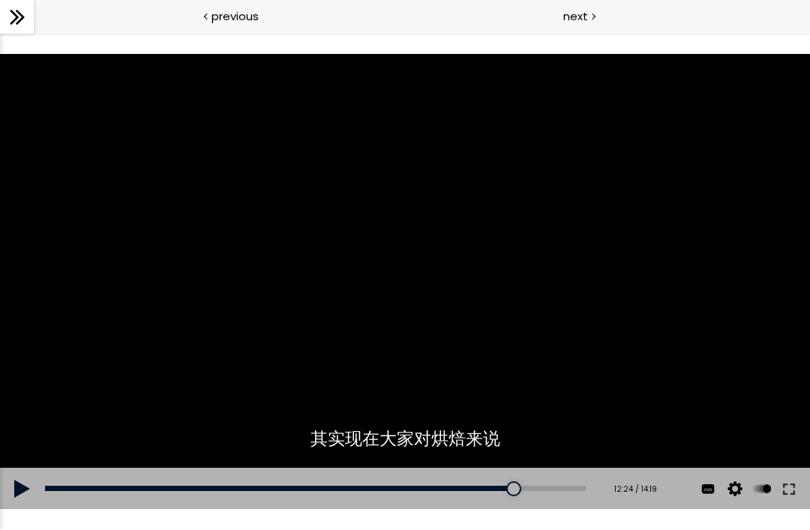
click at [173, 340] on div "使用下方CC功能，可开启中文字幕" at bounding box center [405, 282] width 810 height 456
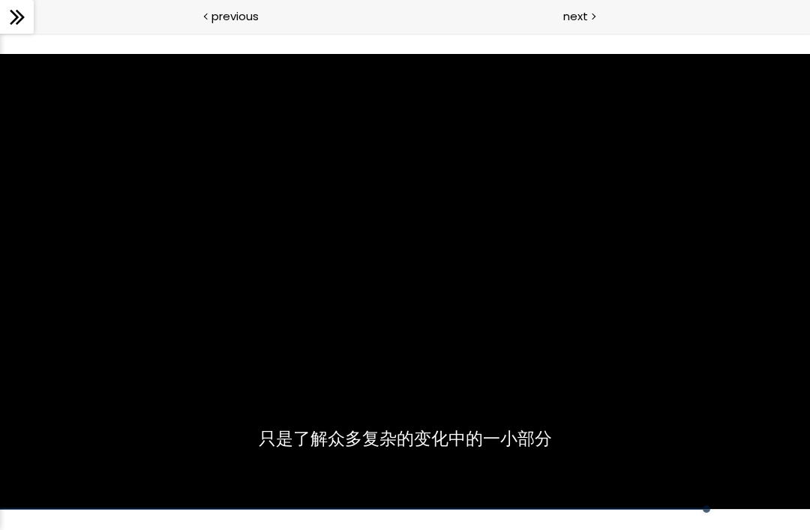
click at [202, 366] on div "使用下方CC功能，可开启中文字幕" at bounding box center [405, 282] width 810 height 456
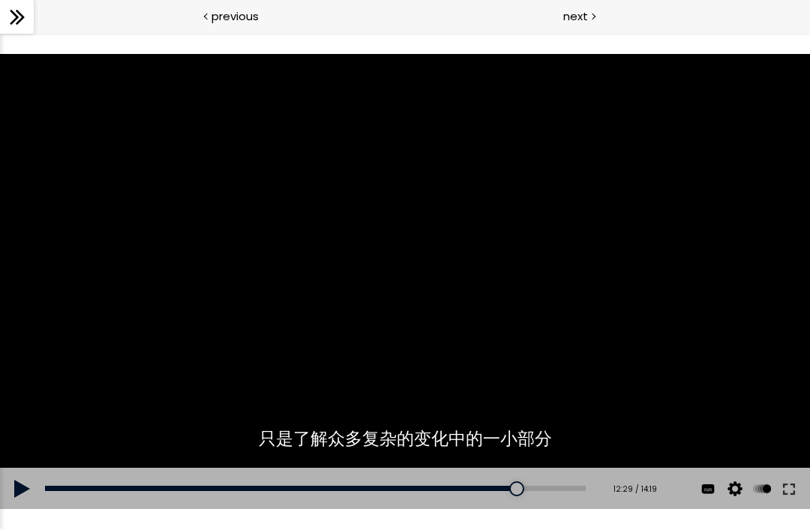
click at [195, 362] on div "使用下方CC功能，可开启中文字幕" at bounding box center [405, 282] width 810 height 456
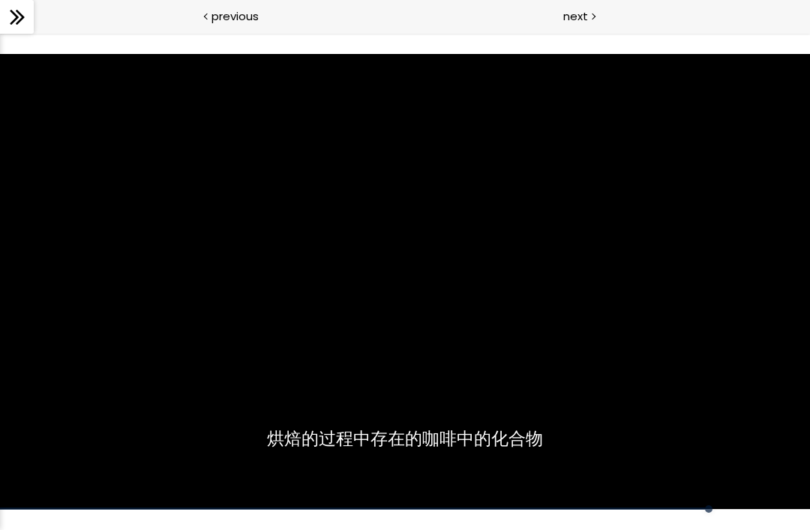
click at [198, 365] on div "使用下方CC功能，可开启中文字幕" at bounding box center [405, 282] width 810 height 456
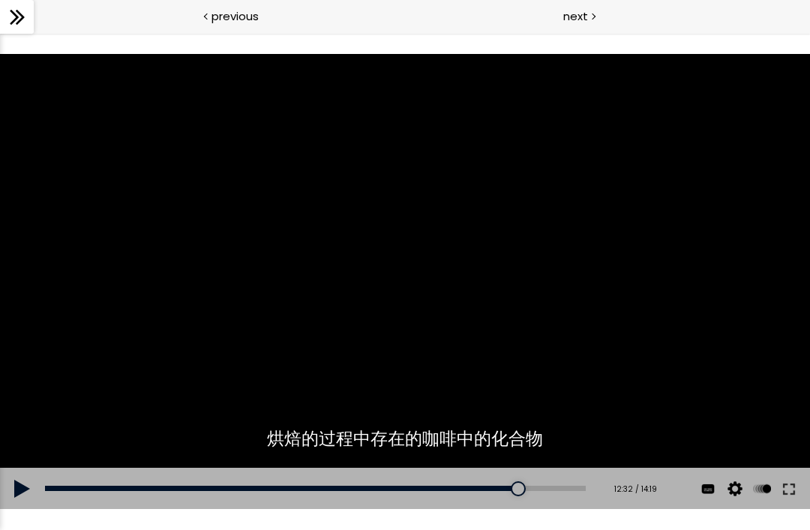
click at [204, 383] on div "使用下方CC功能，可开启中文字幕" at bounding box center [405, 282] width 810 height 456
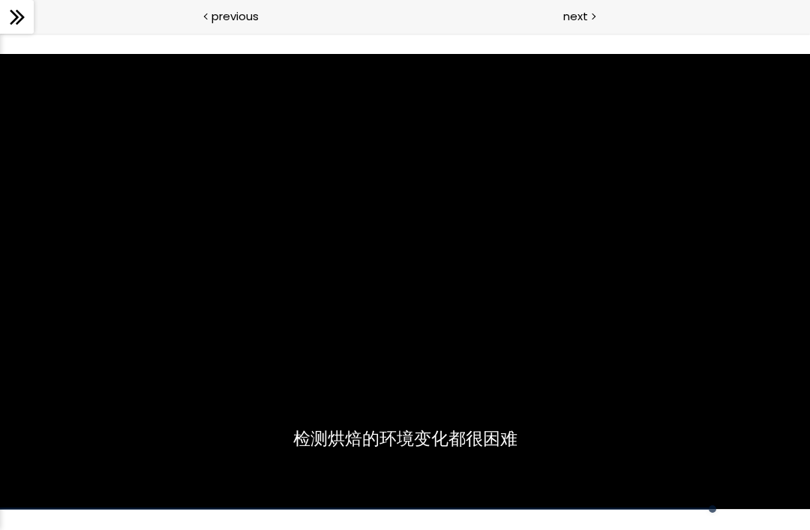
click at [204, 385] on div "使用下方CC功能，可开启中文字幕" at bounding box center [405, 282] width 810 height 456
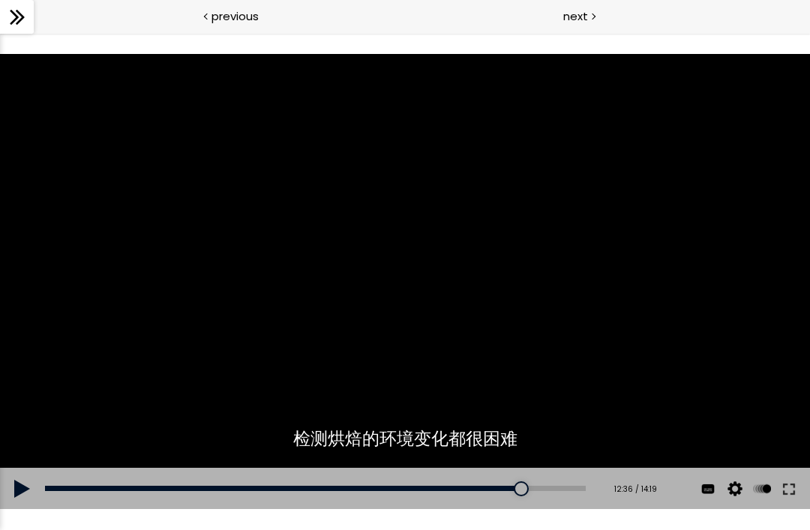
click at [199, 377] on div "使用下方CC功能，可开启中文字幕" at bounding box center [405, 282] width 810 height 456
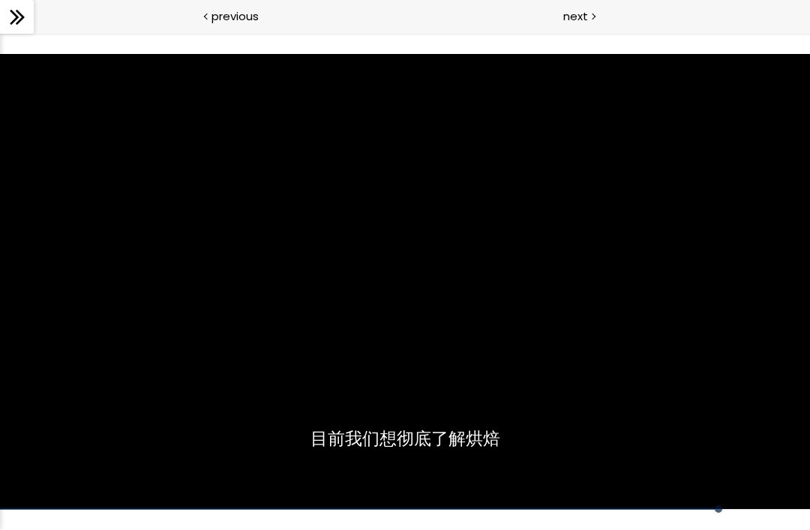
click at [202, 380] on div "使用下方CC功能，可开启中文字幕" at bounding box center [405, 282] width 810 height 456
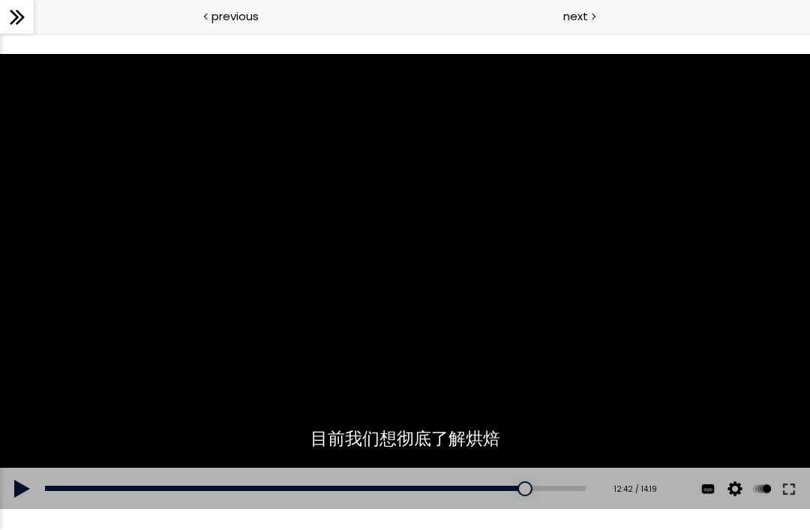
click at [199, 379] on div "使用下方CC功能，可开启中文字幕" at bounding box center [405, 282] width 810 height 456
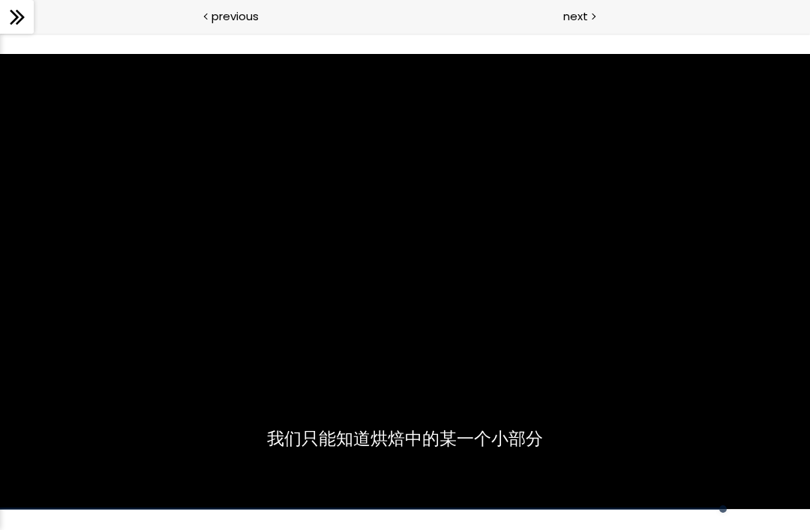
click at [208, 382] on div "使用下方CC功能，可开启中文字幕" at bounding box center [405, 282] width 810 height 456
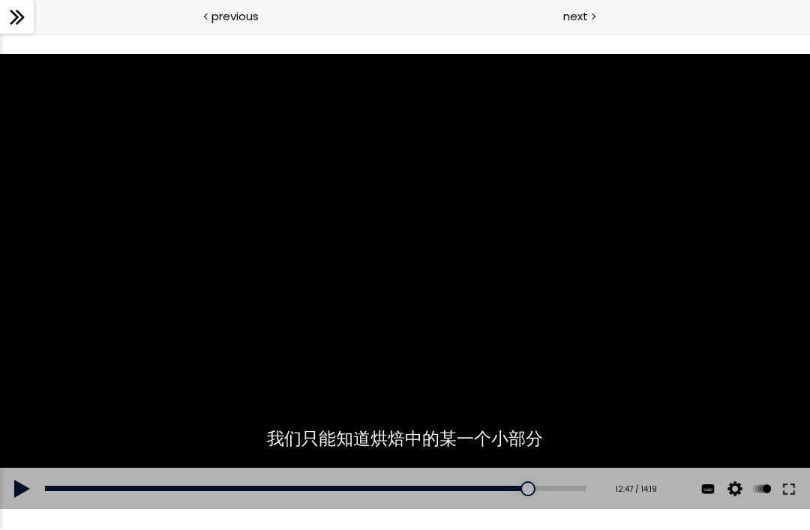
click at [198, 374] on div "使用下方CC功能，可开启中文字幕" at bounding box center [405, 282] width 810 height 456
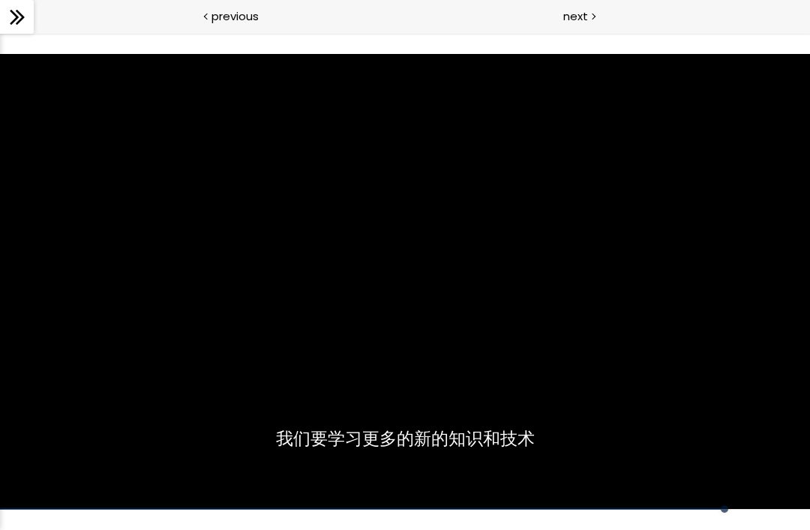
click at [210, 377] on div "使用下方CC功能，可开启中文字幕" at bounding box center [405, 282] width 810 height 456
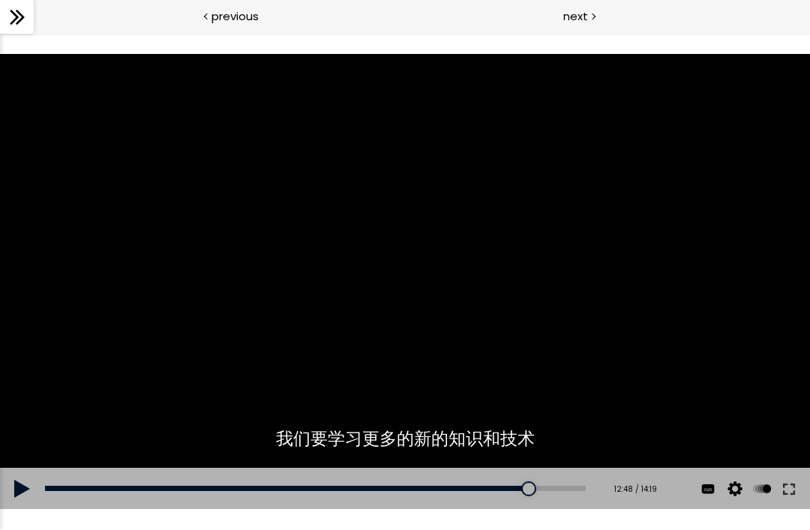
click at [581, 265] on div "使用下方CC功能，可开启中文字幕" at bounding box center [405, 282] width 810 height 456
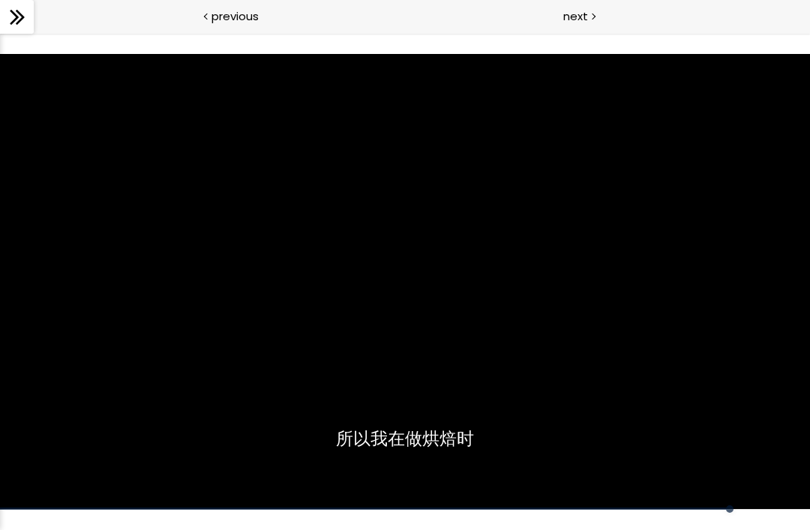
click at [634, 265] on div "使用下方CC功能，可开启中文字幕" at bounding box center [405, 282] width 810 height 456
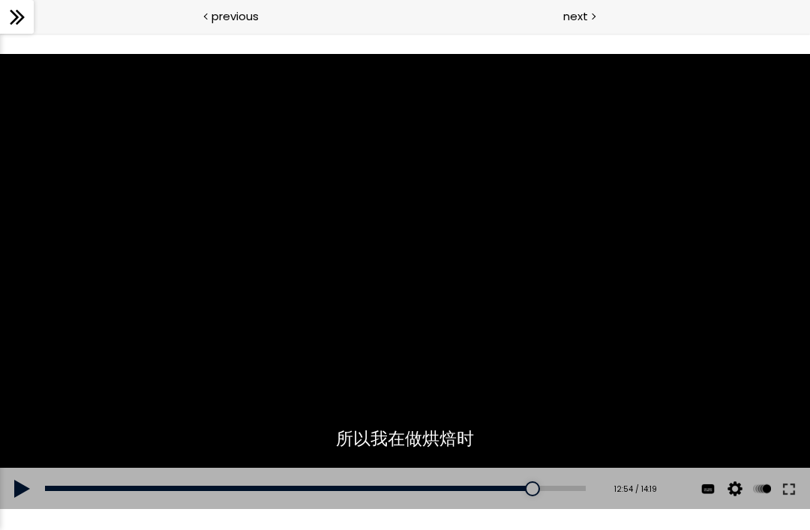
click at [608, 393] on div "使用下方CC功能，可开启中文字幕" at bounding box center [405, 282] width 810 height 456
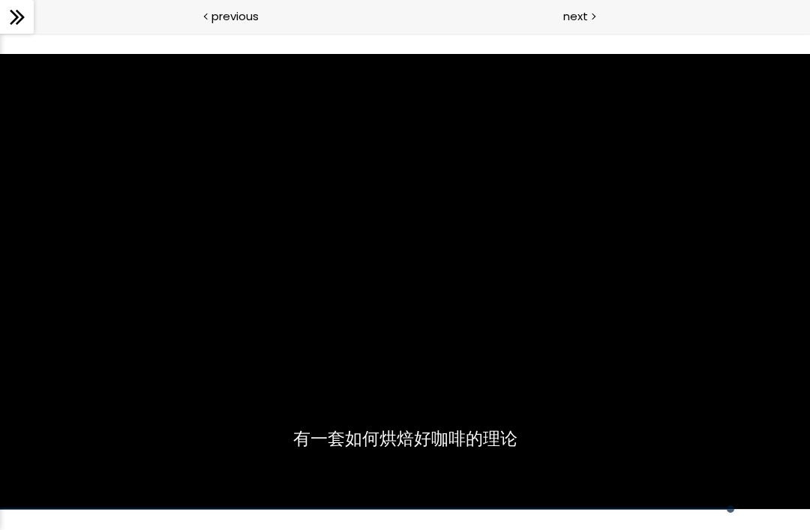
click at [582, 419] on div "使用下方CC功能，可开启中文字幕" at bounding box center [405, 282] width 810 height 456
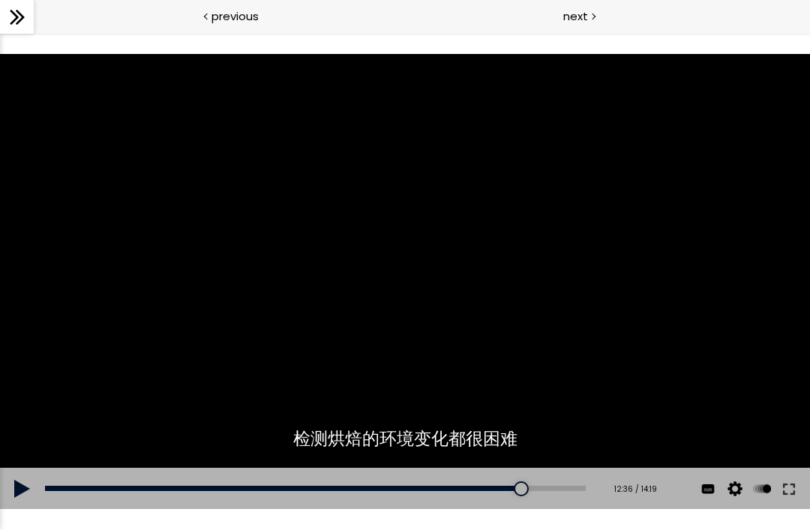
click at [539, 487] on div "12:36" at bounding box center [315, 488] width 541 height 5
click at [625, 382] on div "使用下方CC功能，可开启中文字幕" at bounding box center [405, 282] width 810 height 456
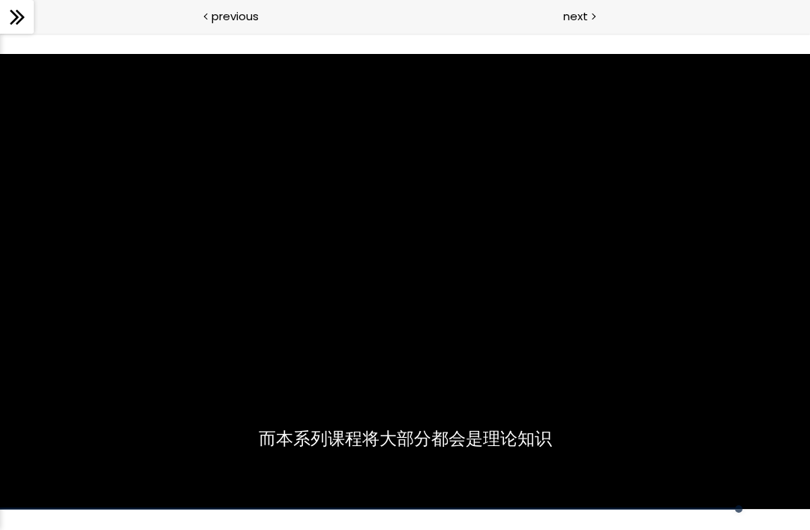
click at [681, 301] on div "使用下方CC功能，可开启中文字幕" at bounding box center [405, 282] width 810 height 456
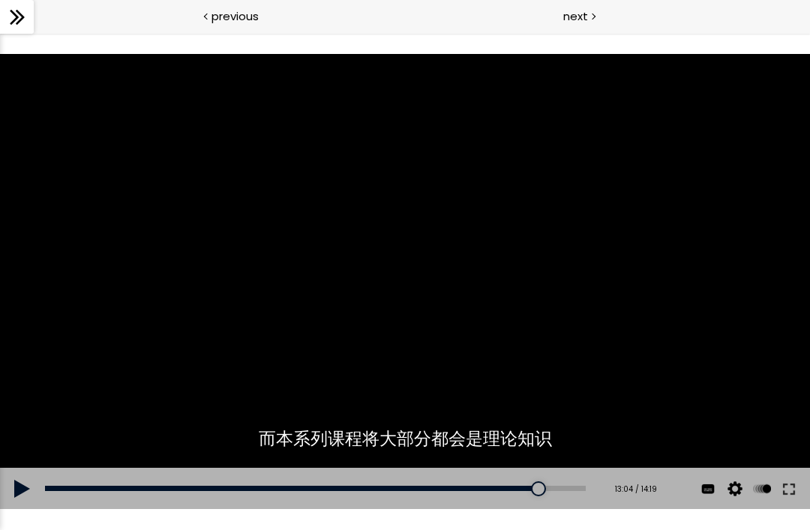
click at [68, 194] on div "使用下方CC功能，可开启中文字幕" at bounding box center [405, 282] width 810 height 456
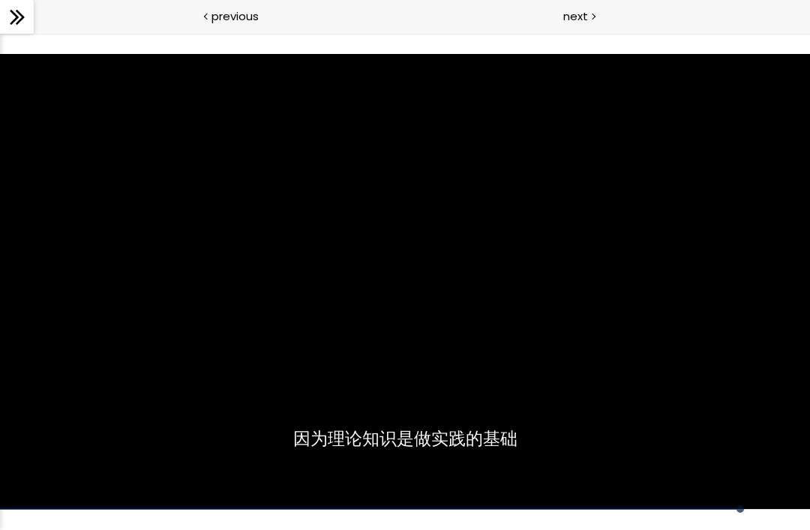
click at [125, 272] on div "使用下方CC功能，可开启中文字幕" at bounding box center [405, 282] width 810 height 456
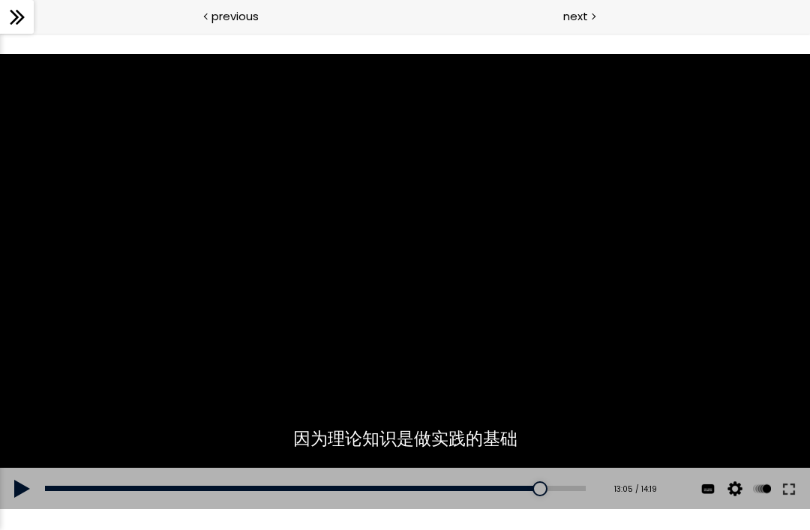
click at [132, 290] on div "使用下方CC功能，可开启中文字幕" at bounding box center [405, 282] width 810 height 456
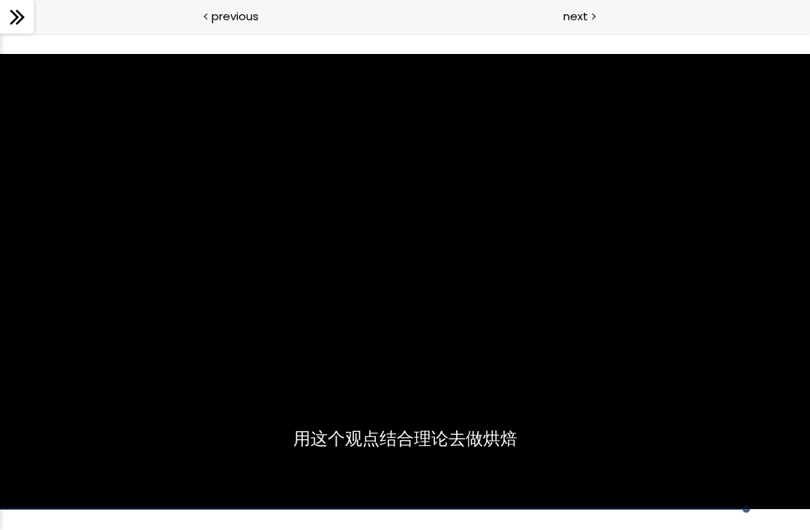
click at [131, 301] on div "使用下方CC功能，可开启中文字幕" at bounding box center [405, 282] width 810 height 456
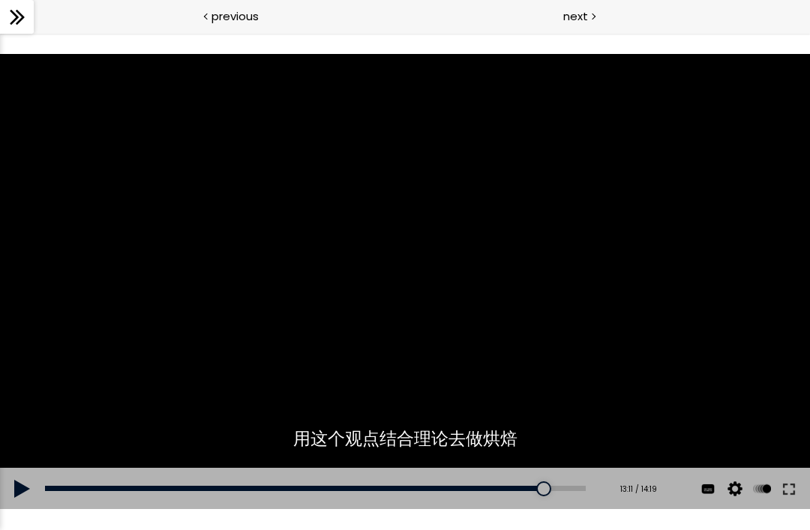
click at [603, 320] on div "使用下方CC功能，可开启中文字幕" at bounding box center [405, 282] width 810 height 456
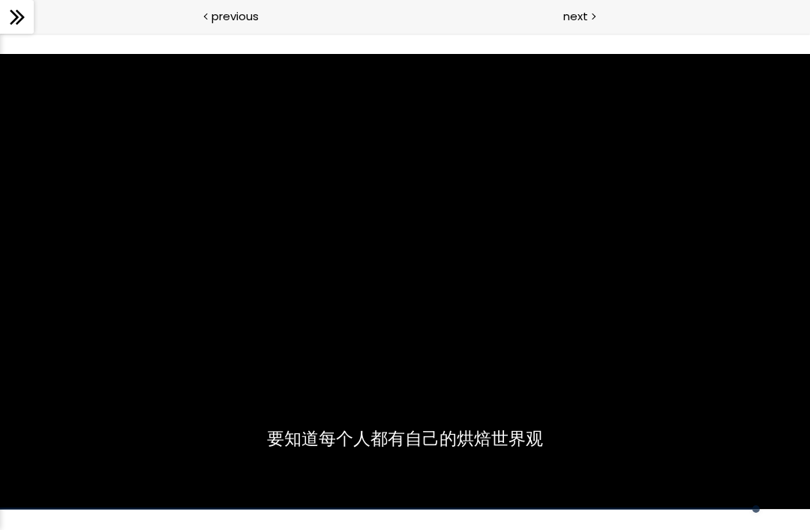
click at [568, 357] on div "使用下方CC功能，可开启中文字幕" at bounding box center [405, 282] width 810 height 456
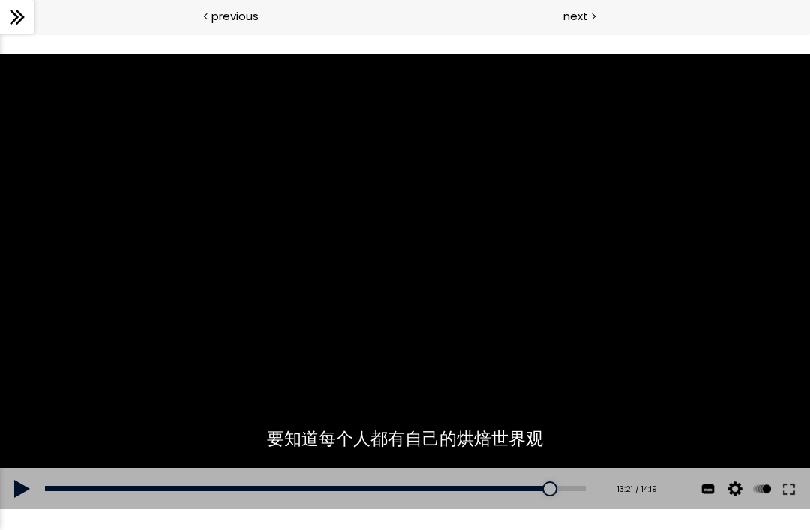
click at [555, 485] on div at bounding box center [549, 488] width 15 height 15
click at [652, 397] on div "使用下方CC功能，可开启中文字幕" at bounding box center [405, 282] width 810 height 456
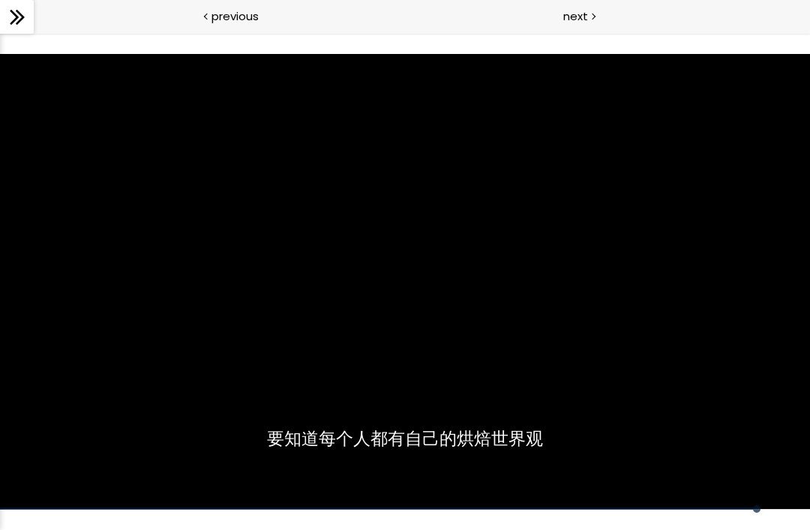
click at [639, 398] on div "使用下方CC功能，可开启中文字幕" at bounding box center [405, 282] width 810 height 456
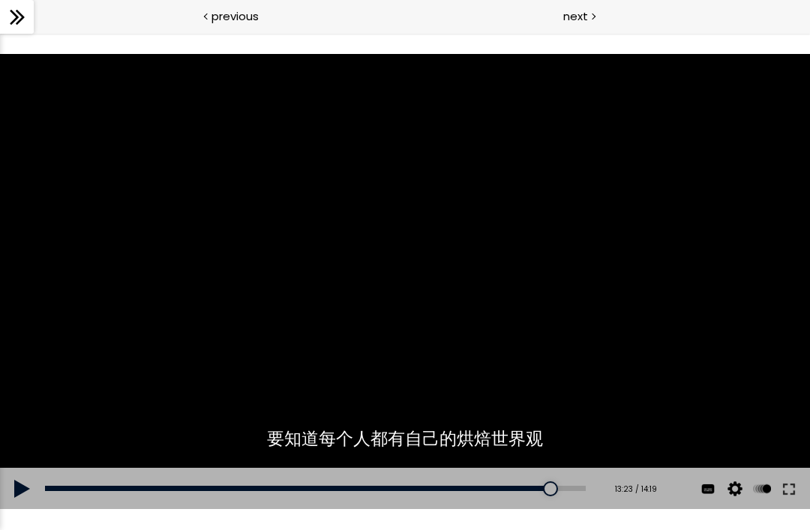
click at [663, 212] on div "使用下方CC功能，可开启中文字幕" at bounding box center [405, 282] width 810 height 456
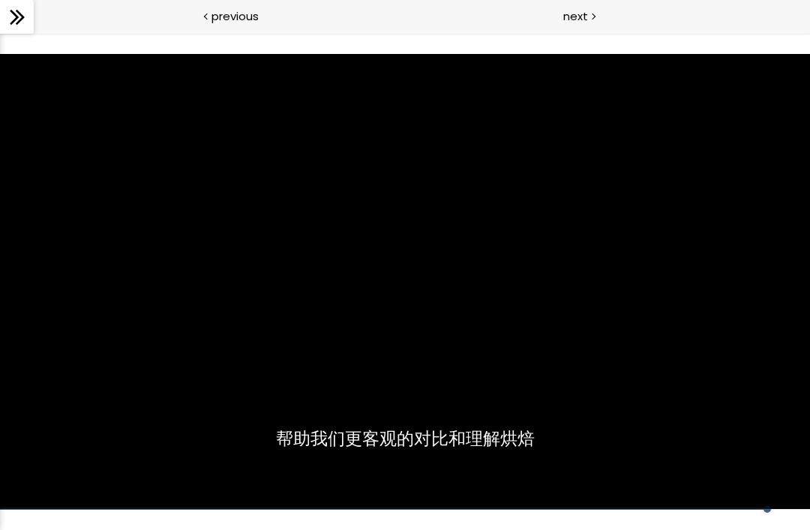
click at [694, 217] on div "使用下方CC功能，可开启中文字幕" at bounding box center [405, 282] width 810 height 456
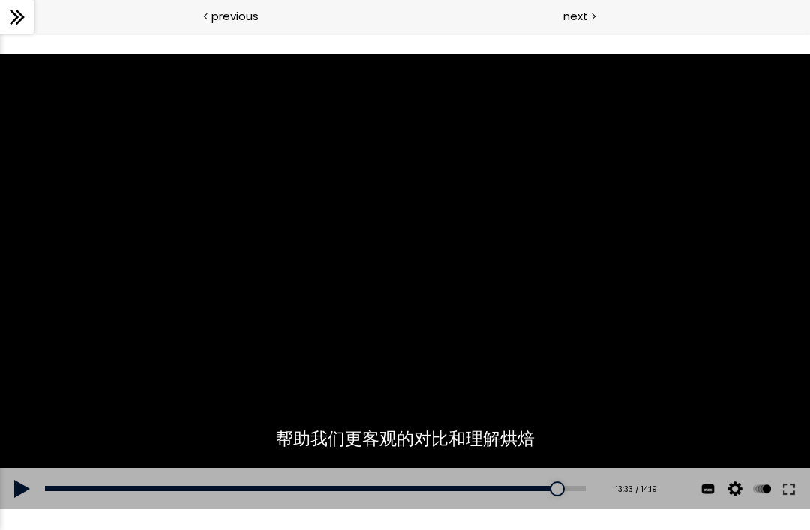
click at [687, 254] on div "使用下方CC功能，可开启中文字幕" at bounding box center [405, 282] width 810 height 456
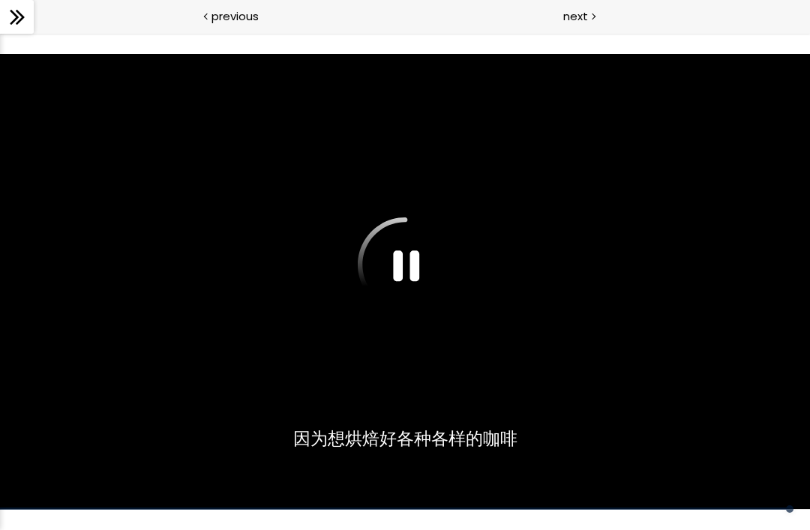
click at [675, 230] on div "使用下方CC功能，可开启中文字幕" at bounding box center [405, 282] width 810 height 456
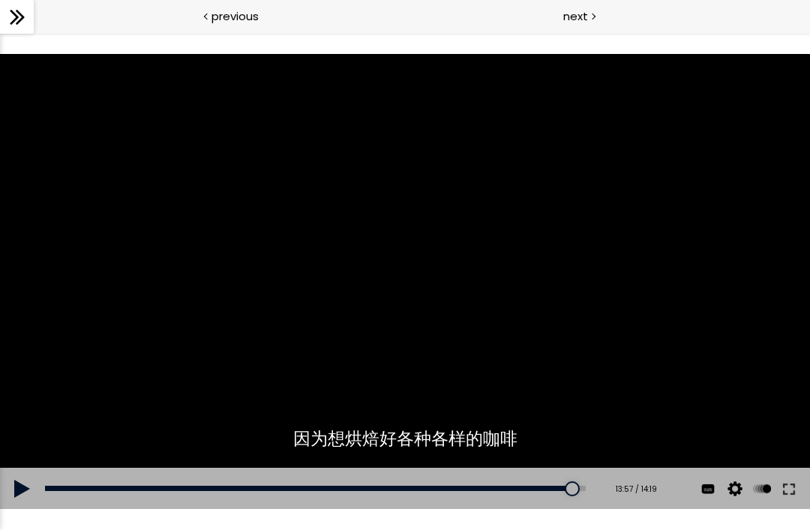
click at [676, 228] on div "使用下方CC功能，可开启中文字幕" at bounding box center [405, 282] width 810 height 456
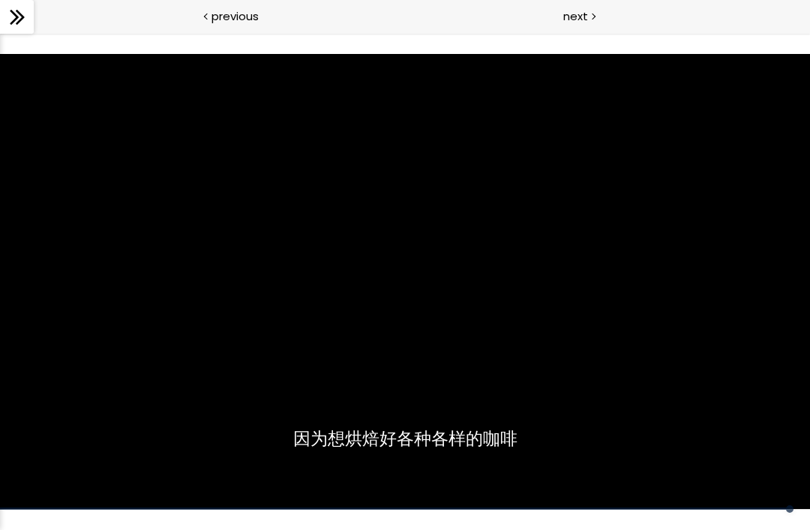
click at [671, 230] on div "使用下方CC功能，可开启中文字幕" at bounding box center [405, 282] width 810 height 456
click at [670, 231] on div "使用下方CC功能，可开启中文字幕" at bounding box center [405, 282] width 810 height 456
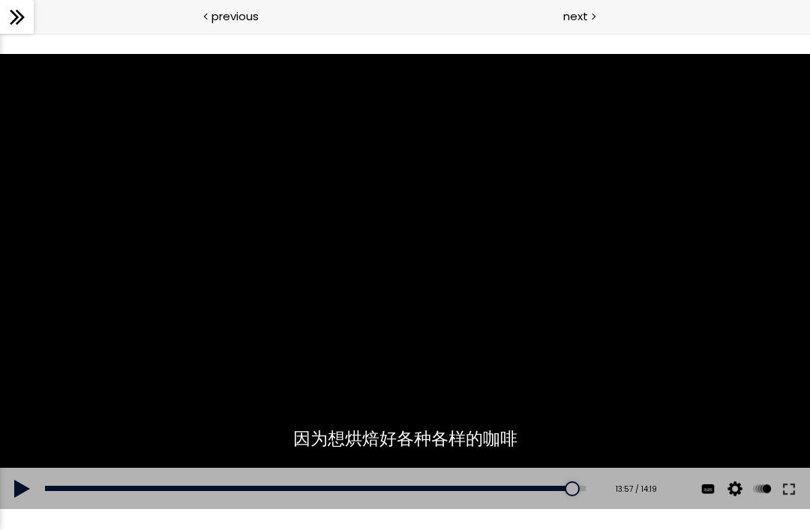
click at [242, 295] on div "使用下方CC功能，可开启中文字幕" at bounding box center [405, 282] width 810 height 456
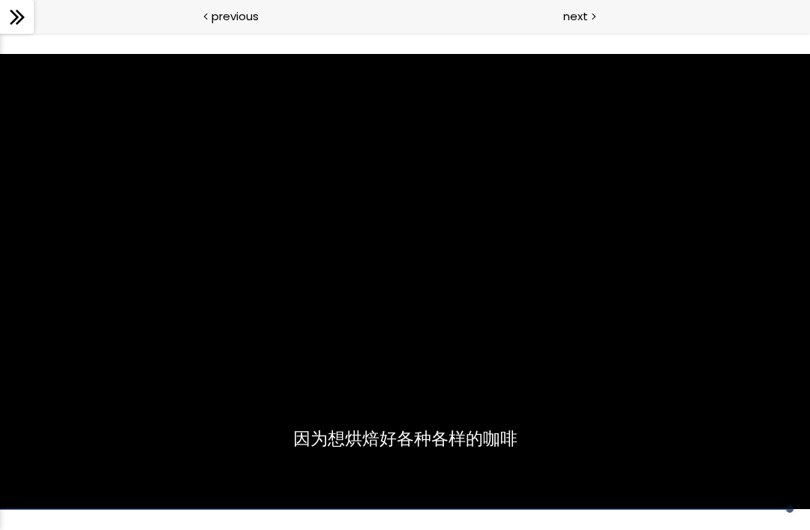
click at [254, 340] on div "使用下方CC功能，可开启中文字幕" at bounding box center [405, 282] width 810 height 456
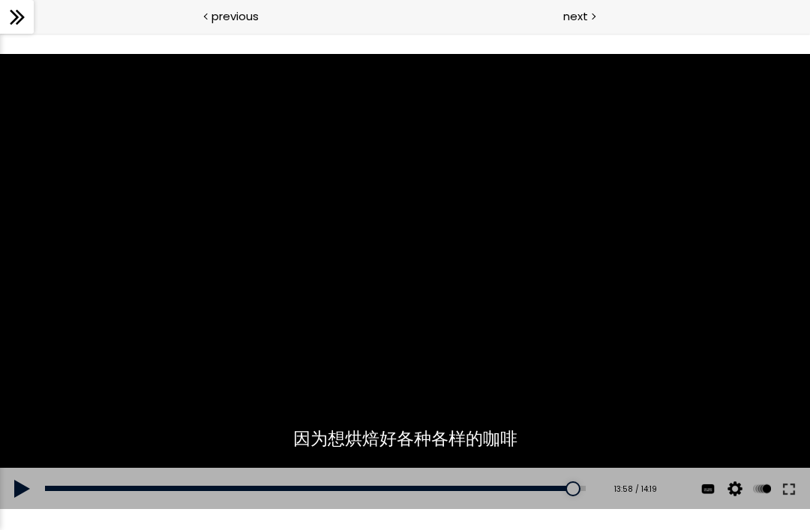
click at [223, 362] on div "使用下方CC功能，可开启中文字幕" at bounding box center [405, 282] width 810 height 456
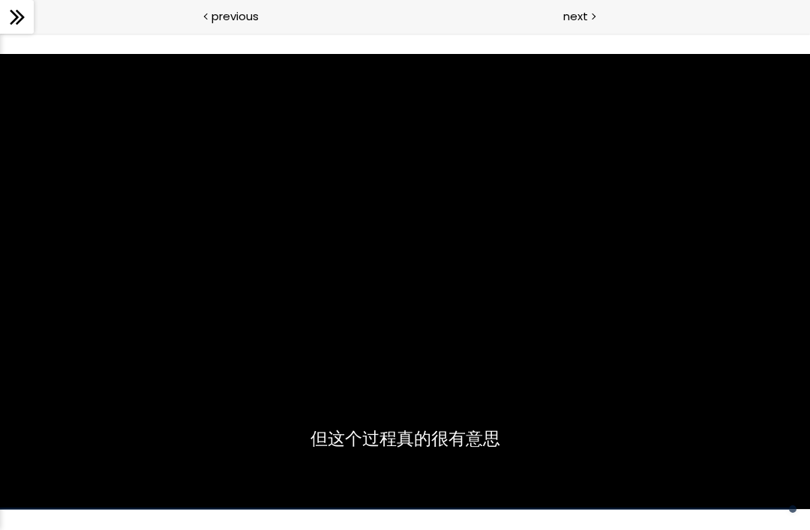
click at [703, 160] on div "使用下方CC功能，可开启中文字幕" at bounding box center [405, 282] width 810 height 456
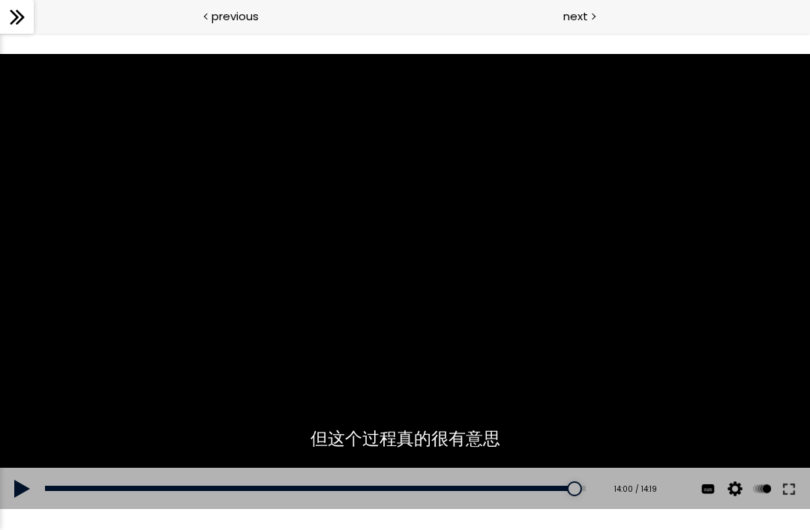
click at [706, 152] on div "使用下方CC功能，可开启中文字幕" at bounding box center [405, 282] width 810 height 456
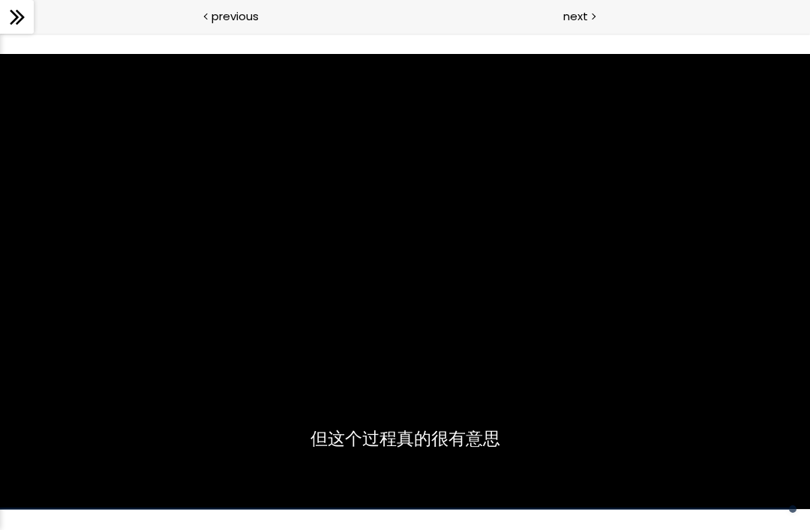
click at [701, 209] on div "使用下方CC功能，可开启中文字幕" at bounding box center [405, 282] width 810 height 456
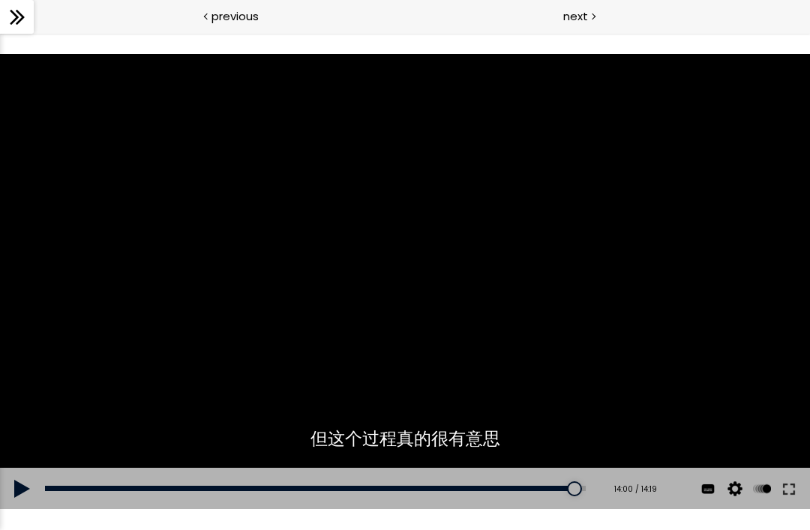
click at [29, 494] on button at bounding box center [22, 489] width 45 height 42
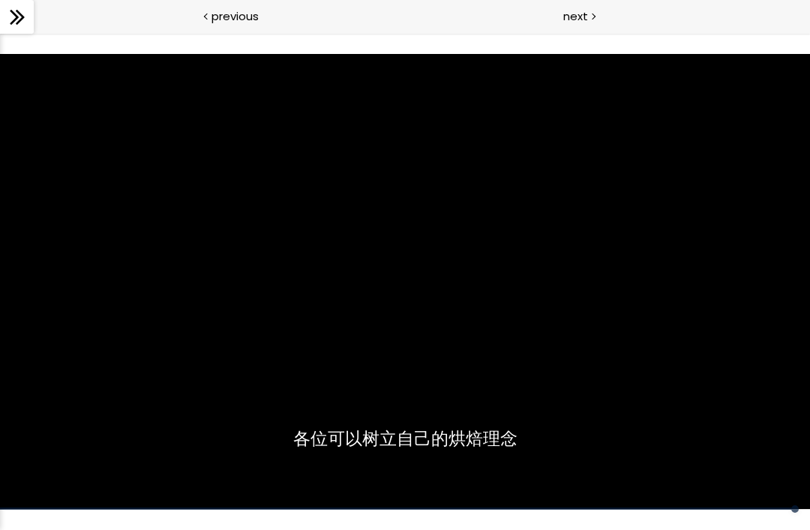
click at [713, 151] on div "使用下方CC功能，可开启中文字幕" at bounding box center [405, 282] width 810 height 456
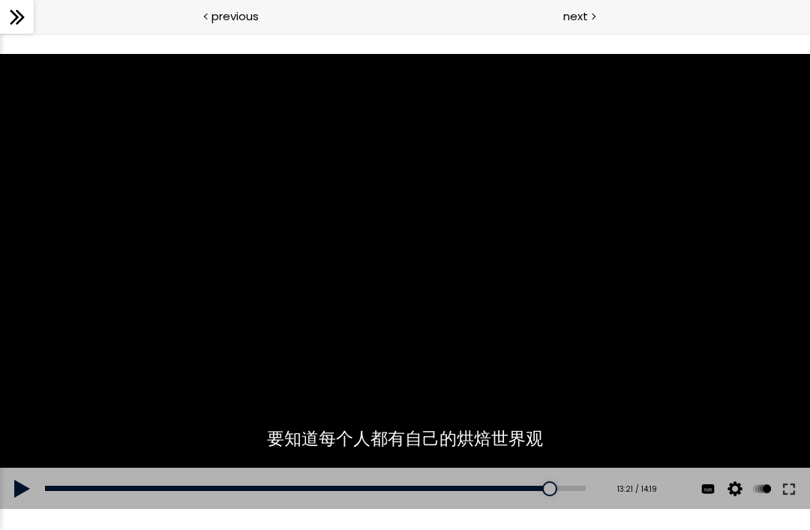
click at [712, 157] on div "使用下方CC功能，可开启中文字幕" at bounding box center [405, 282] width 810 height 456
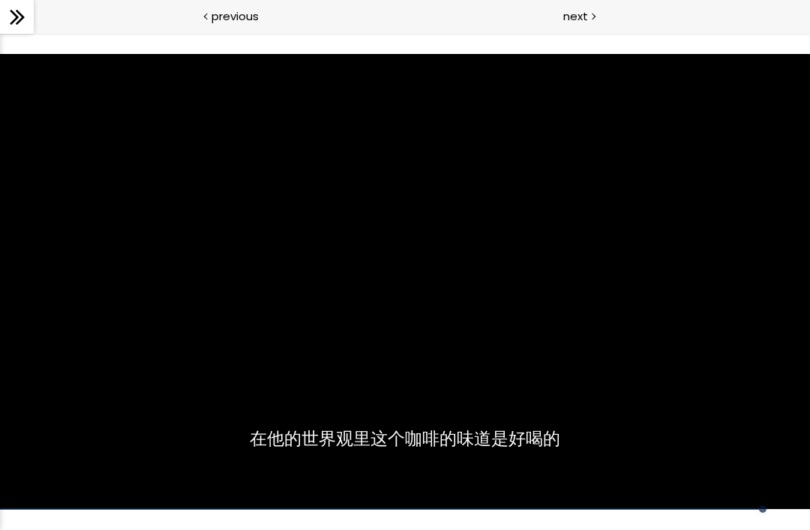
click at [707, 178] on div "使用下方CC功能，可开启中文字幕" at bounding box center [405, 282] width 810 height 456
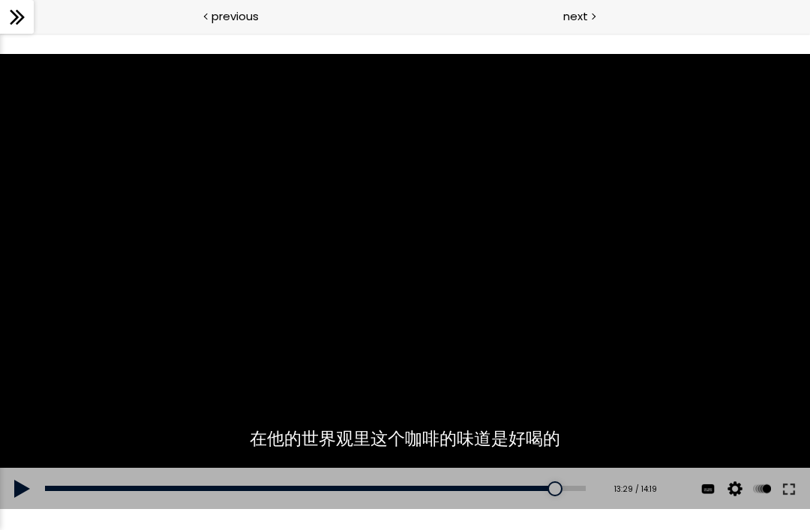
click at [10, 492] on button at bounding box center [22, 489] width 45 height 42
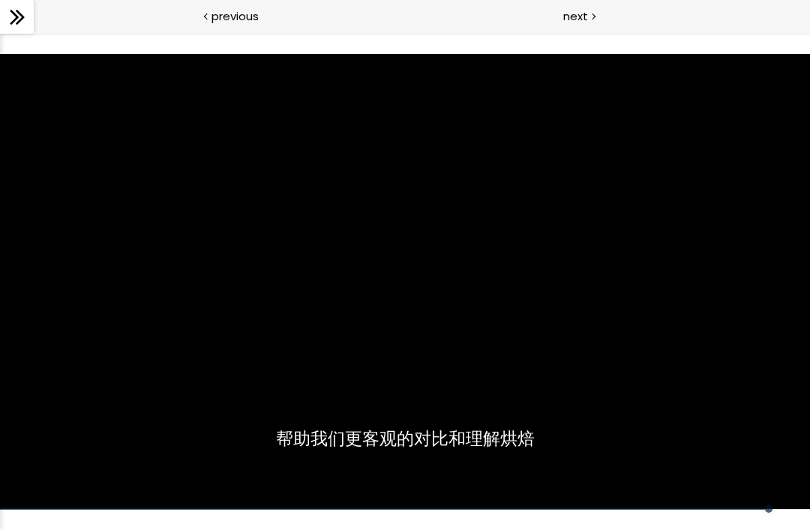
click at [706, 232] on div "使用下方CC功能，可开启中文字幕" at bounding box center [405, 282] width 810 height 456
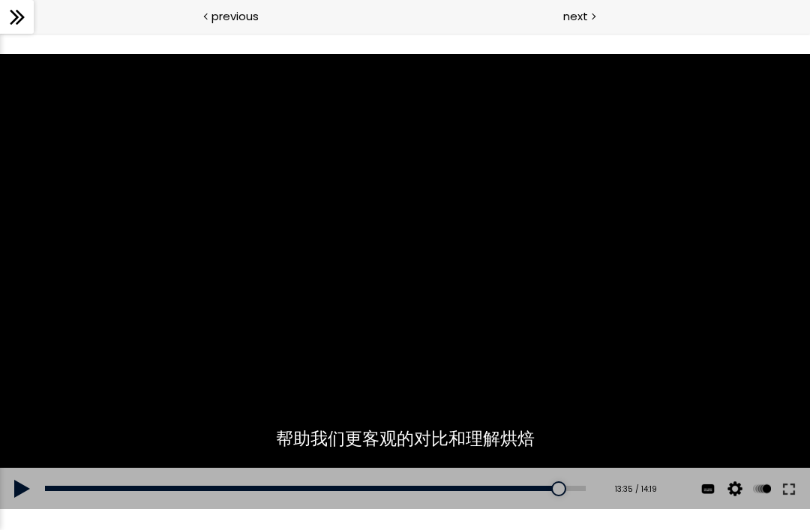
click at [691, 256] on div "使用下方CC功能，可开启中文字幕" at bounding box center [405, 282] width 810 height 456
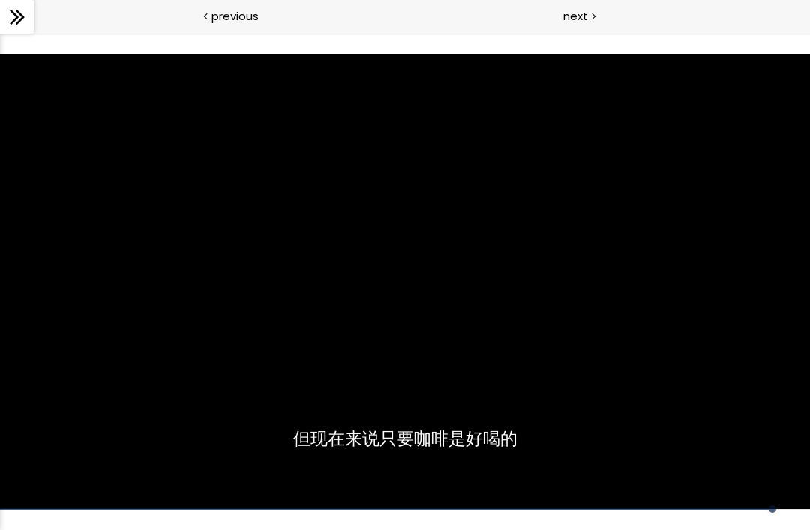
click at [691, 258] on div "使用下方CC功能，可开启中文字幕" at bounding box center [405, 282] width 810 height 456
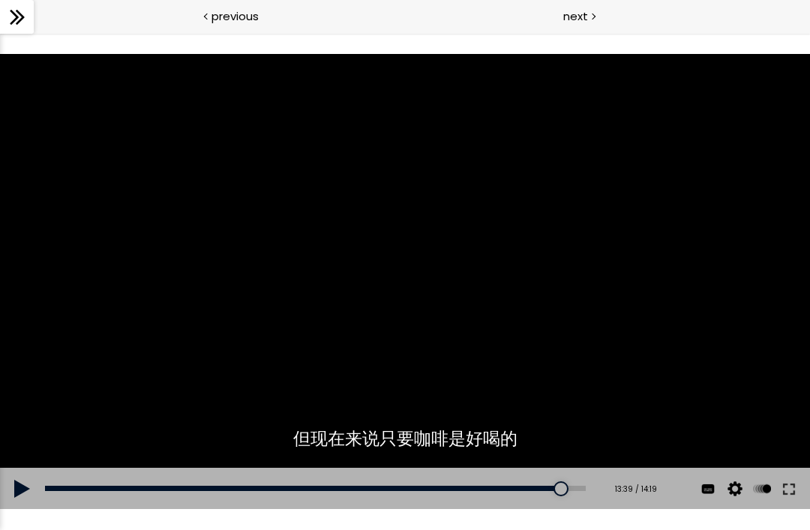
click at [688, 259] on div "使用下方CC功能，可开启中文字幕" at bounding box center [405, 282] width 810 height 456
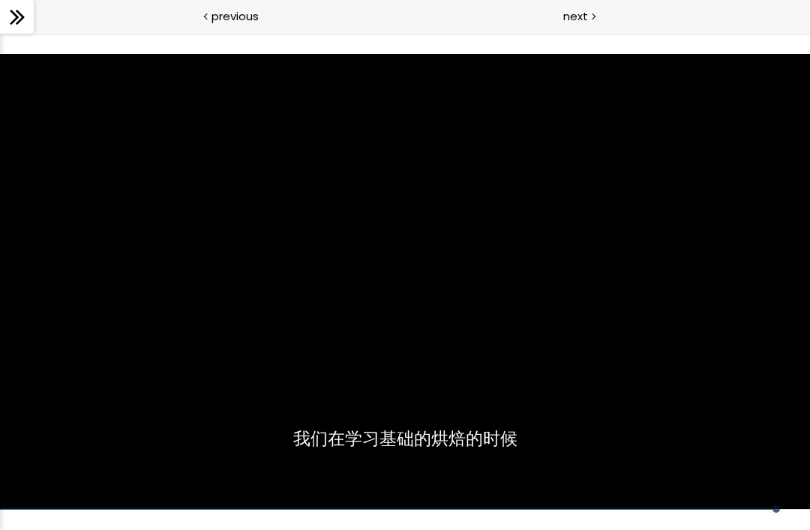
click at [693, 254] on div "使用下方CC功能，可开启中文字幕" at bounding box center [405, 282] width 810 height 456
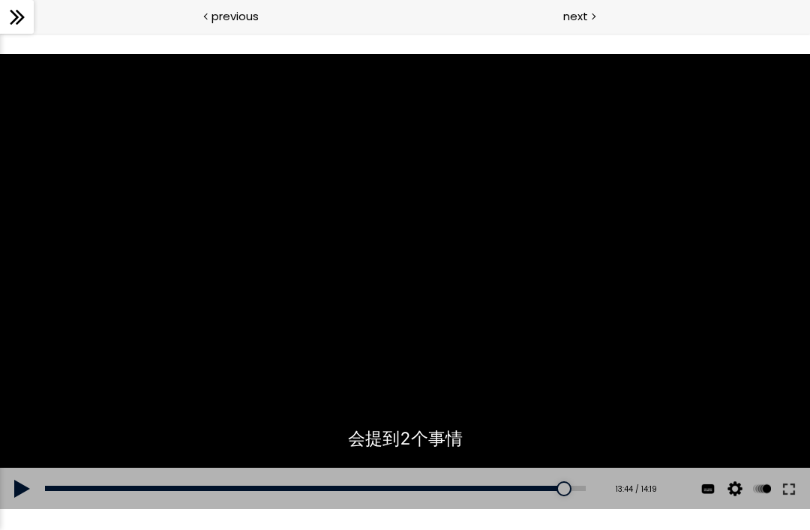
click at [688, 264] on div "使用下方CC功能，可开启中文字幕" at bounding box center [405, 282] width 810 height 456
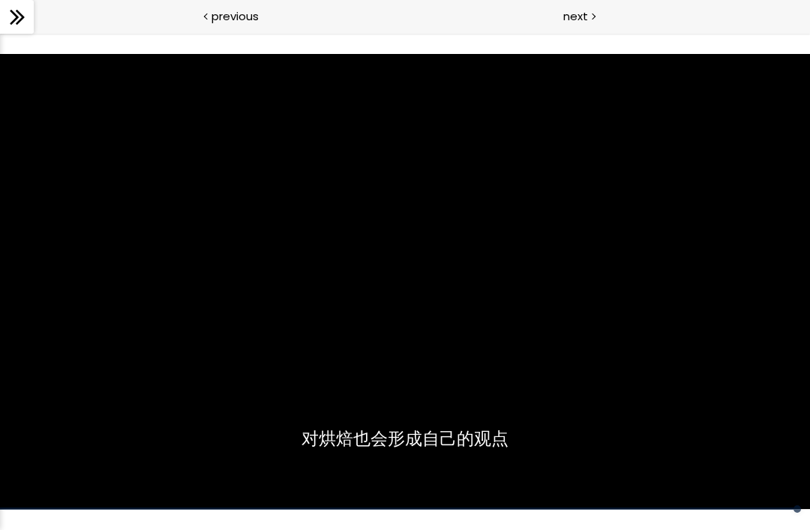
click at [643, 253] on div "使用下方CC功能，可开启中文字幕" at bounding box center [405, 282] width 810 height 456
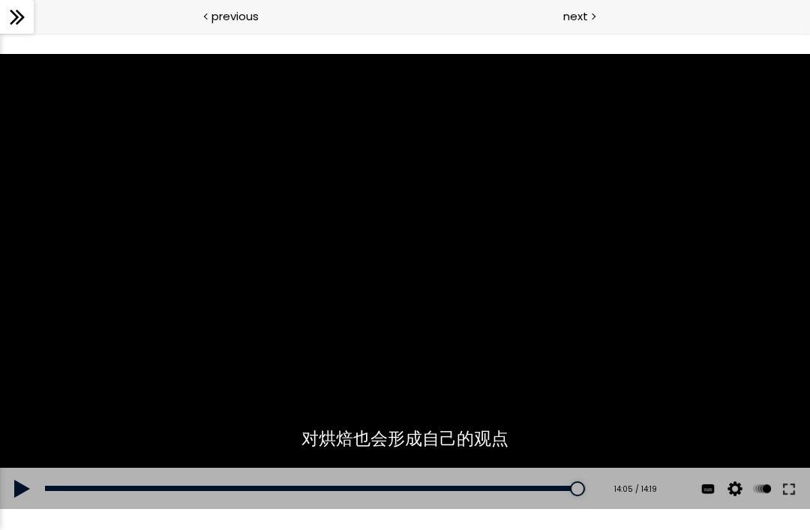
click at [667, 245] on div "使用下方CC功能，可开启中文字幕" at bounding box center [405, 282] width 810 height 456
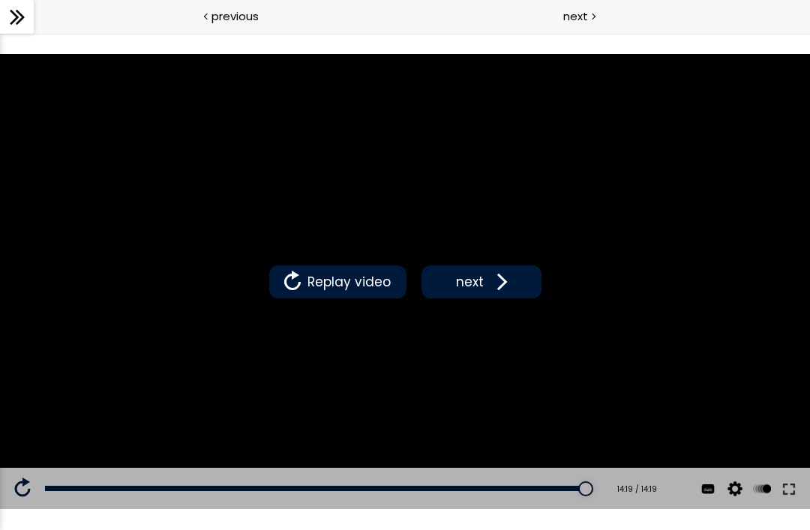
click at [466, 286] on span "next" at bounding box center [469, 281] width 35 height 19
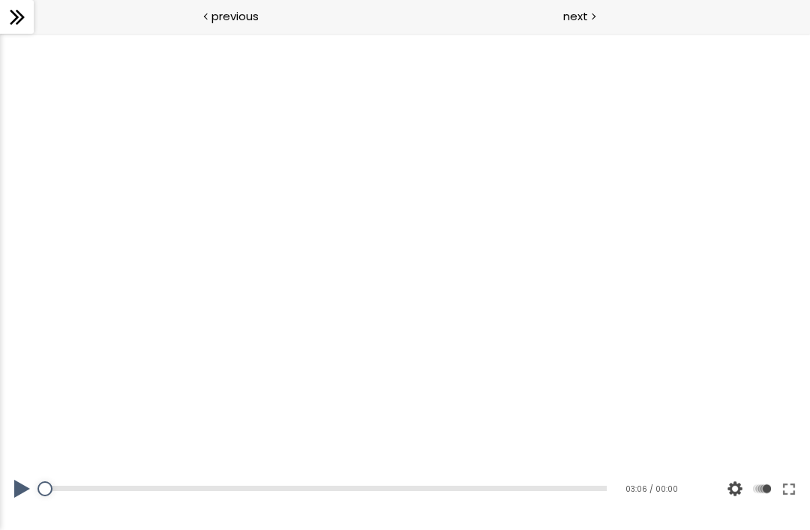
click at [486, 252] on div at bounding box center [405, 282] width 810 height 456
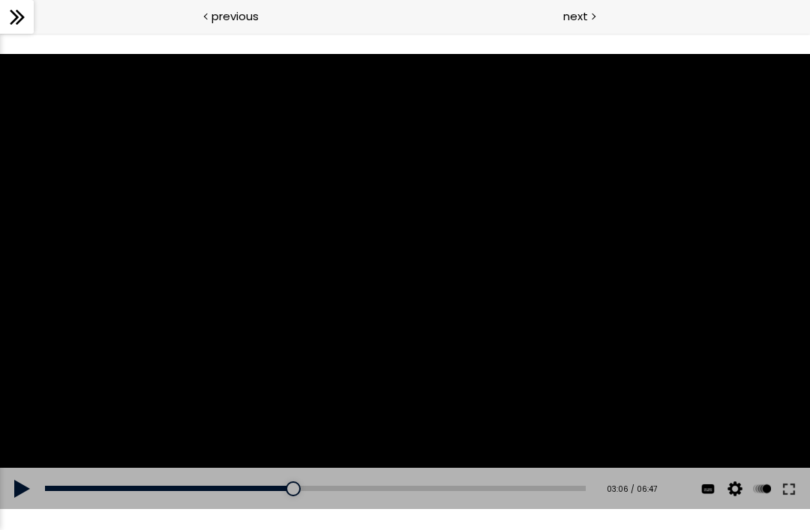
click at [544, 217] on div at bounding box center [405, 282] width 810 height 456
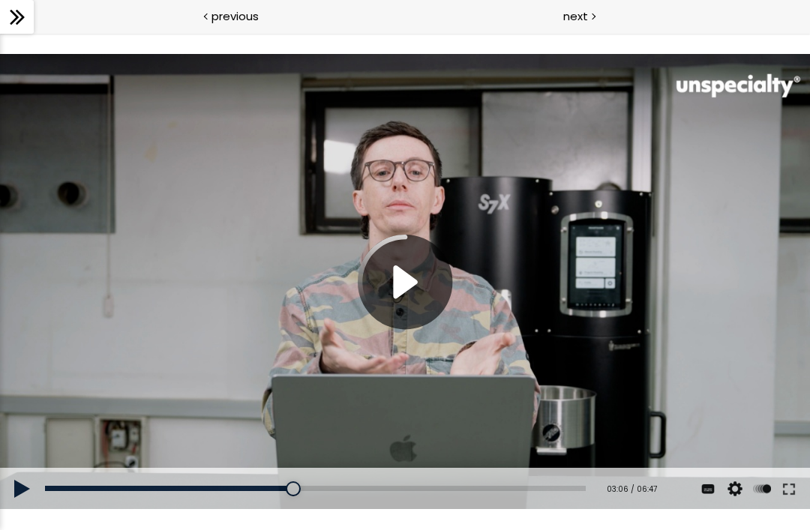
click at [424, 280] on div at bounding box center [405, 282] width 810 height 456
click at [422, 274] on div at bounding box center [405, 282] width 810 height 456
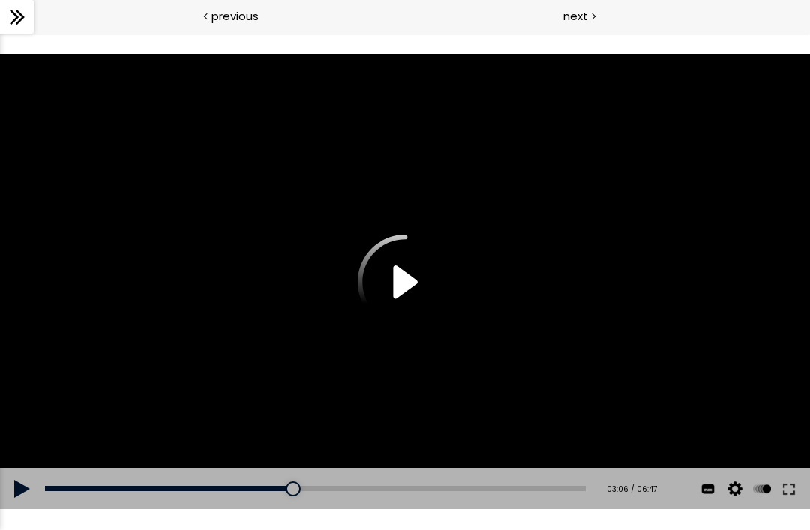
click at [419, 288] on div at bounding box center [405, 282] width 810 height 456
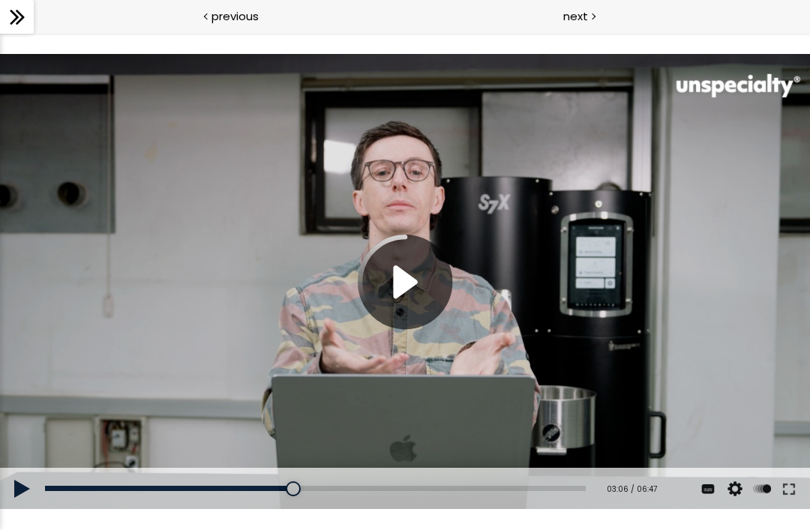
click at [419, 270] on div at bounding box center [405, 282] width 810 height 456
click at [414, 289] on div at bounding box center [405, 282] width 810 height 456
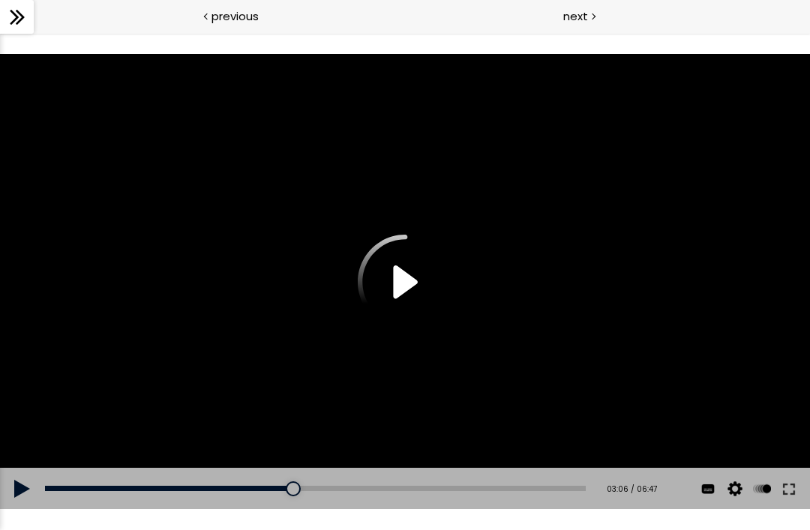
click at [405, 260] on div at bounding box center [405, 282] width 810 height 456
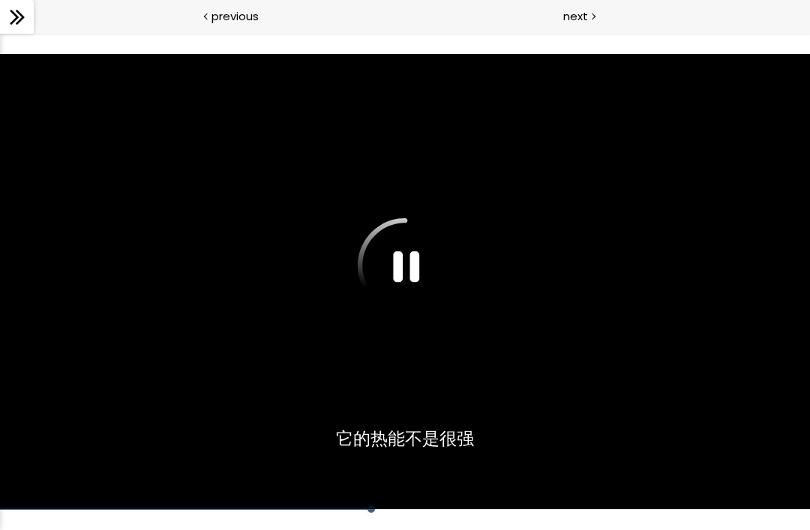
click at [61, 381] on div at bounding box center [405, 282] width 810 height 456
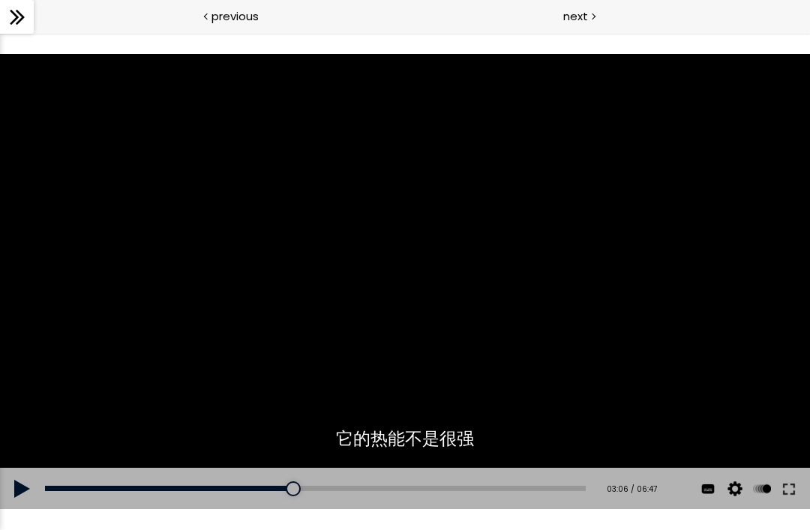
click at [59, 392] on div at bounding box center [405, 282] width 810 height 456
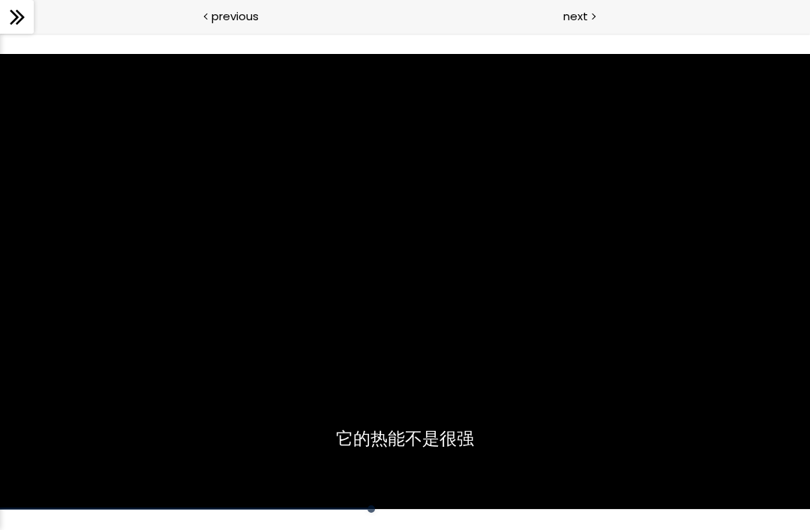
click at [511, 190] on div at bounding box center [405, 282] width 810 height 456
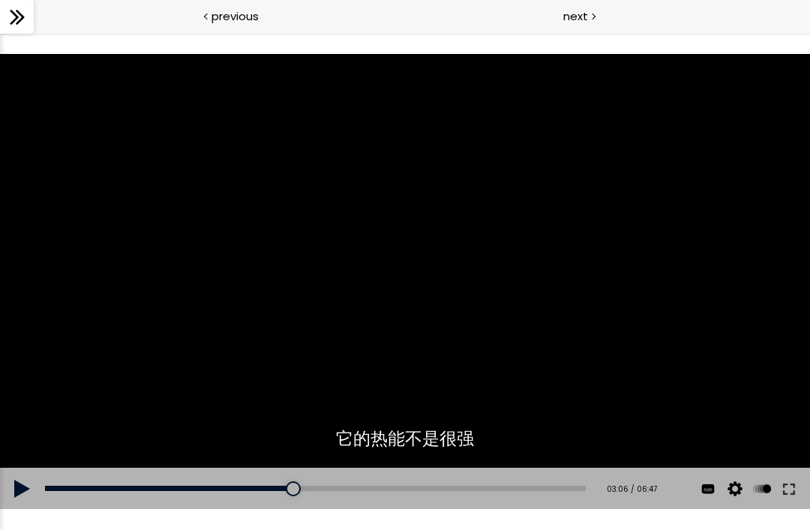
click at [392, 284] on div at bounding box center [405, 282] width 810 height 456
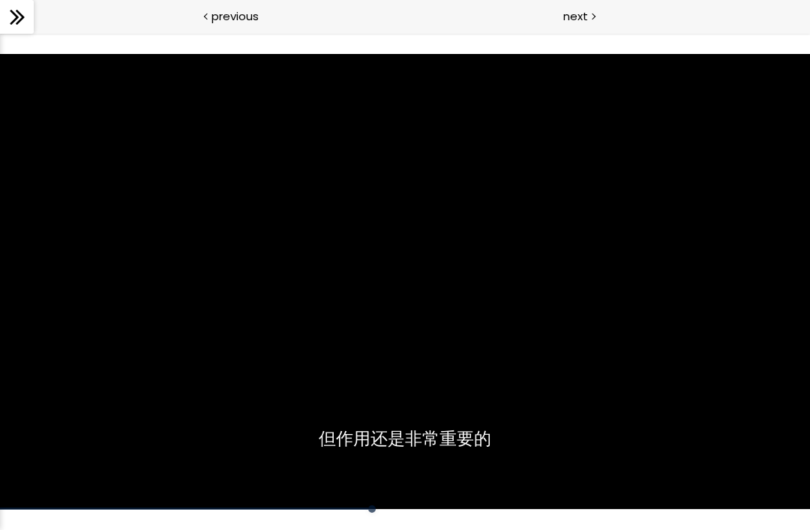
click at [472, 209] on div at bounding box center [405, 282] width 810 height 456
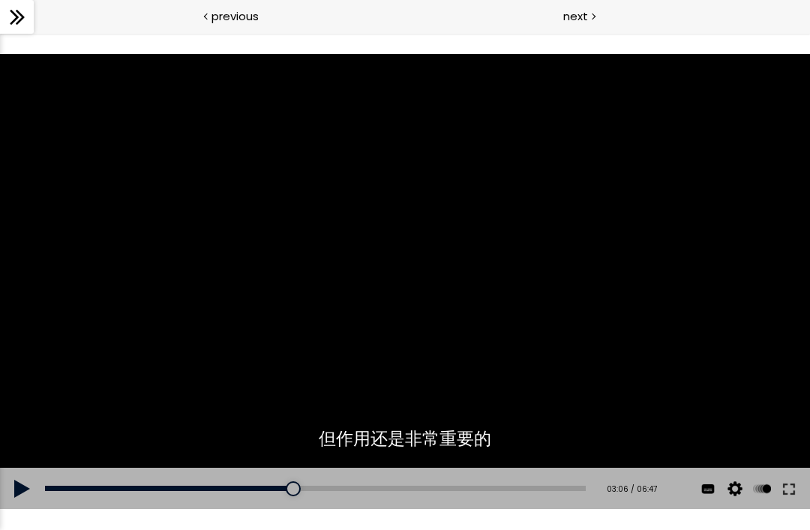
click at [493, 198] on div at bounding box center [405, 282] width 810 height 456
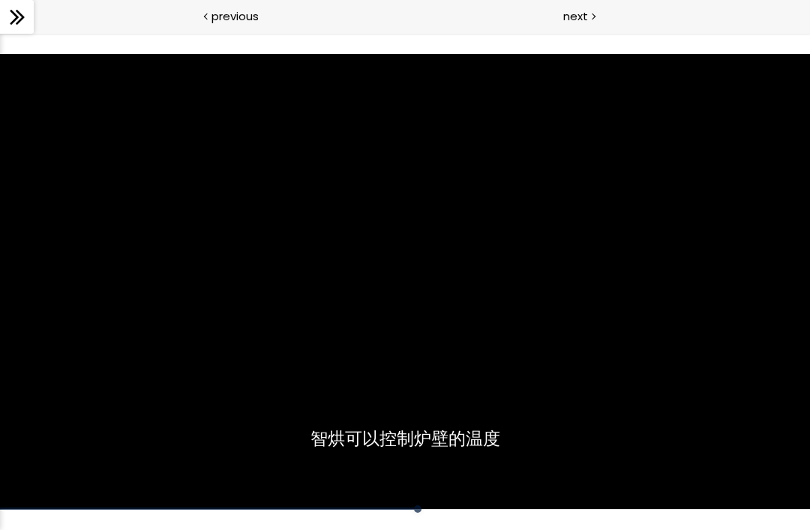
click at [360, 256] on div at bounding box center [405, 282] width 810 height 456
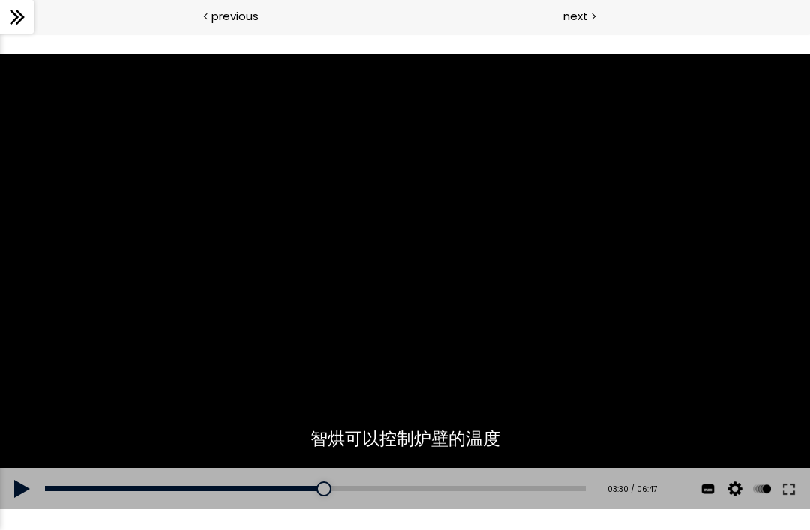
click at [641, 304] on div at bounding box center [405, 282] width 810 height 456
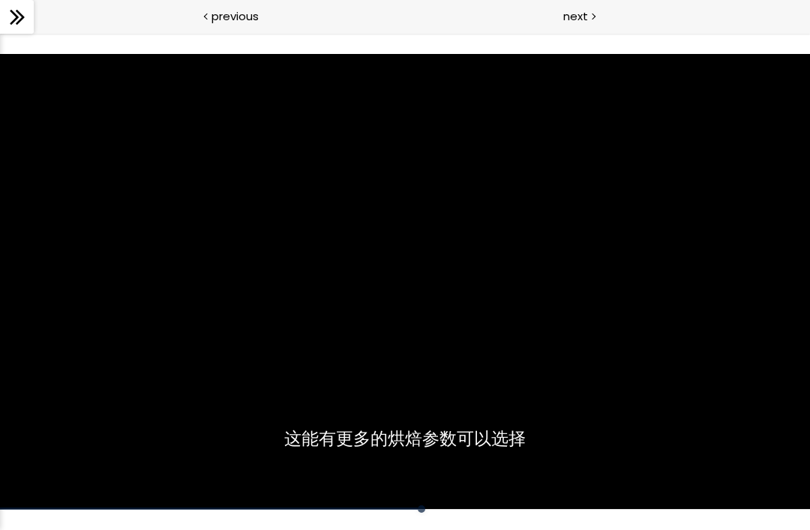
click at [698, 364] on div at bounding box center [405, 282] width 810 height 456
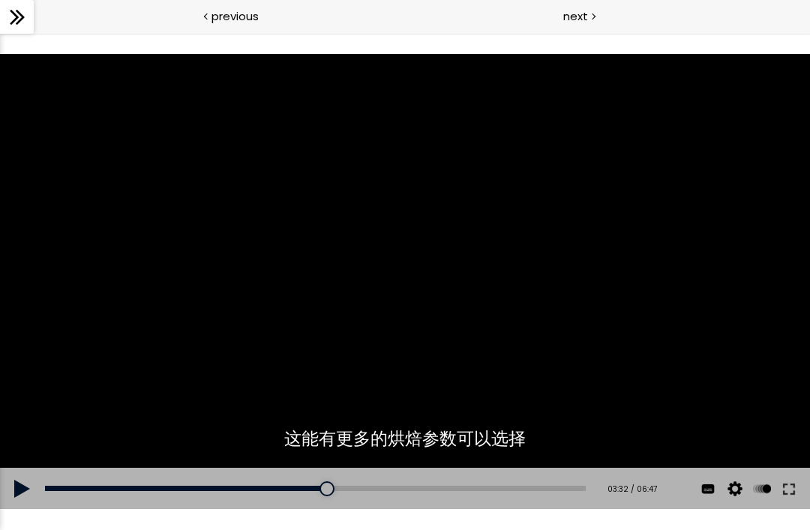
click at [699, 374] on div at bounding box center [405, 282] width 810 height 456
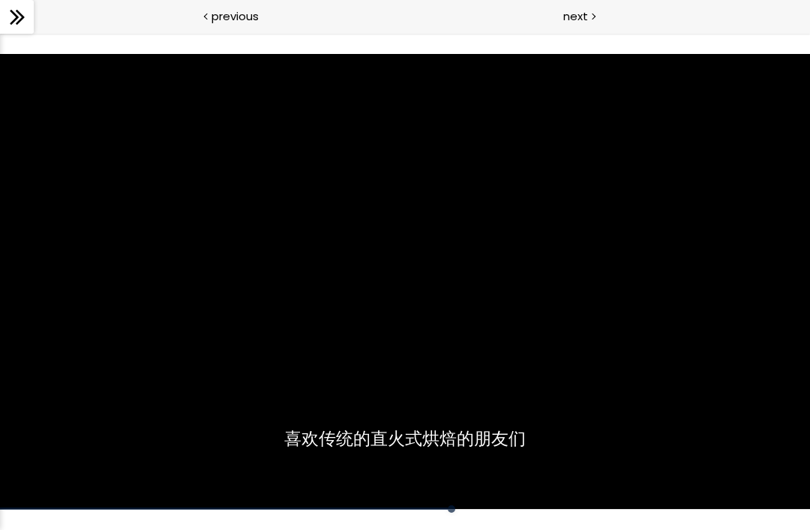
click at [712, 400] on div at bounding box center [405, 282] width 810 height 456
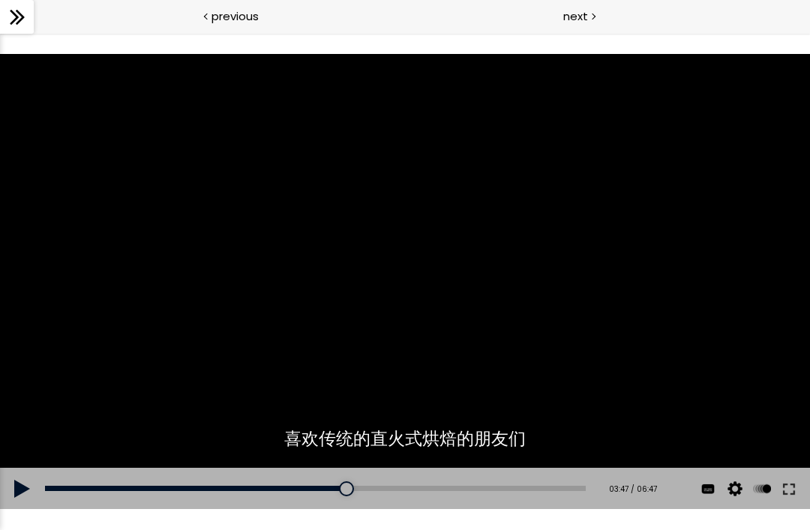
click at [718, 382] on div at bounding box center [405, 282] width 810 height 456
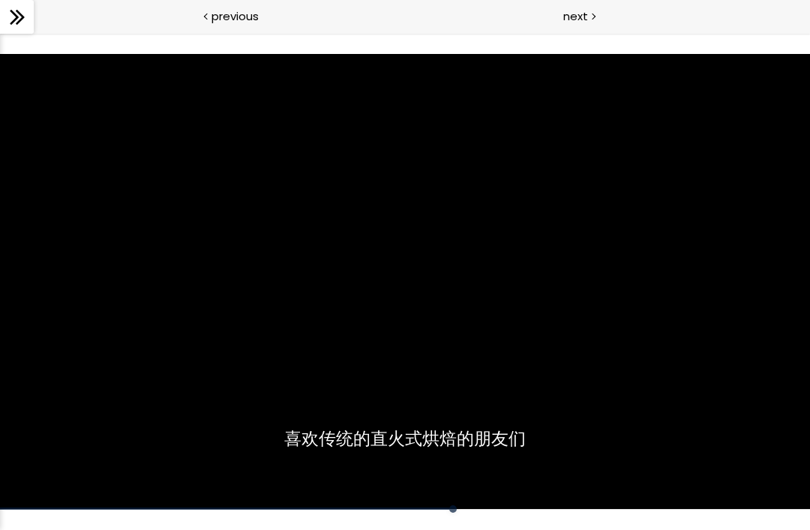
click at [601, 371] on div at bounding box center [405, 282] width 810 height 456
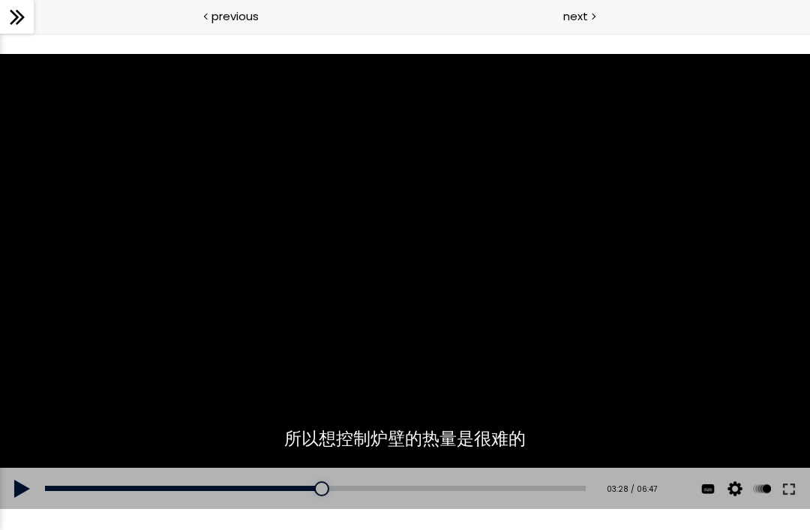
click at [481, 333] on div at bounding box center [405, 282] width 810 height 456
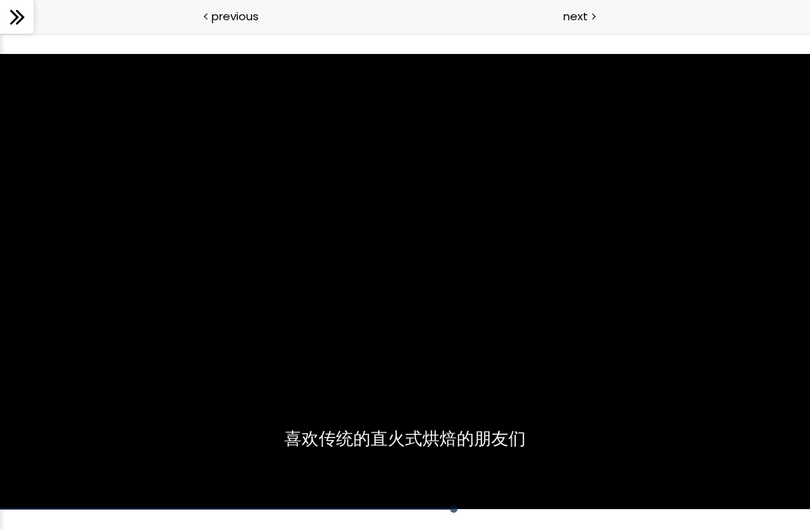
click at [511, 316] on div at bounding box center [405, 282] width 810 height 456
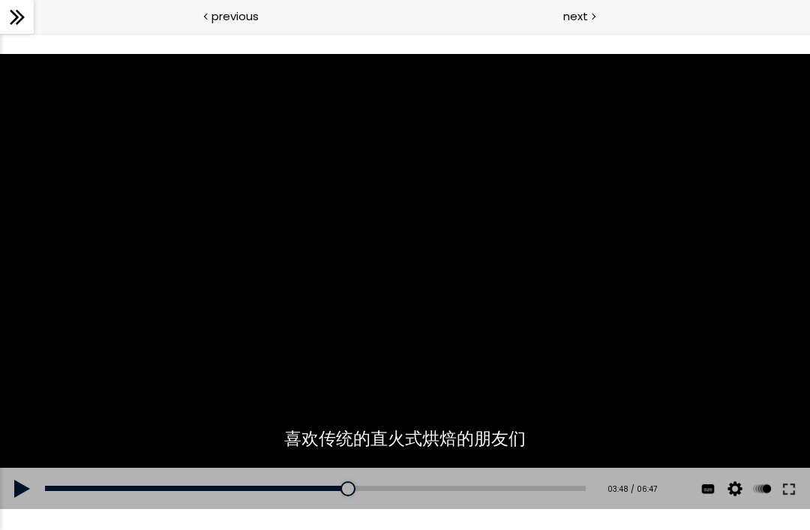
click at [516, 330] on div at bounding box center [405, 282] width 810 height 456
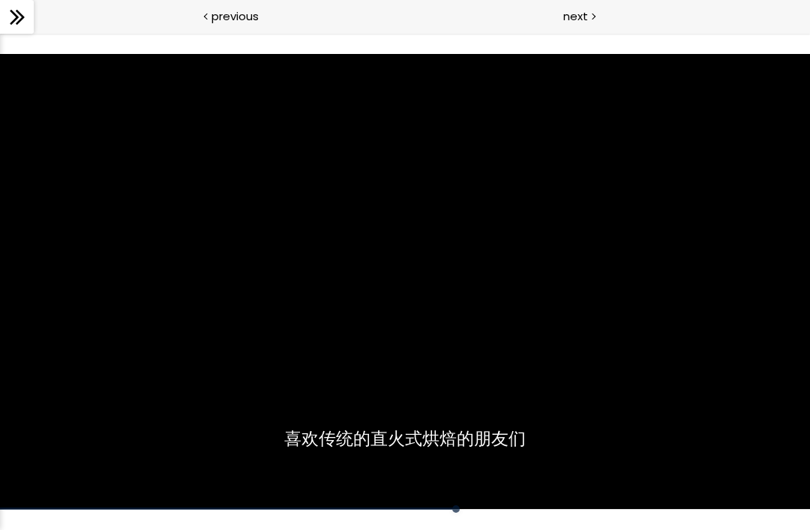
click at [536, 301] on div at bounding box center [405, 282] width 810 height 456
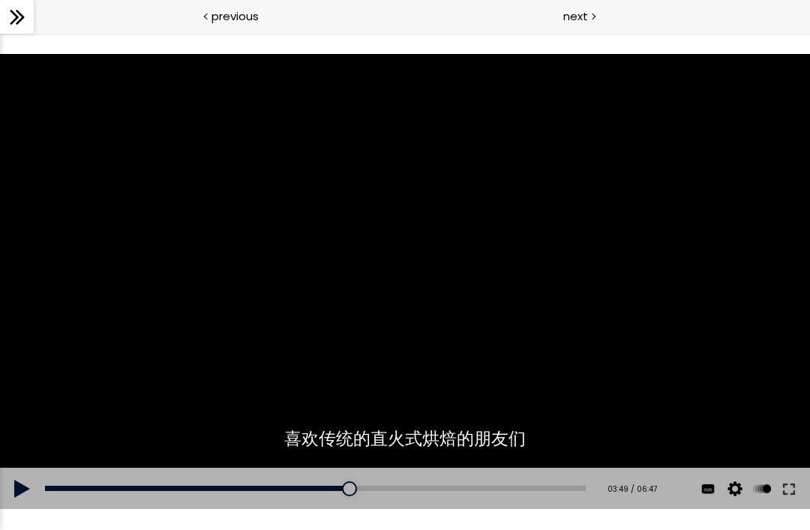
click at [533, 316] on div at bounding box center [405, 282] width 810 height 456
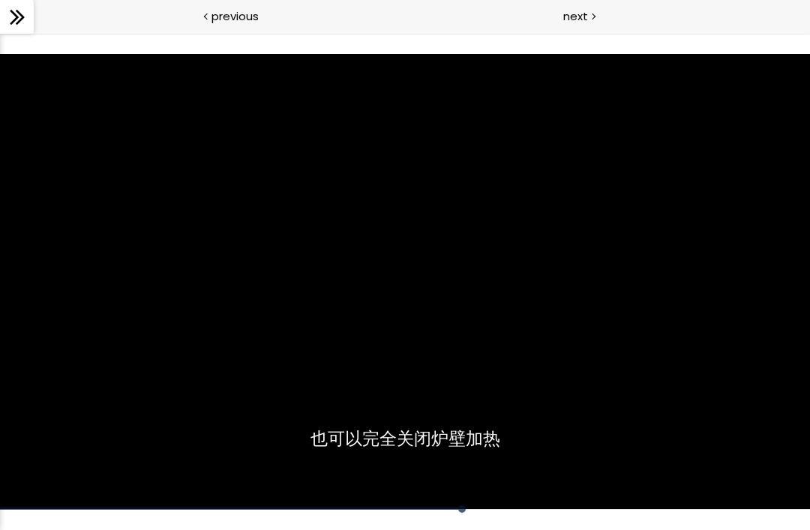
click at [542, 307] on div at bounding box center [405, 282] width 810 height 456
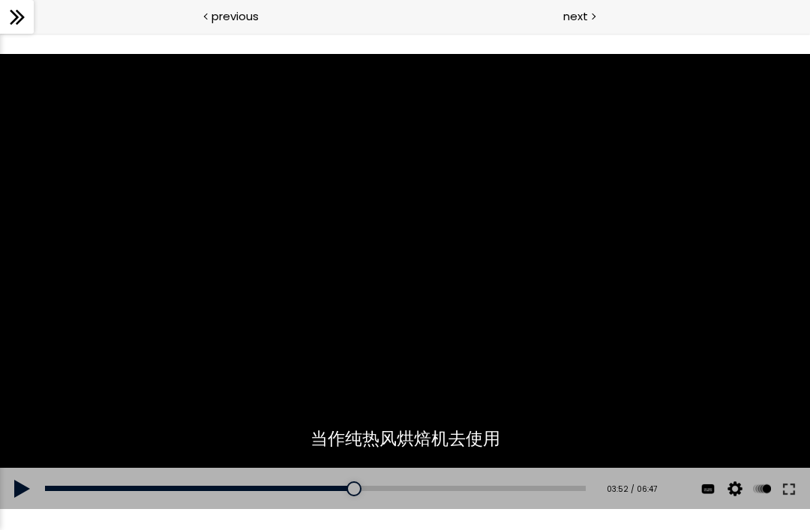
click at [538, 313] on div at bounding box center [405, 282] width 810 height 456
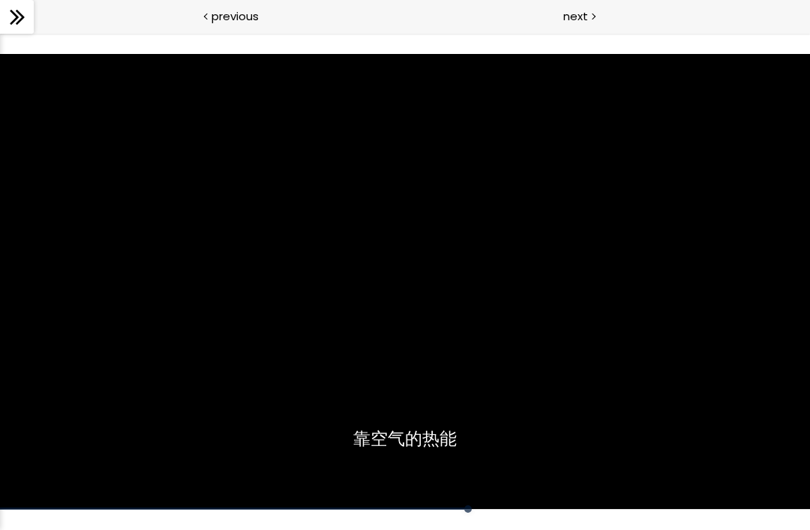
click at [541, 306] on div at bounding box center [405, 282] width 810 height 456
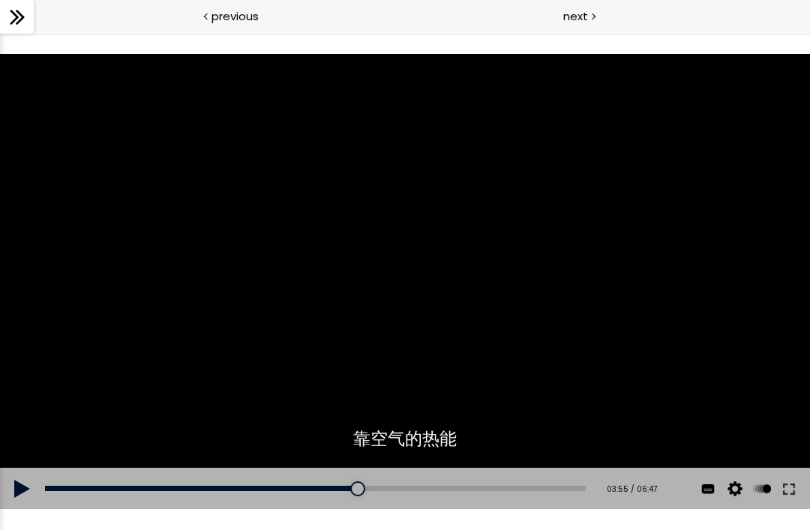
click at [540, 300] on div at bounding box center [405, 282] width 810 height 456
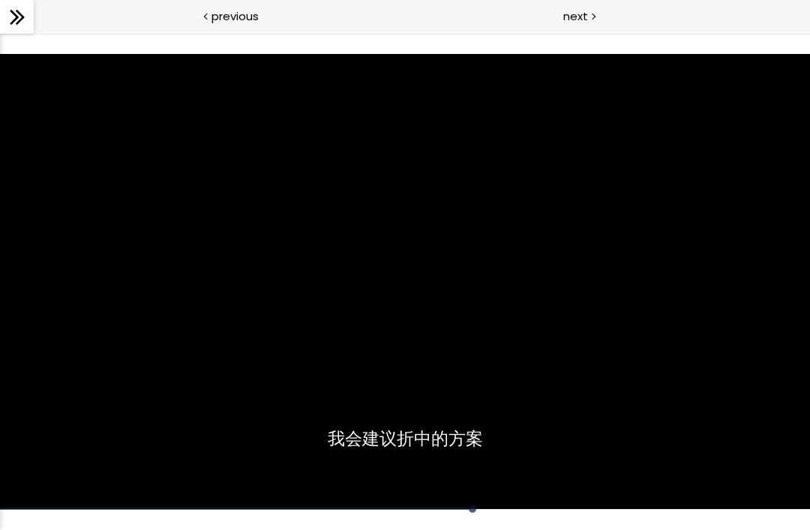
click at [550, 294] on div at bounding box center [405, 282] width 810 height 456
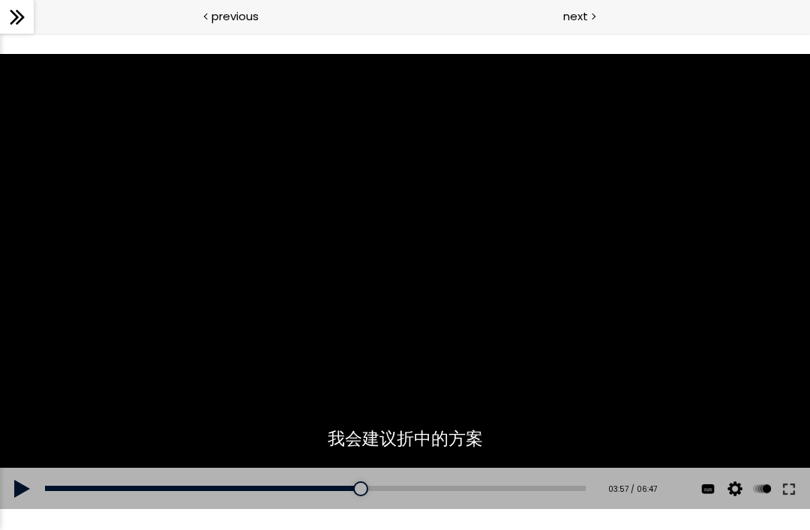
click at [544, 297] on div at bounding box center [405, 282] width 810 height 456
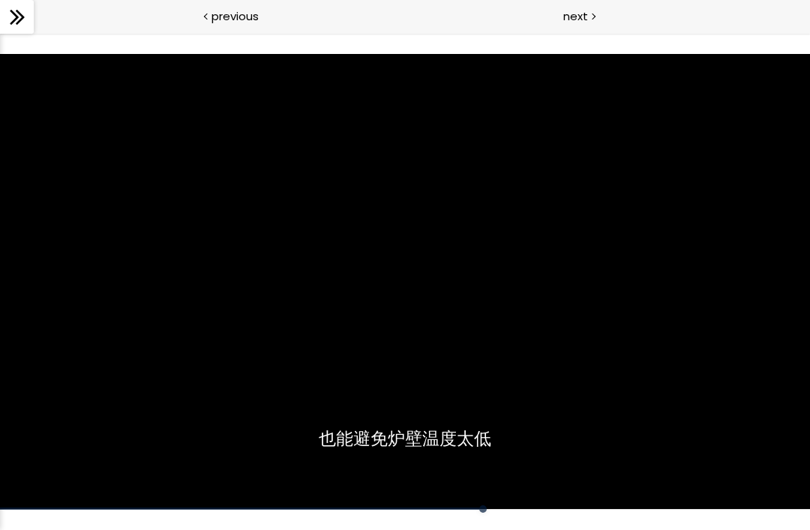
click at [539, 308] on div at bounding box center [405, 282] width 810 height 456
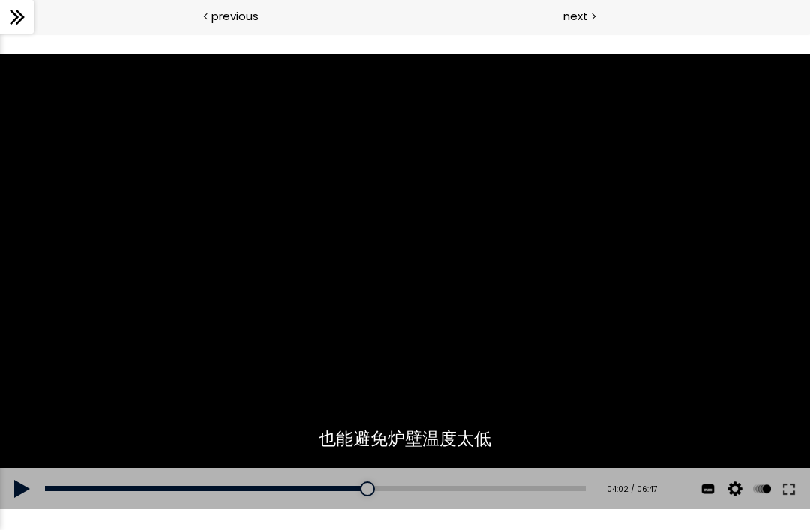
click at [541, 313] on div at bounding box center [405, 282] width 810 height 456
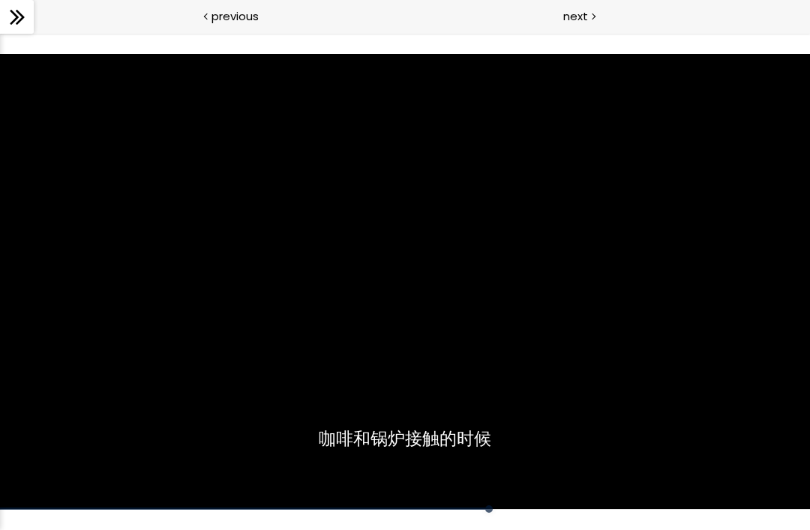
click at [546, 308] on div at bounding box center [405, 282] width 810 height 456
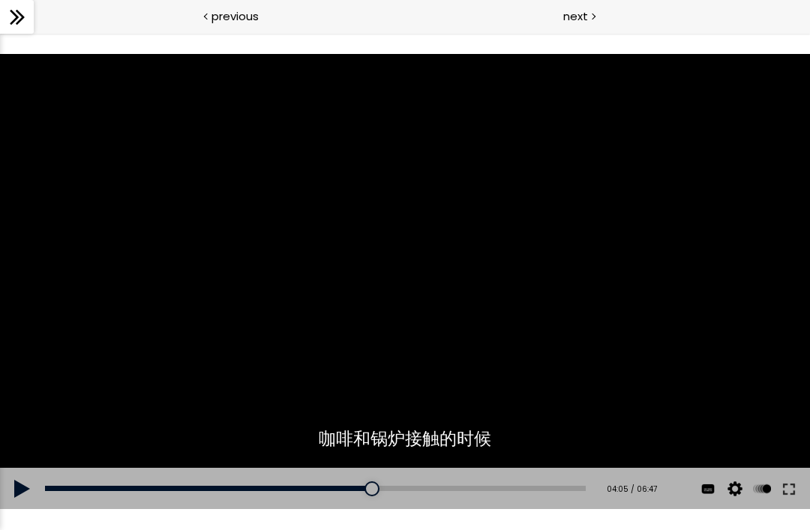
click at [539, 310] on div at bounding box center [405, 282] width 810 height 456
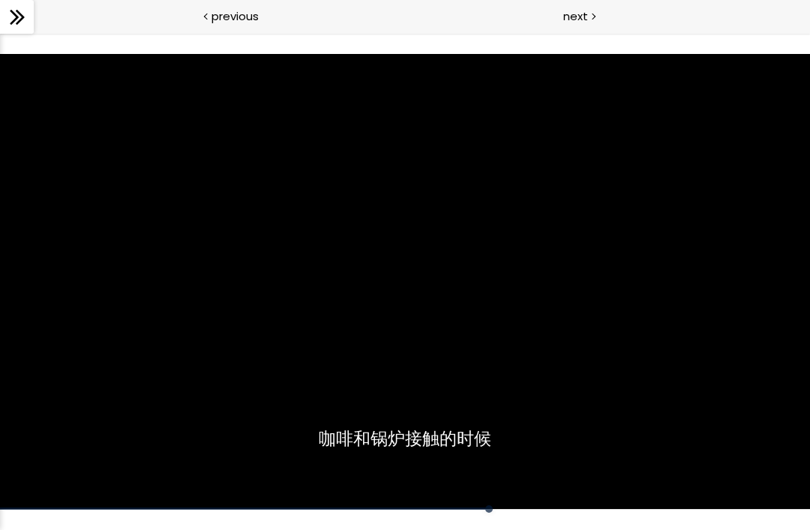
click at [544, 313] on div at bounding box center [405, 282] width 810 height 456
click at [574, 239] on div at bounding box center [405, 282] width 810 height 456
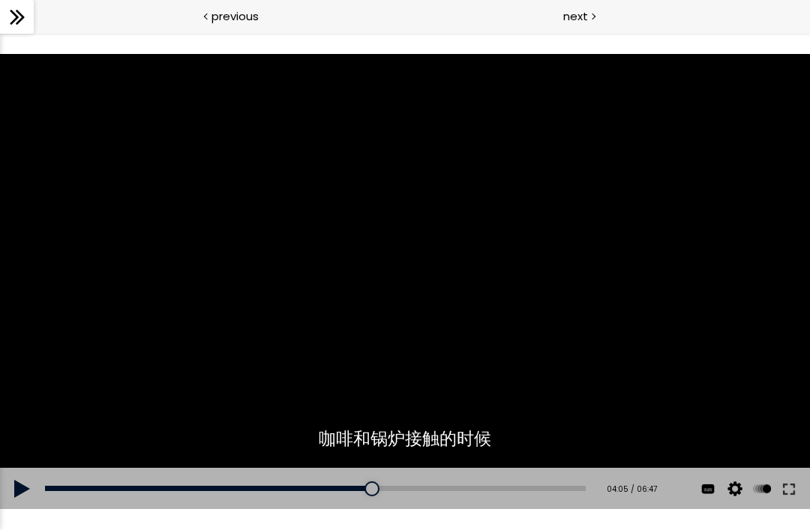
click at [498, 359] on div at bounding box center [405, 282] width 810 height 456
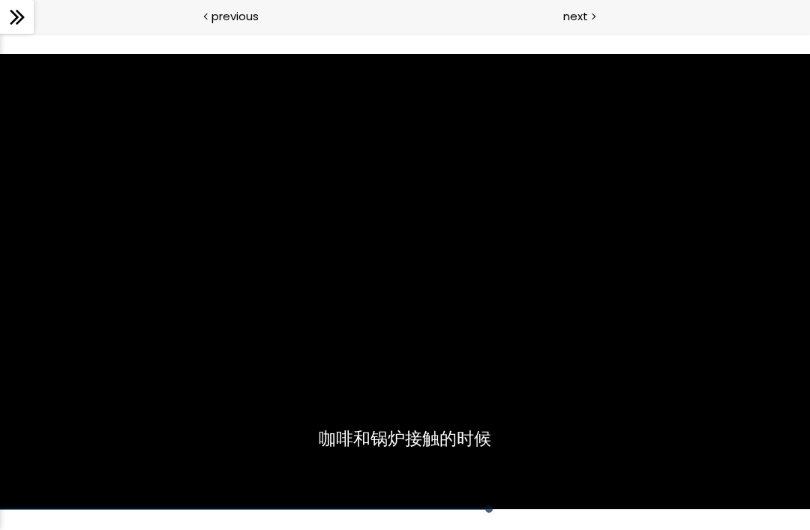
click at [509, 313] on div at bounding box center [405, 282] width 810 height 456
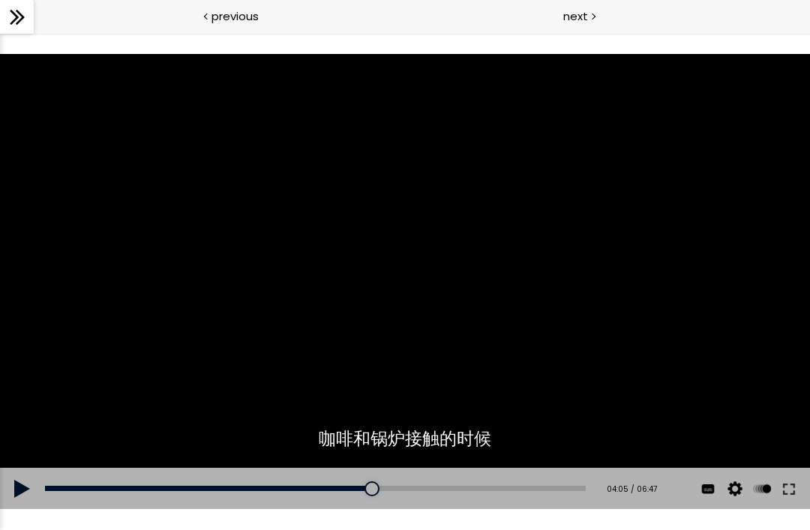
click at [12, 490] on button at bounding box center [22, 489] width 45 height 42
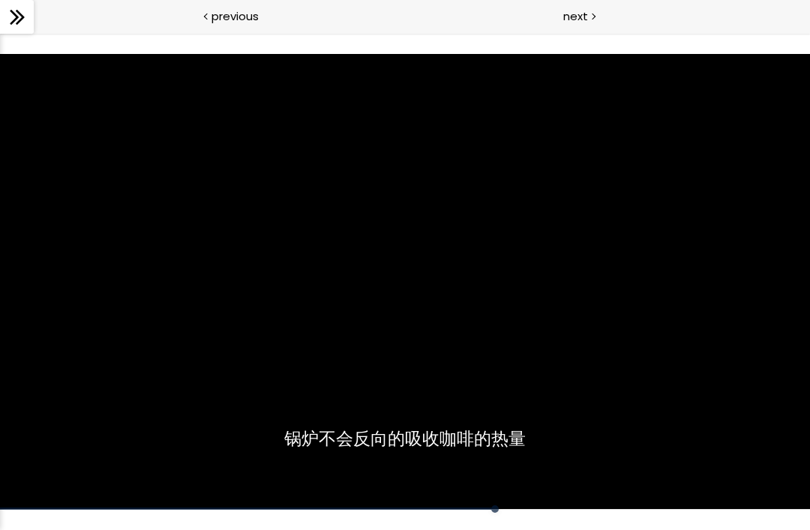
click at [413, 280] on div at bounding box center [405, 282] width 810 height 456
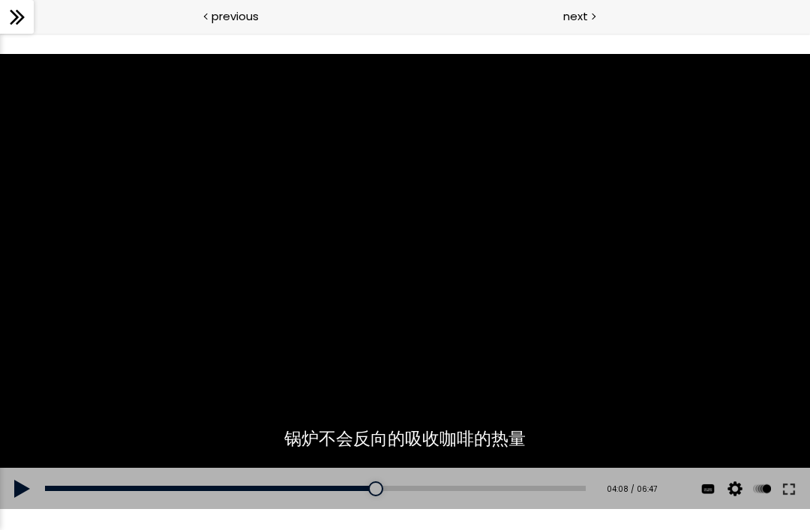
click at [24, 487] on button at bounding box center [22, 489] width 45 height 42
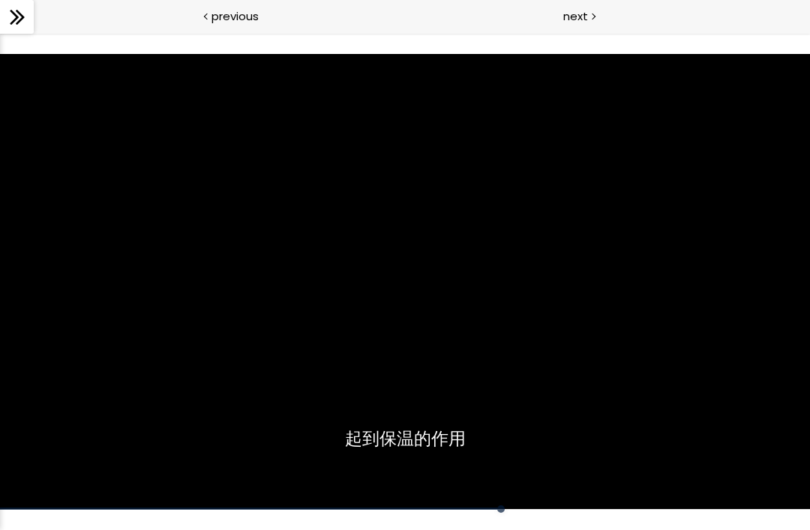
click at [364, 347] on div at bounding box center [405, 282] width 810 height 456
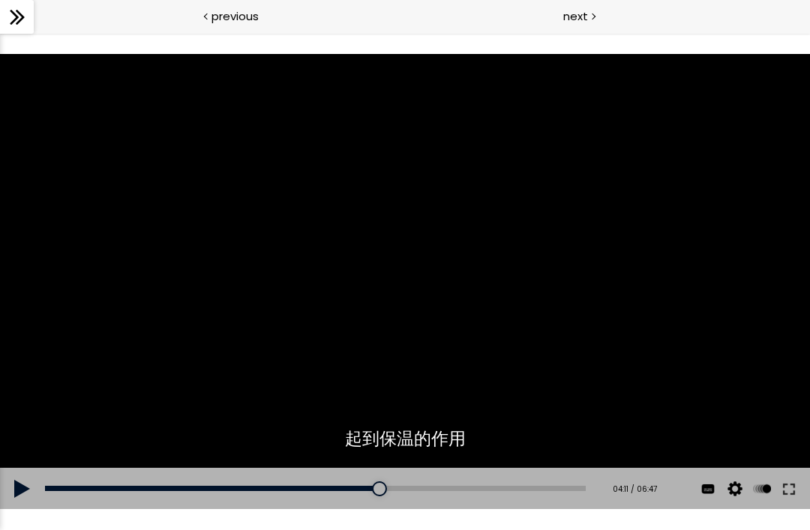
click at [26, 486] on button at bounding box center [22, 489] width 45 height 42
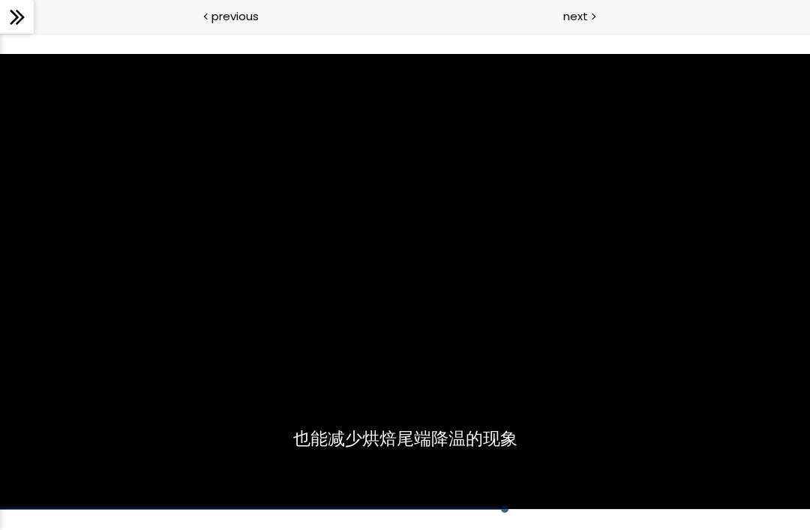
click at [276, 391] on div at bounding box center [405, 282] width 810 height 456
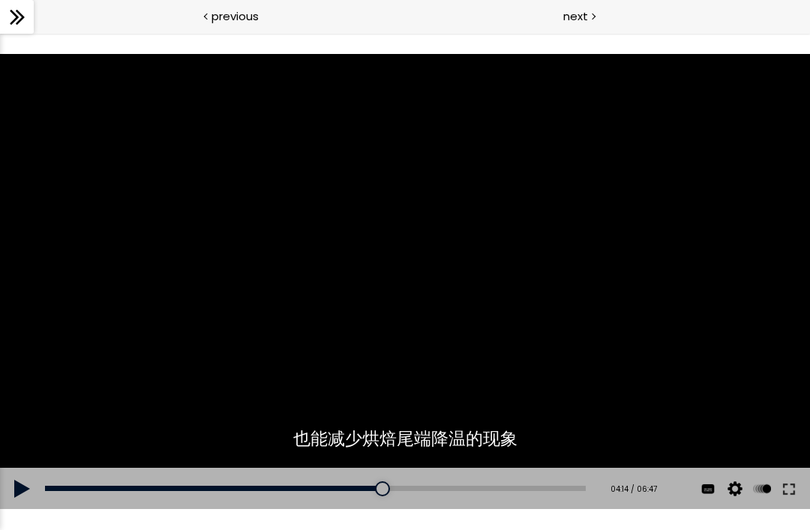
click at [310, 364] on div at bounding box center [405, 282] width 810 height 456
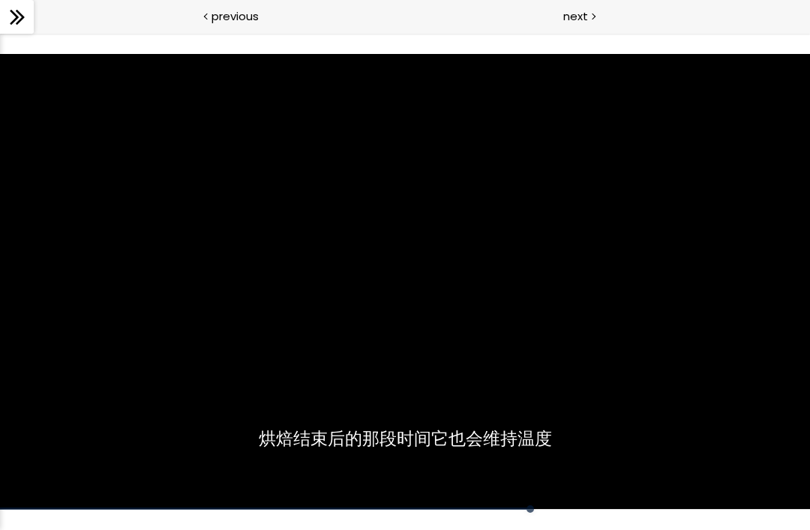
click at [508, 245] on div at bounding box center [405, 282] width 810 height 456
